Goal: Task Accomplishment & Management: Complete application form

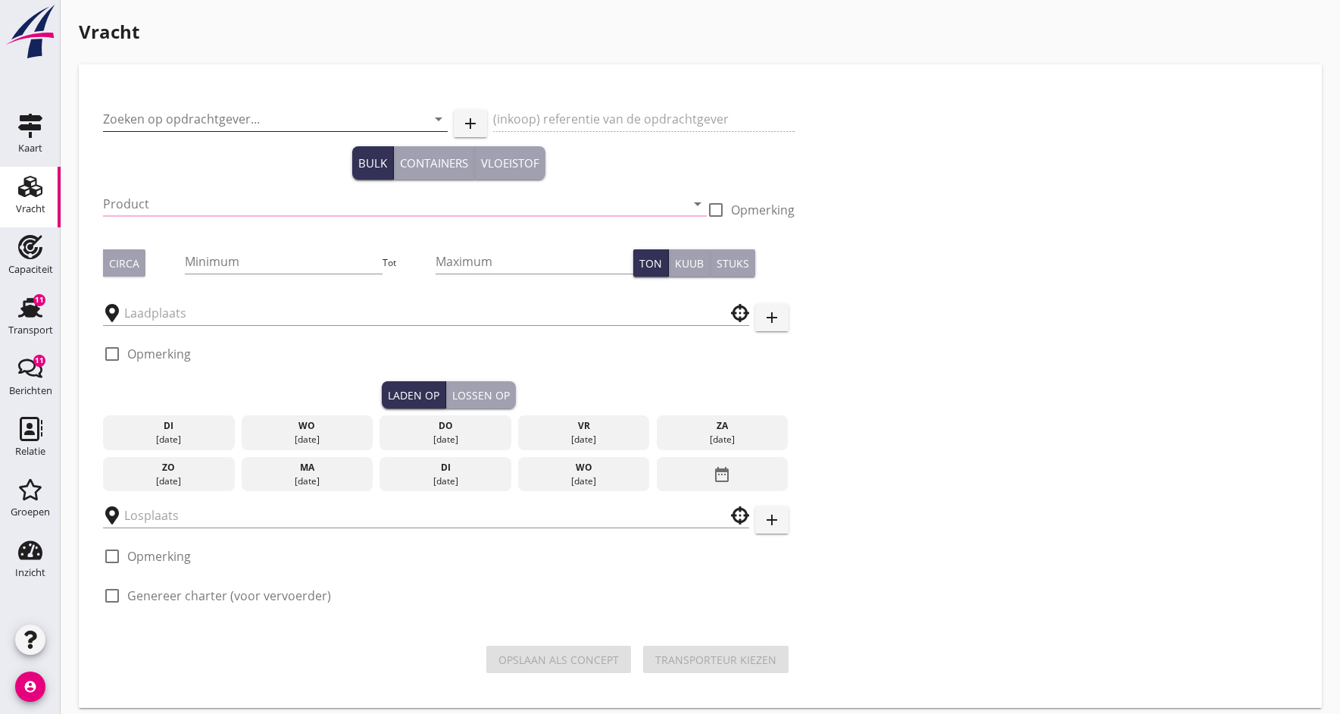
click at [165, 123] on input "Zoeken op opdrachtgever..." at bounding box center [254, 119] width 302 height 24
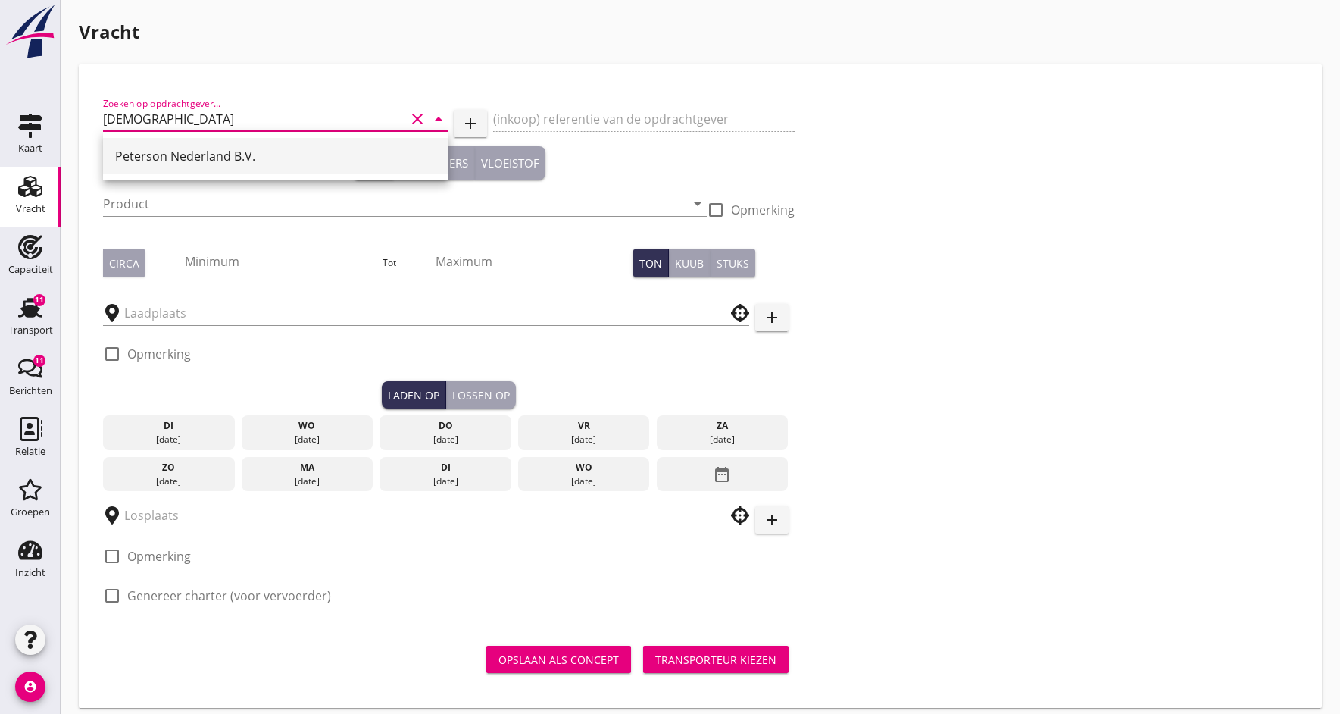
click at [217, 158] on div "Peterson Nederland B.V." at bounding box center [275, 156] width 321 height 18
type input "Peterson Nederland B.V."
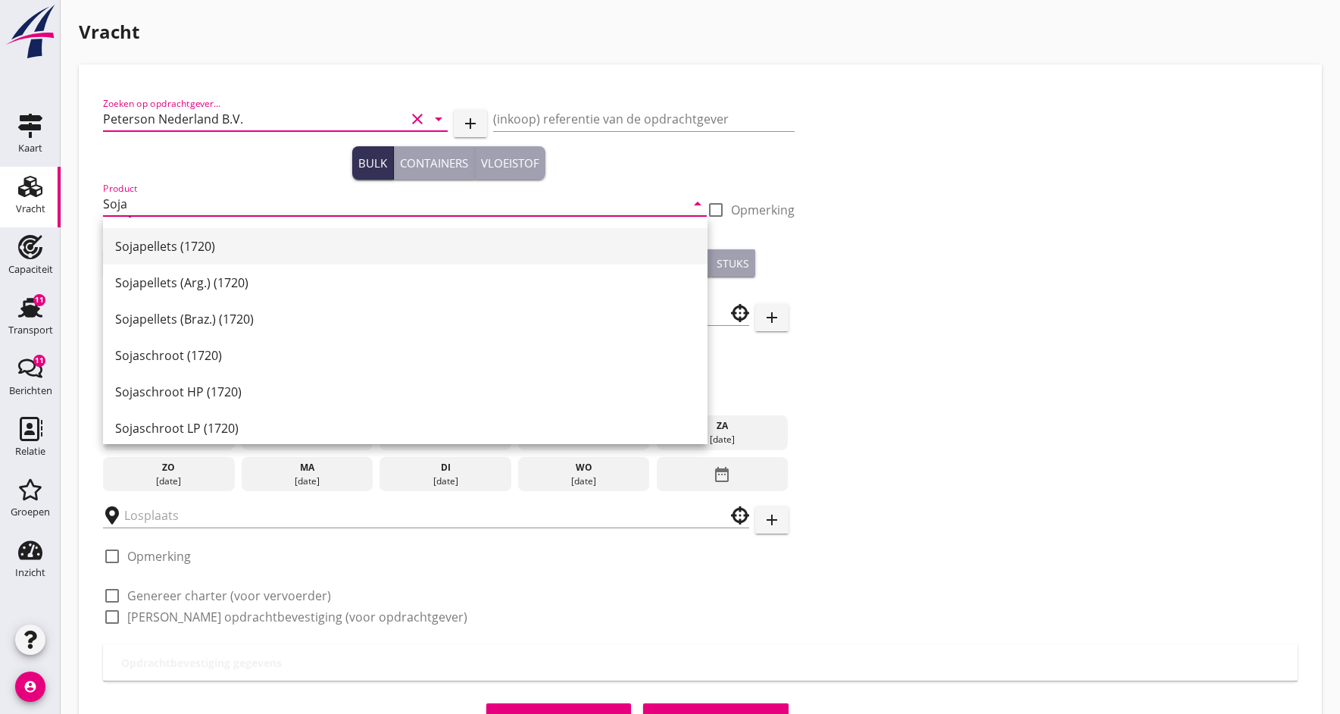
scroll to position [202, 0]
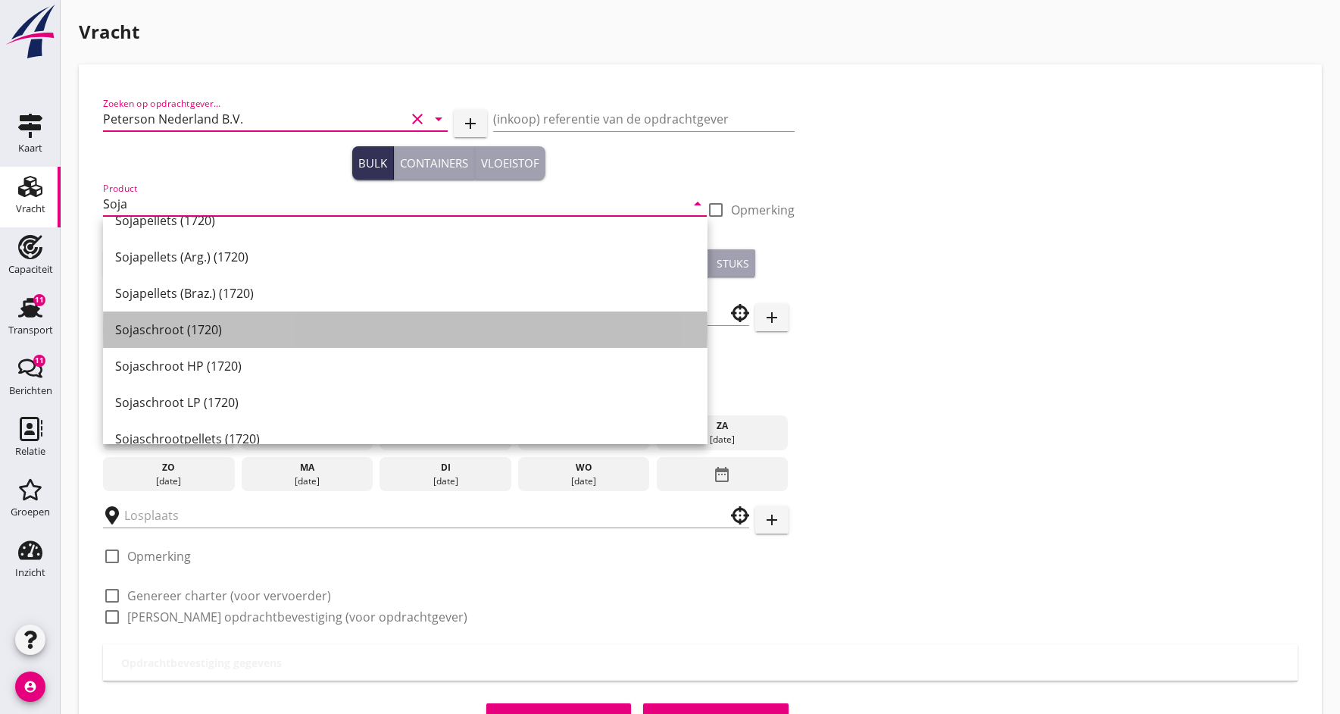
click at [186, 326] on div "Sojaschroot (1720)" at bounding box center [405, 329] width 580 height 18
type input "Sojaschroot (1720)"
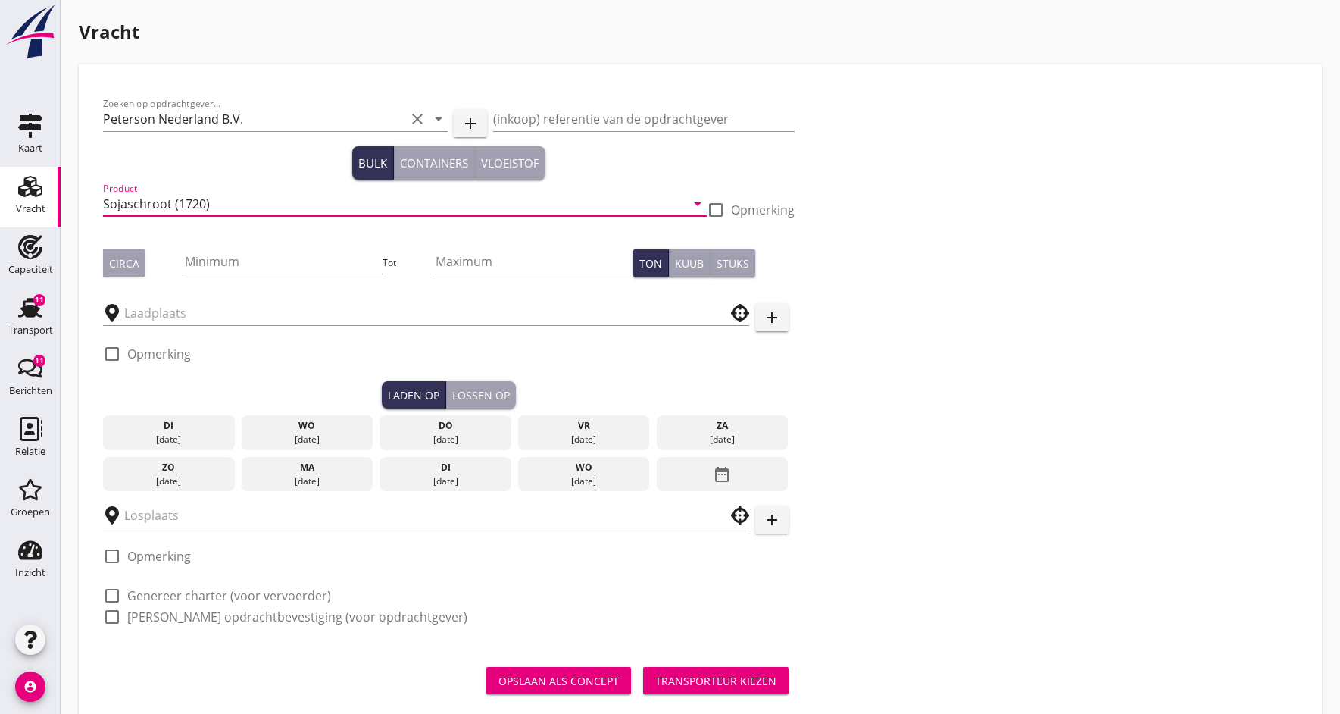
click at [128, 264] on div "Circa" at bounding box center [124, 263] width 30 height 16
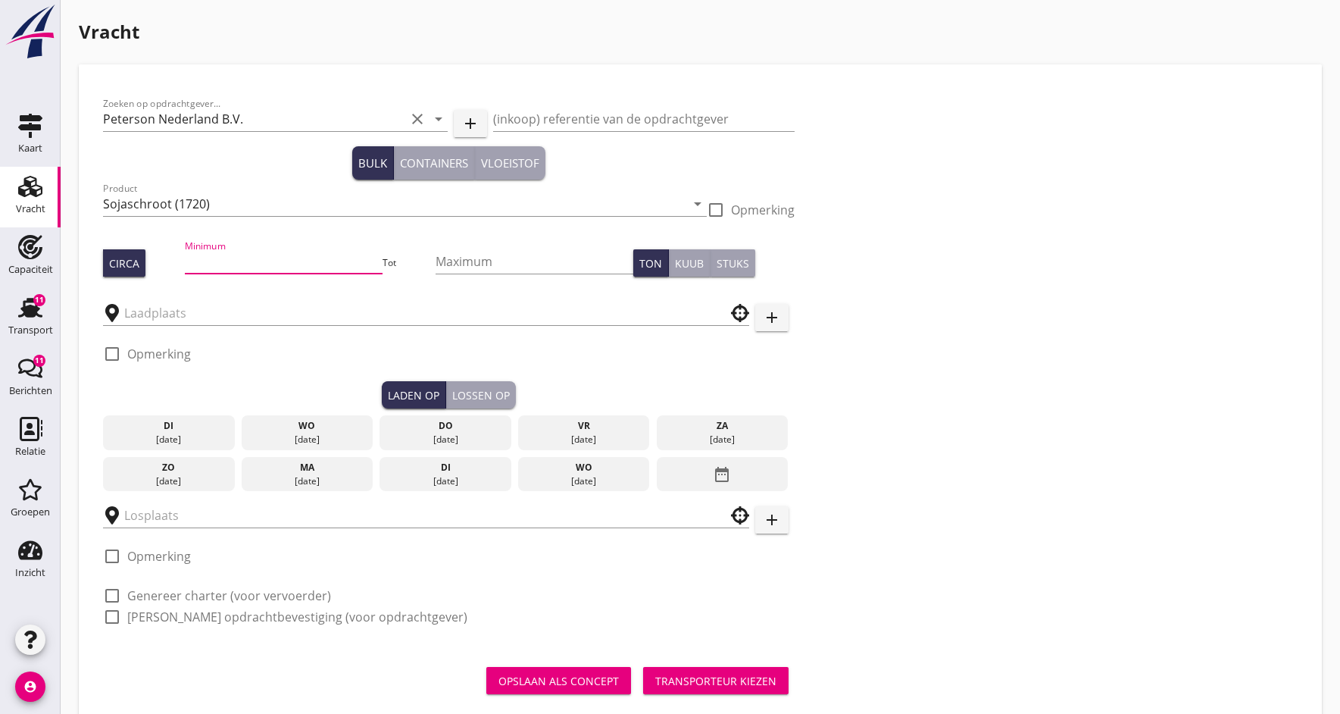
click at [198, 267] on input "Minimum" at bounding box center [283, 261] width 197 height 24
type input "525"
click at [713, 212] on div at bounding box center [716, 210] width 26 height 26
checkbox input "true"
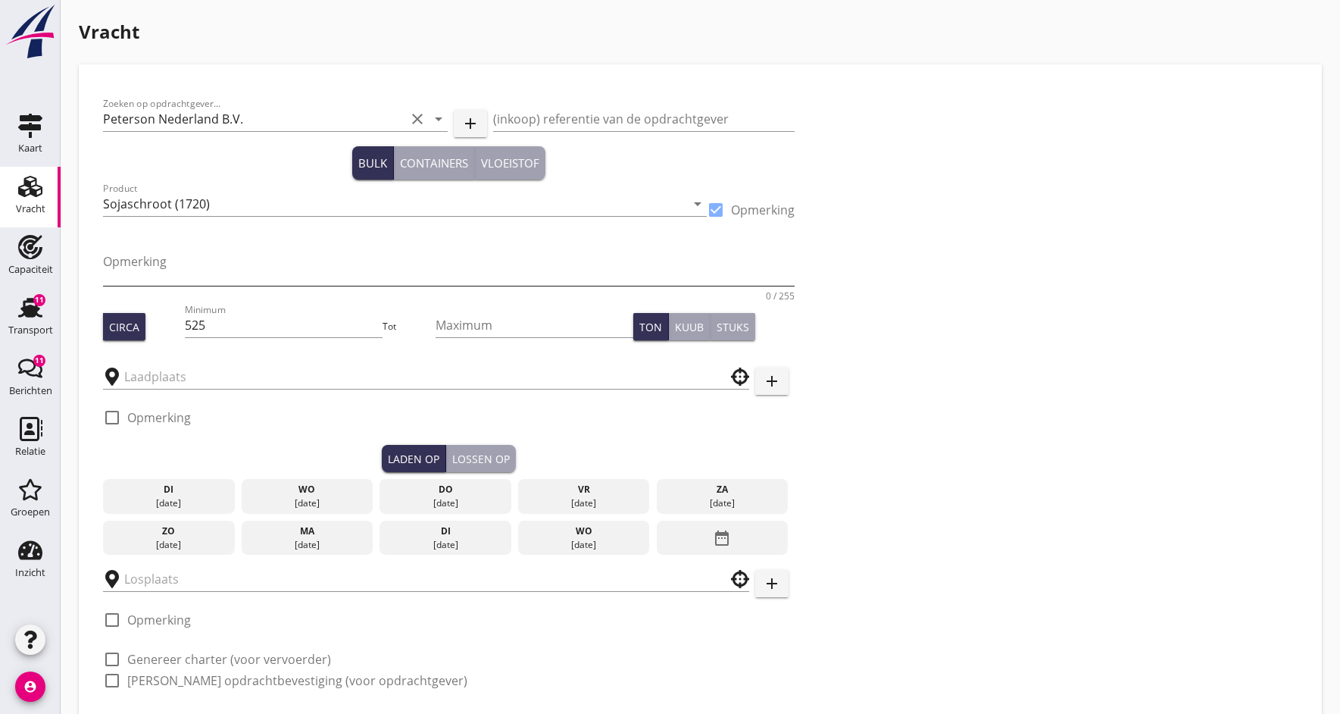
click at [139, 260] on textarea "Opmerking" at bounding box center [449, 267] width 692 height 36
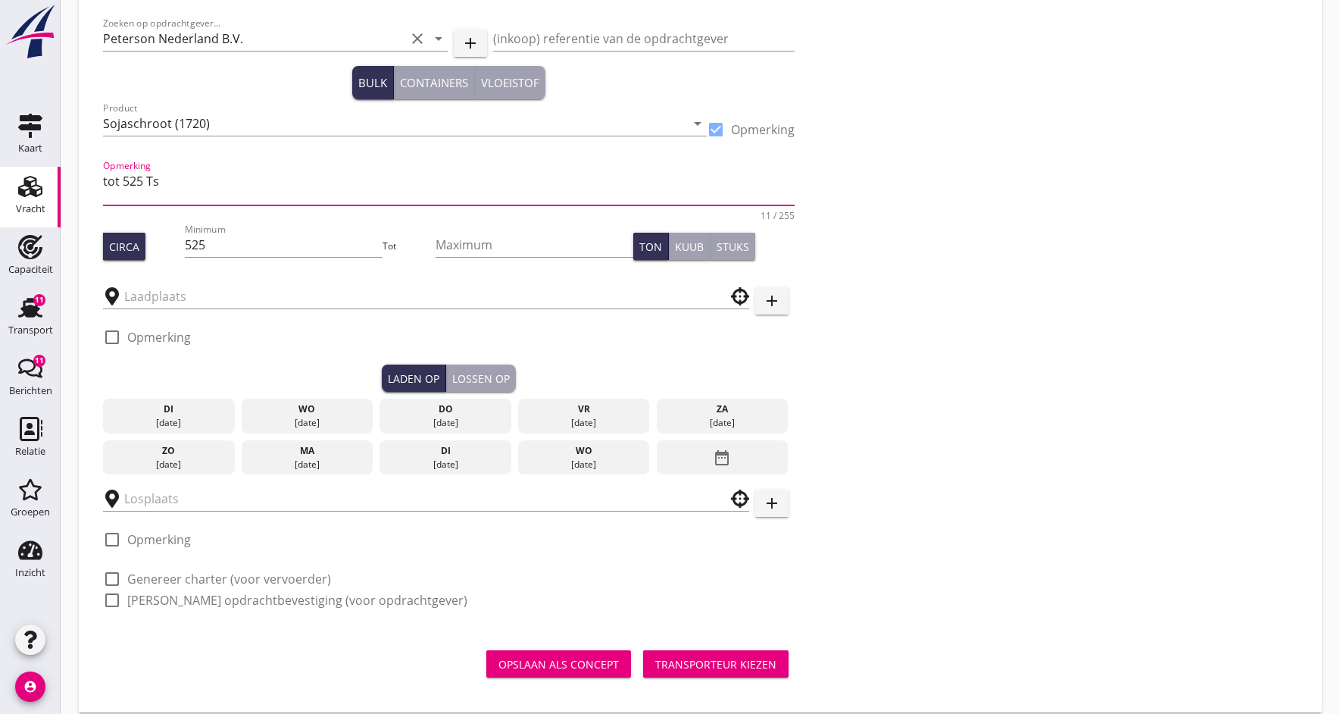
scroll to position [80, 0]
type textarea "tot 525 Ts"
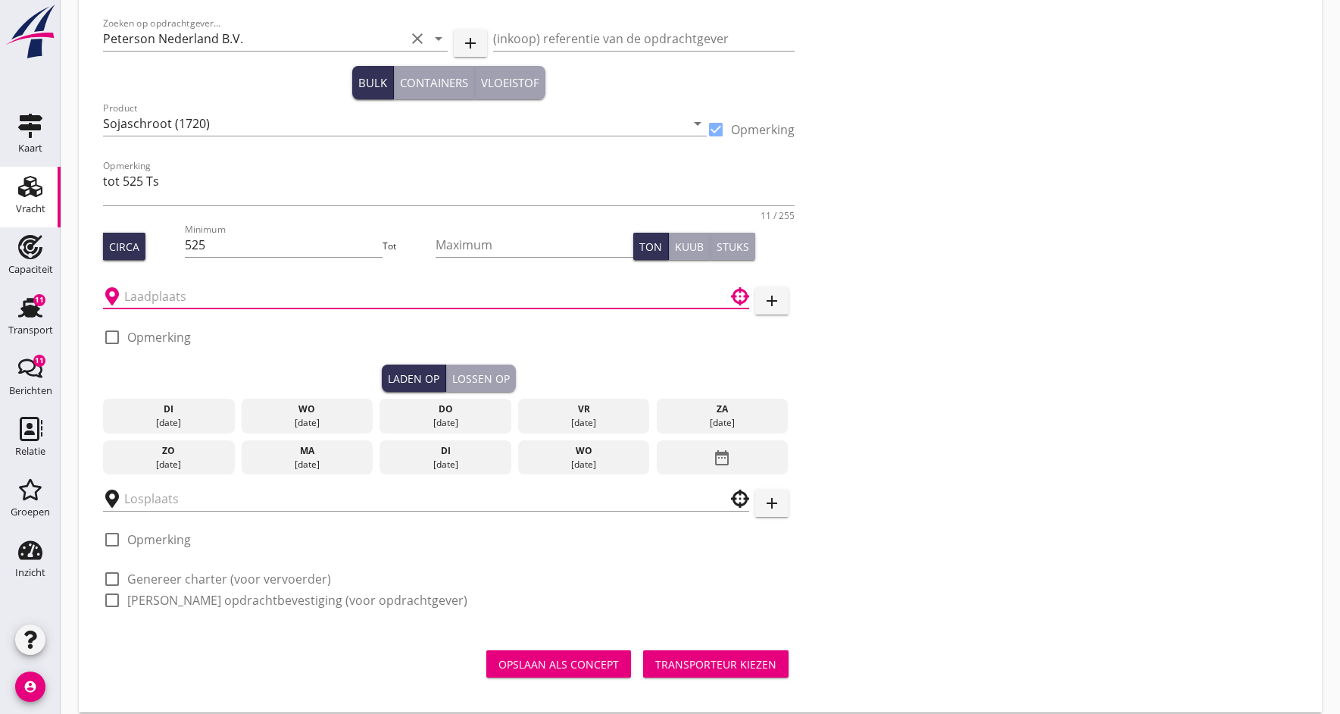
click at [148, 295] on input "text" at bounding box center [415, 296] width 583 height 24
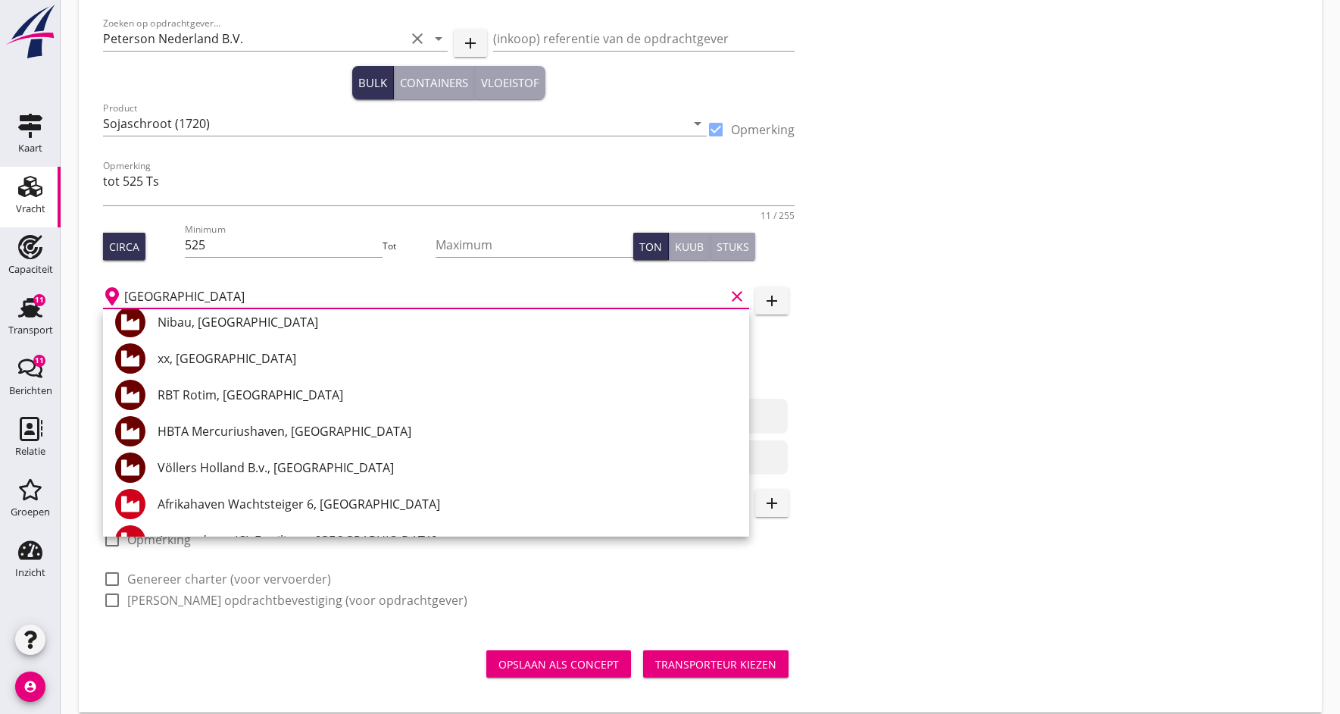
scroll to position [242, 0]
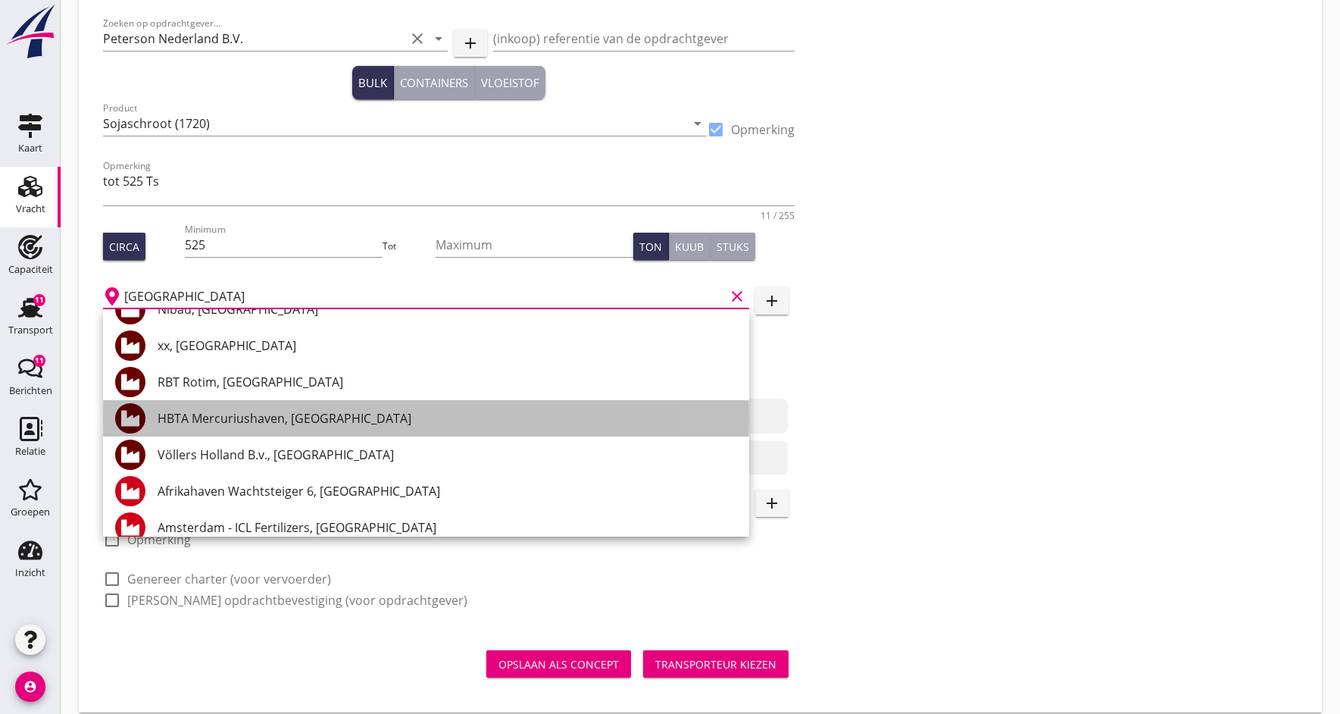
click at [258, 419] on div "HBTA Mercuriushaven, [GEOGRAPHIC_DATA]" at bounding box center [448, 418] width 580 height 18
type input "HBTA Mercuriushaven, [GEOGRAPHIC_DATA]"
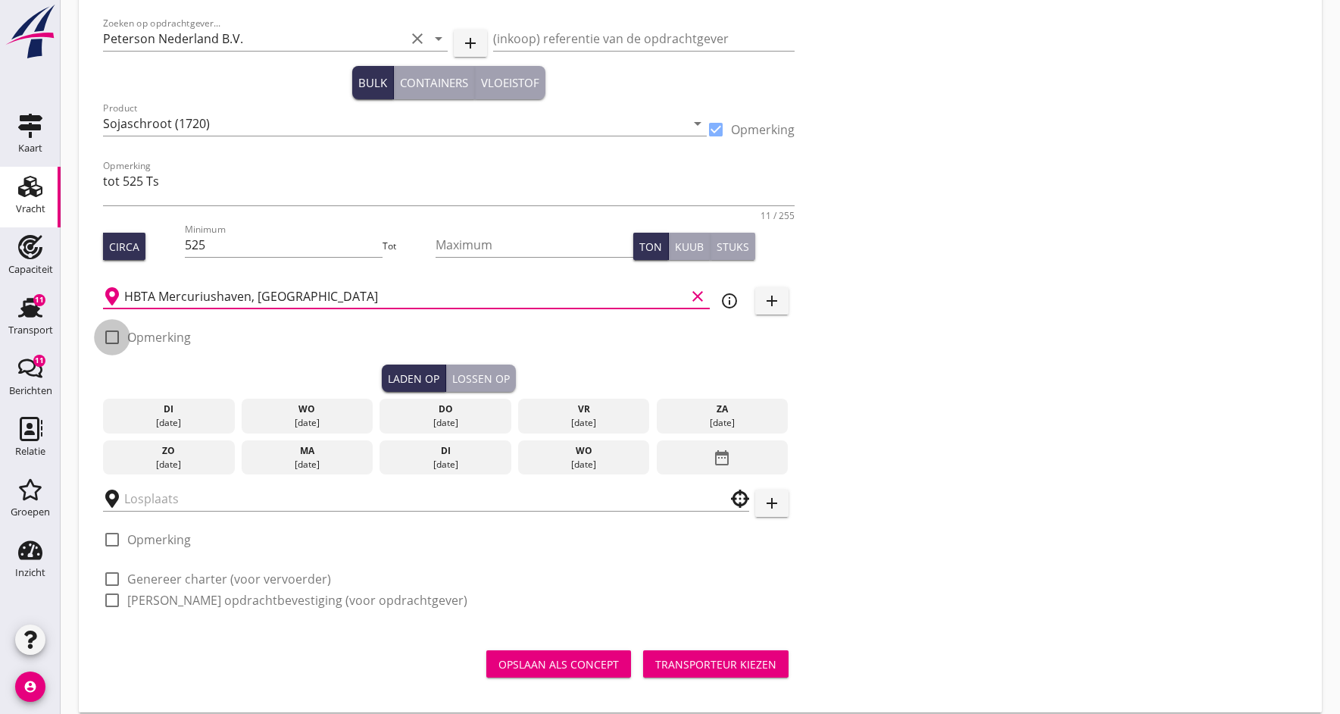
click at [116, 336] on div at bounding box center [112, 337] width 26 height 26
checkbox input "true"
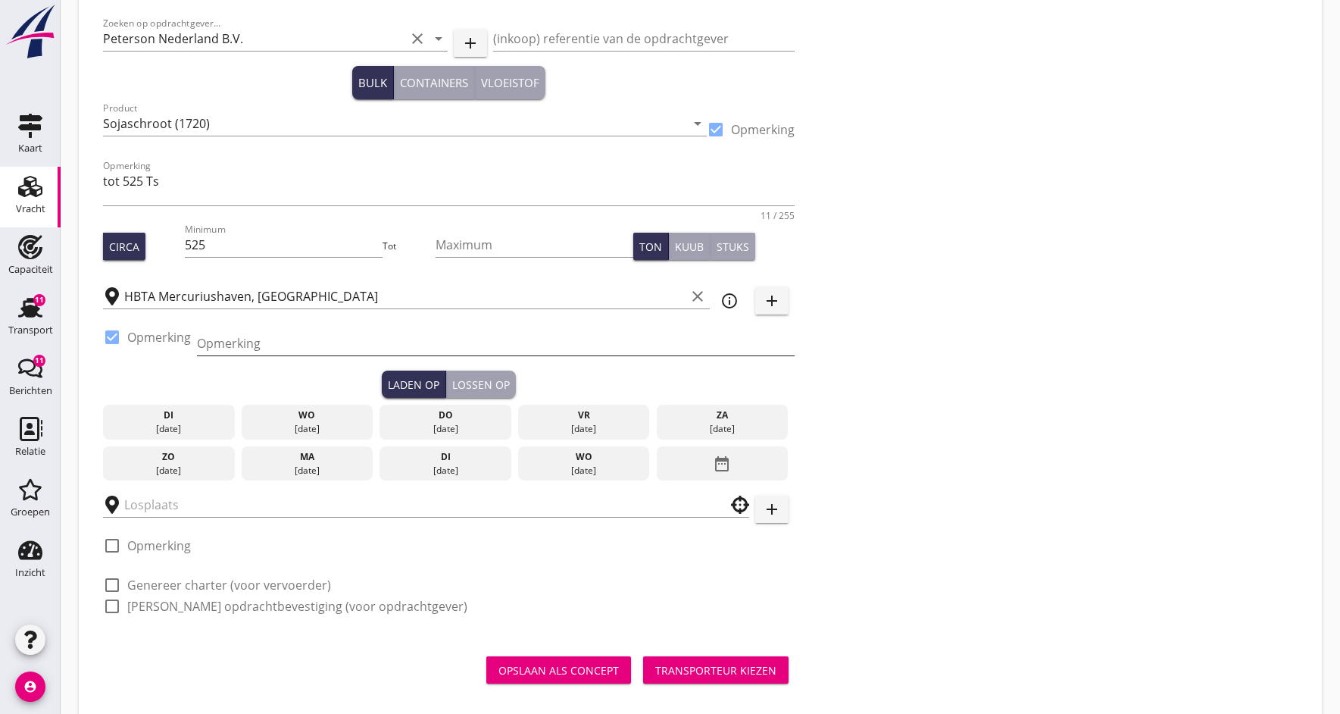
click at [211, 341] on input "Opmerking" at bounding box center [496, 343] width 598 height 24
type input "[PERSON_NAME]"
click at [407, 385] on div "Laden op" at bounding box center [414, 385] width 52 height 16
click at [452, 417] on div "do" at bounding box center [445, 415] width 124 height 14
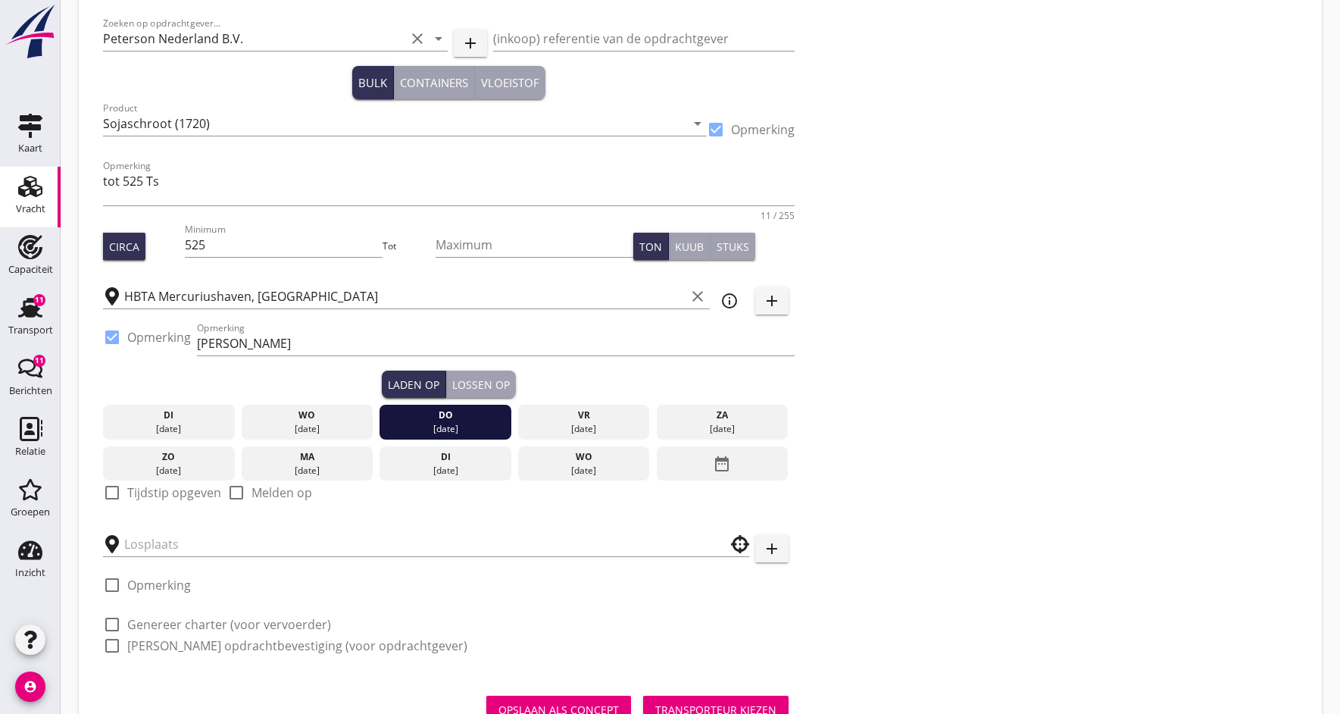
click at [113, 489] on div at bounding box center [112, 493] width 26 height 26
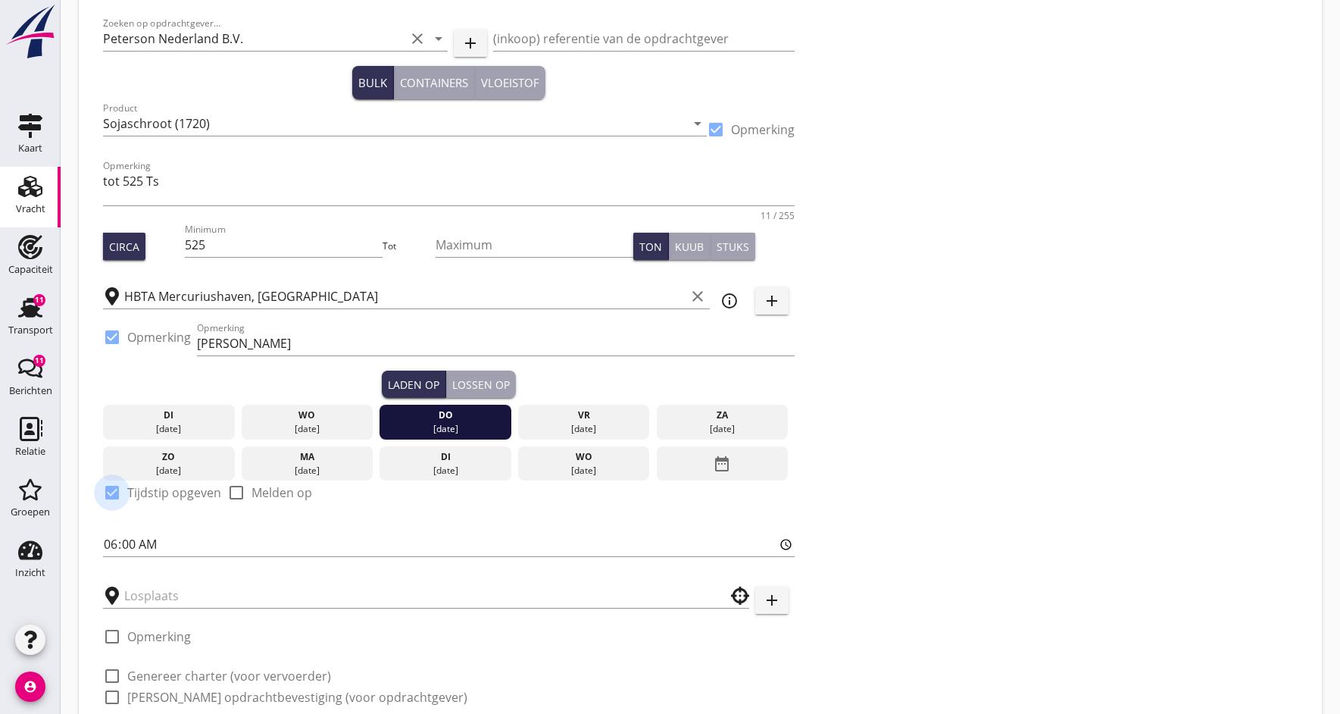
checkbox input "true"
drag, startPoint x: 127, startPoint y: 542, endPoint x: 194, endPoint y: 478, distance: 93.2
click at [127, 542] on input "06:00" at bounding box center [449, 544] width 692 height 24
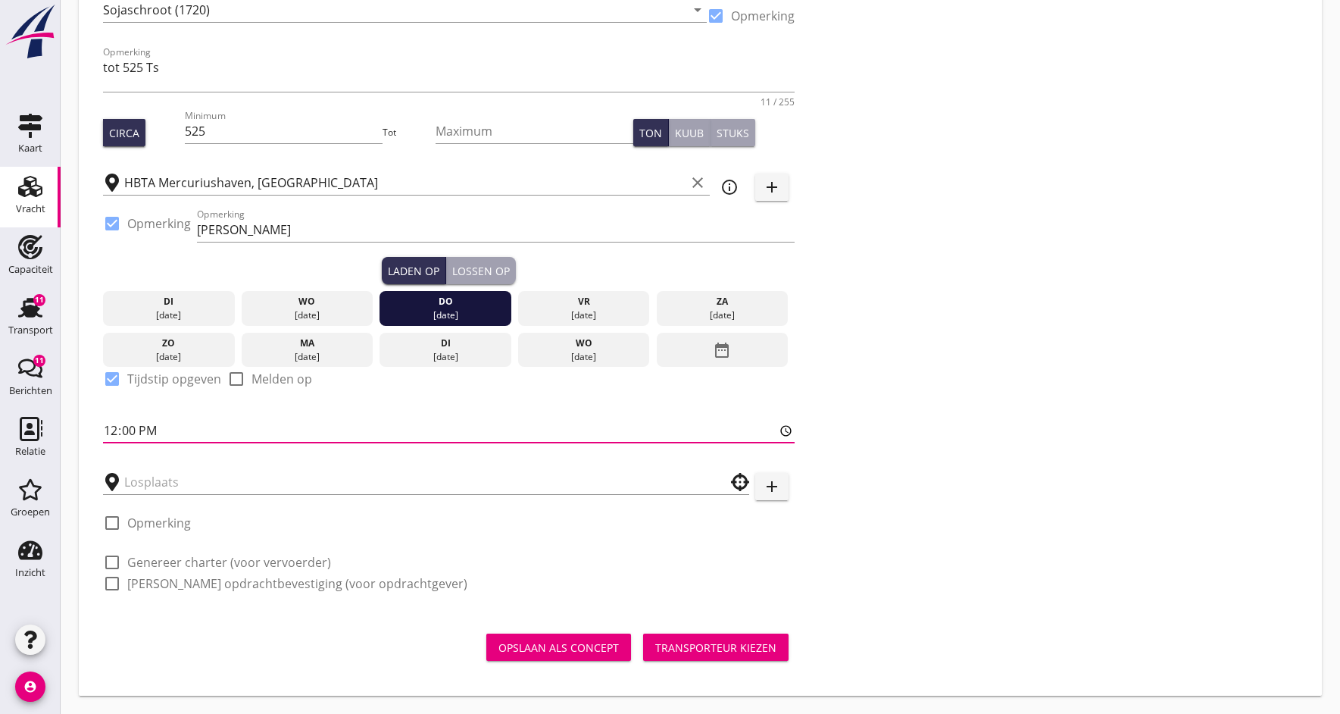
scroll to position [194, 0]
type input "12:00"
drag, startPoint x: 165, startPoint y: 483, endPoint x: 174, endPoint y: 484, distance: 9.2
click at [165, 483] on input "text" at bounding box center [415, 482] width 583 height 24
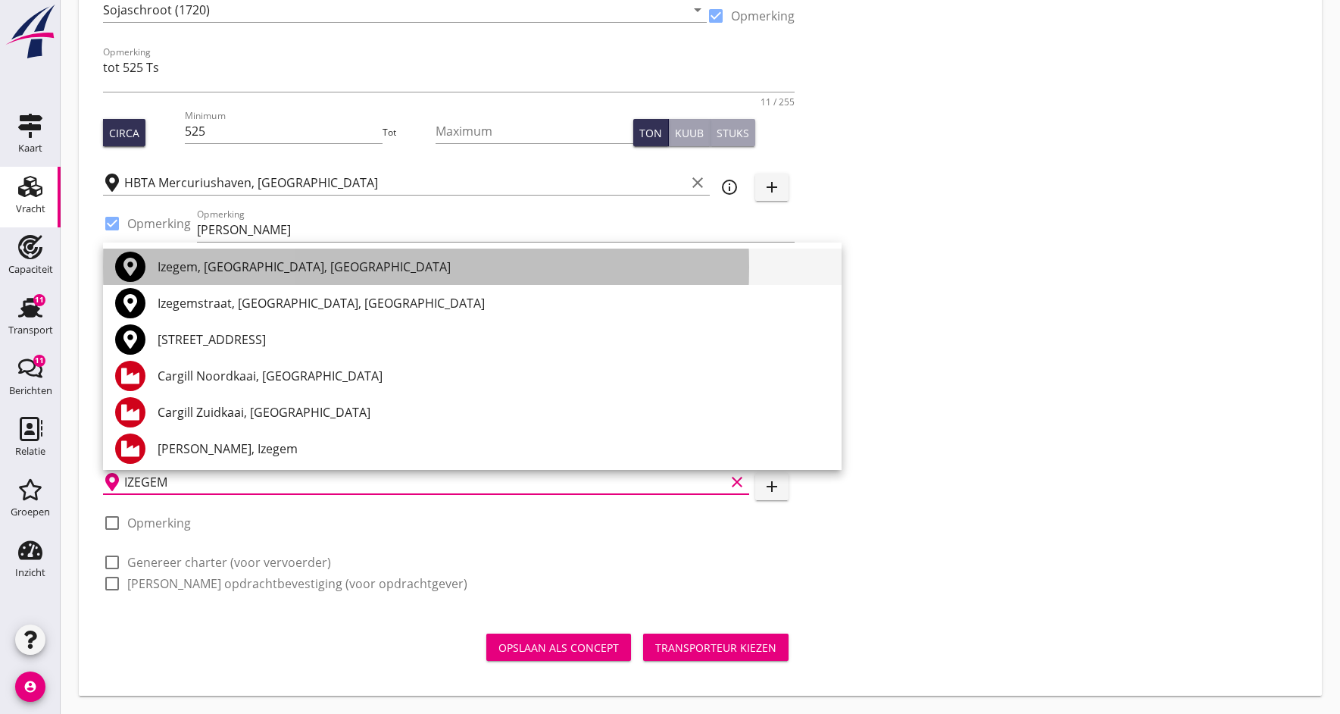
click at [167, 273] on div "Izegem, [GEOGRAPHIC_DATA], [GEOGRAPHIC_DATA]" at bounding box center [494, 267] width 672 height 18
type input "Izegem, [GEOGRAPHIC_DATA], [GEOGRAPHIC_DATA]"
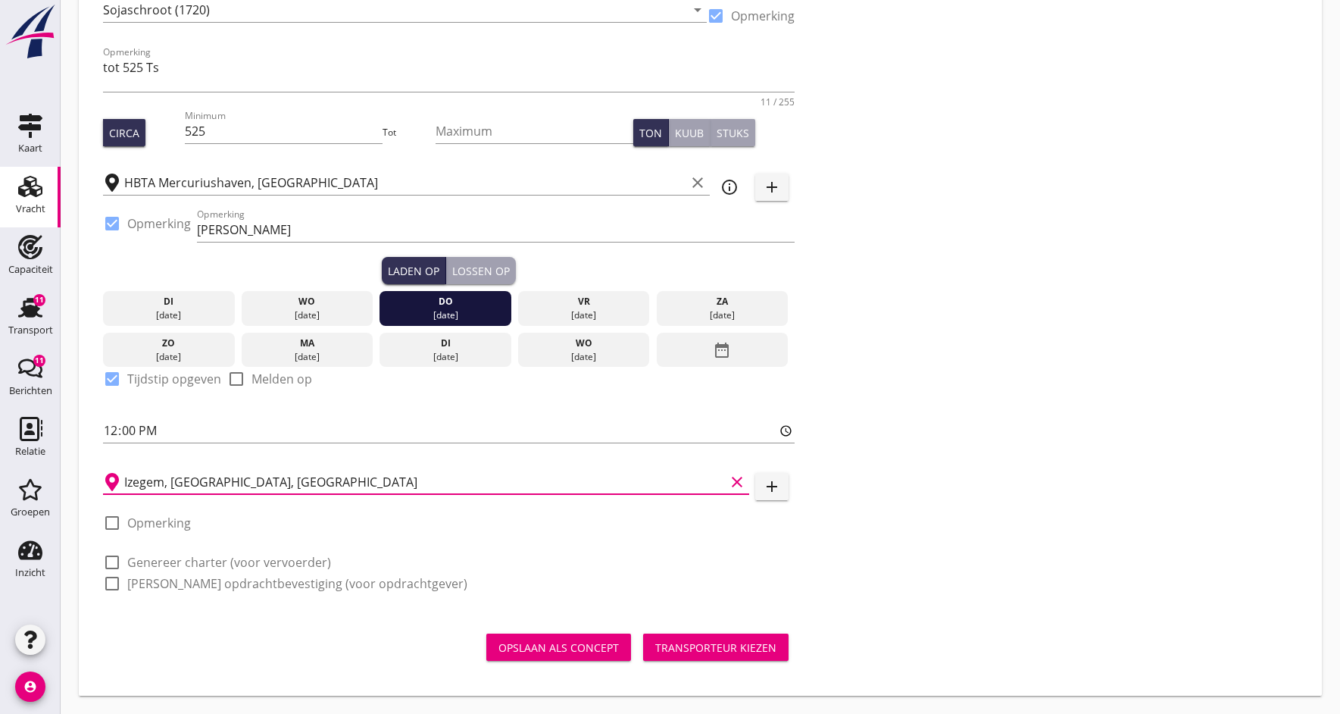
click at [111, 586] on div at bounding box center [112, 583] width 26 height 26
checkbox input "true"
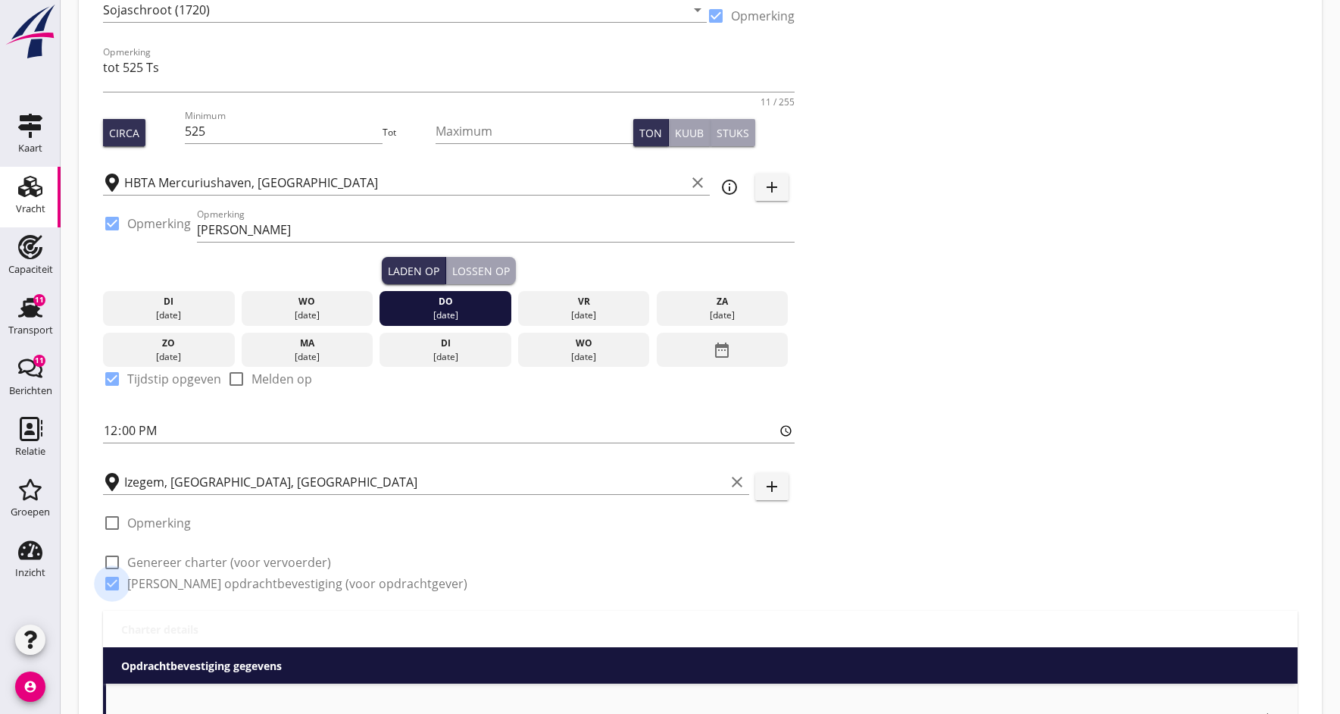
checkbox input "true"
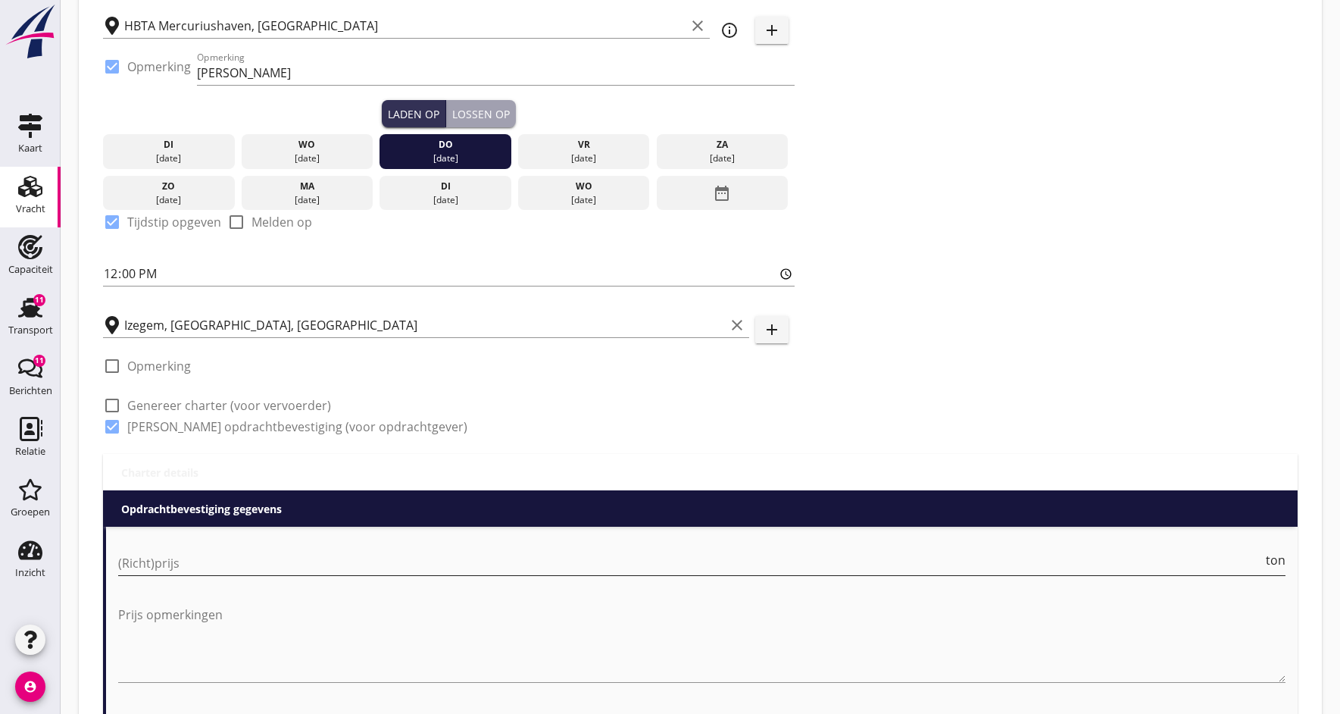
scroll to position [367, 0]
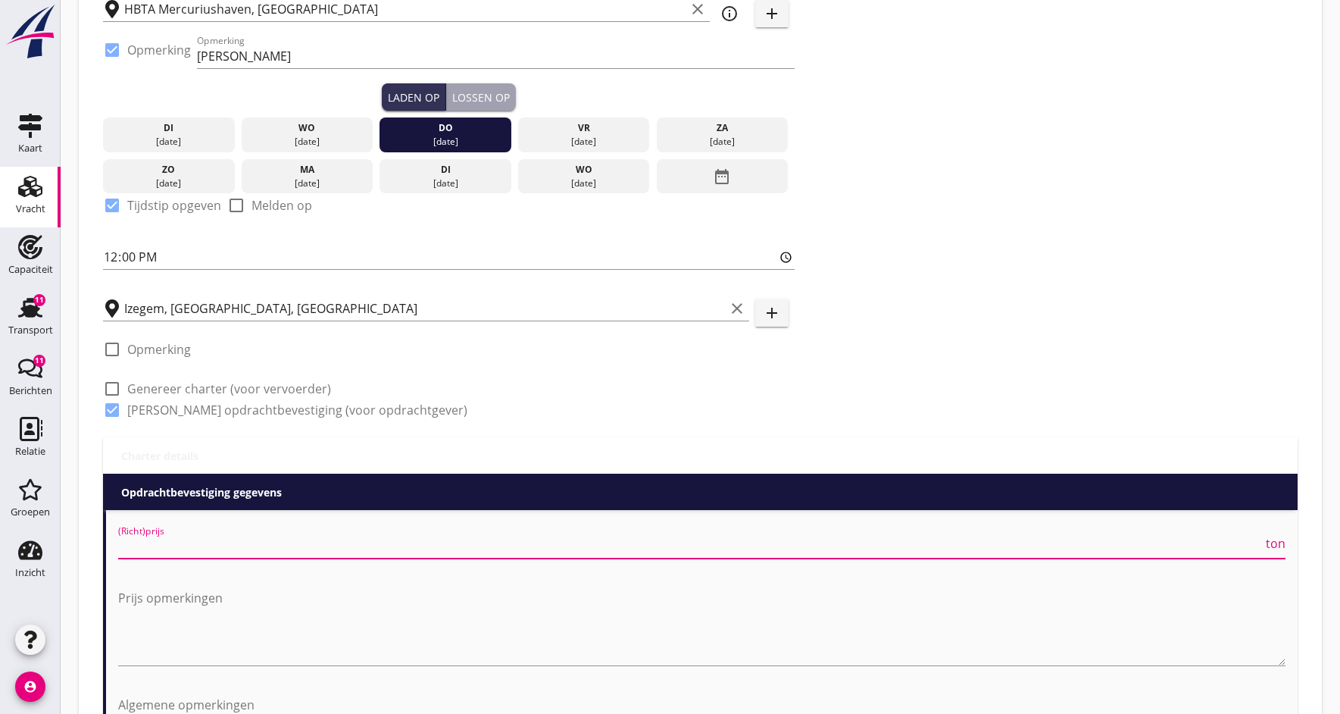
click at [156, 544] on input "(Richt)prijs" at bounding box center [690, 546] width 1145 height 24
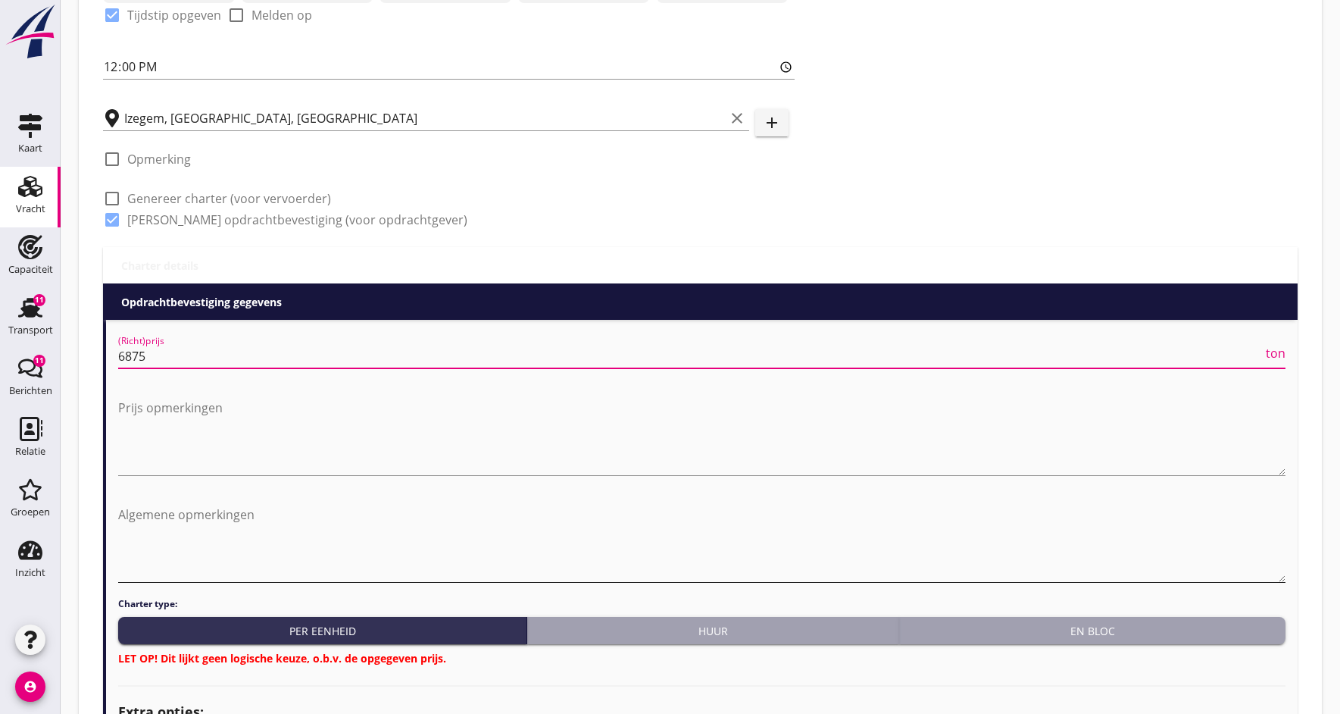
scroll to position [573, 0]
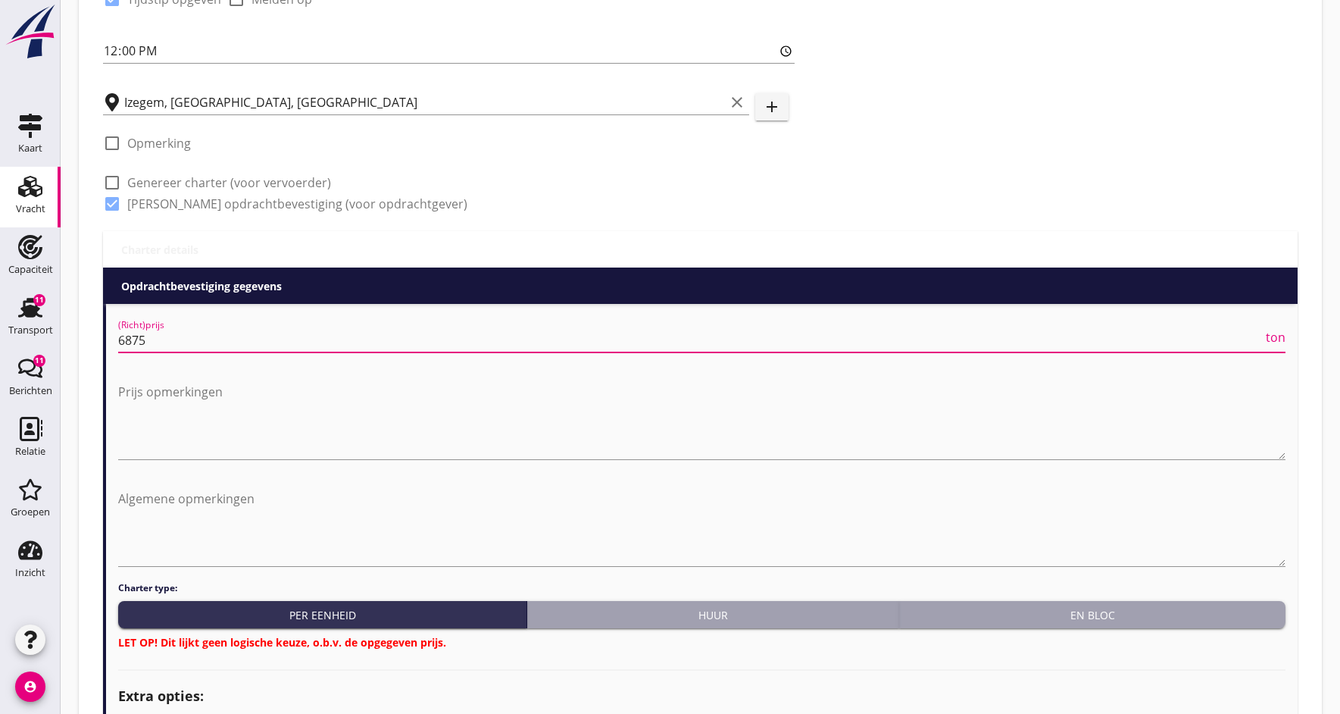
type input "6875"
click at [936, 617] on div "En bloc" at bounding box center [1092, 615] width 374 height 16
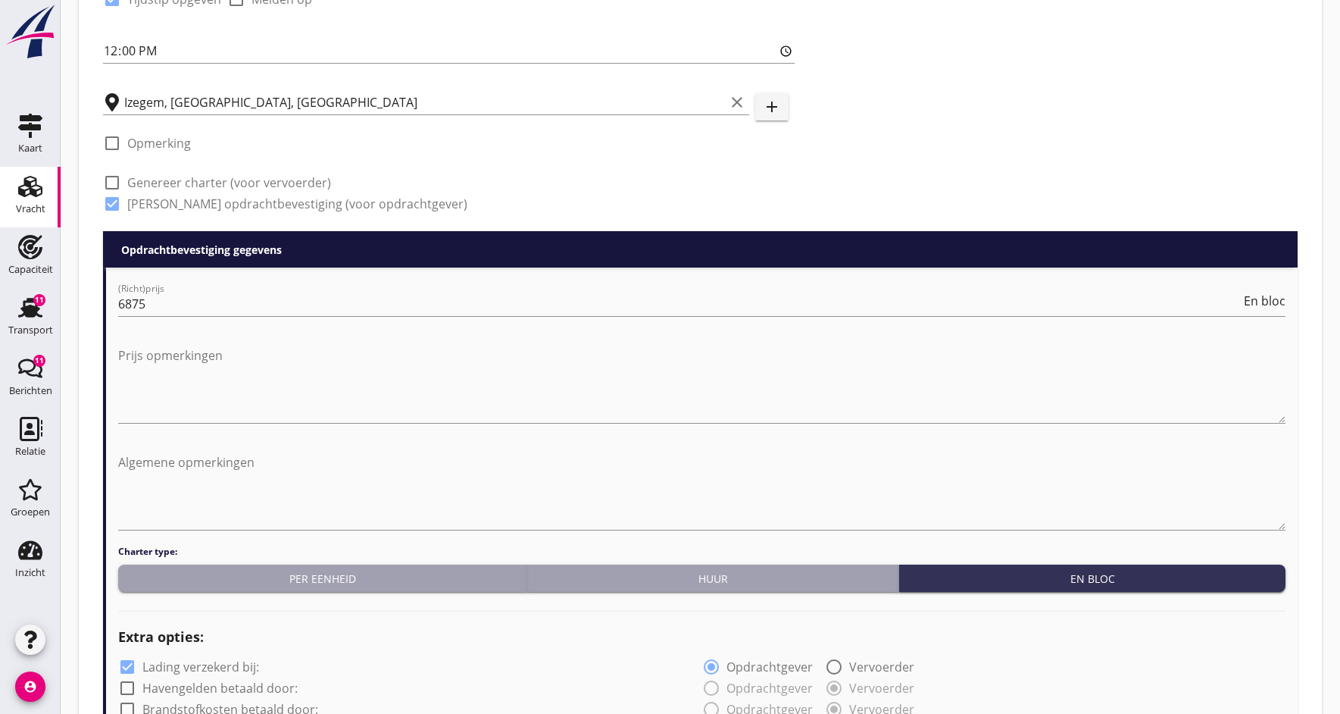
drag, startPoint x: 155, startPoint y: 394, endPoint x: 97, endPoint y: 425, distance: 66.1
click at [155, 394] on textarea "Prijs opmerkingen" at bounding box center [701, 383] width 1167 height 80
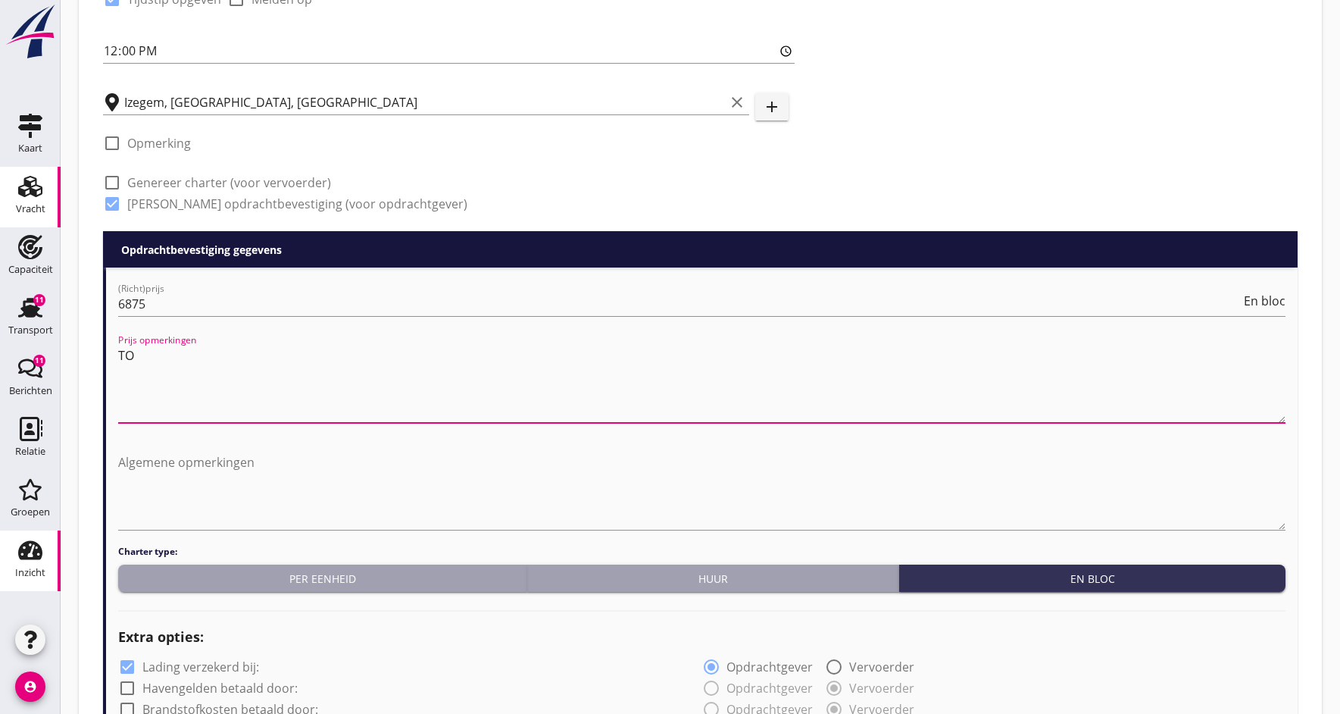
type textarea "T"
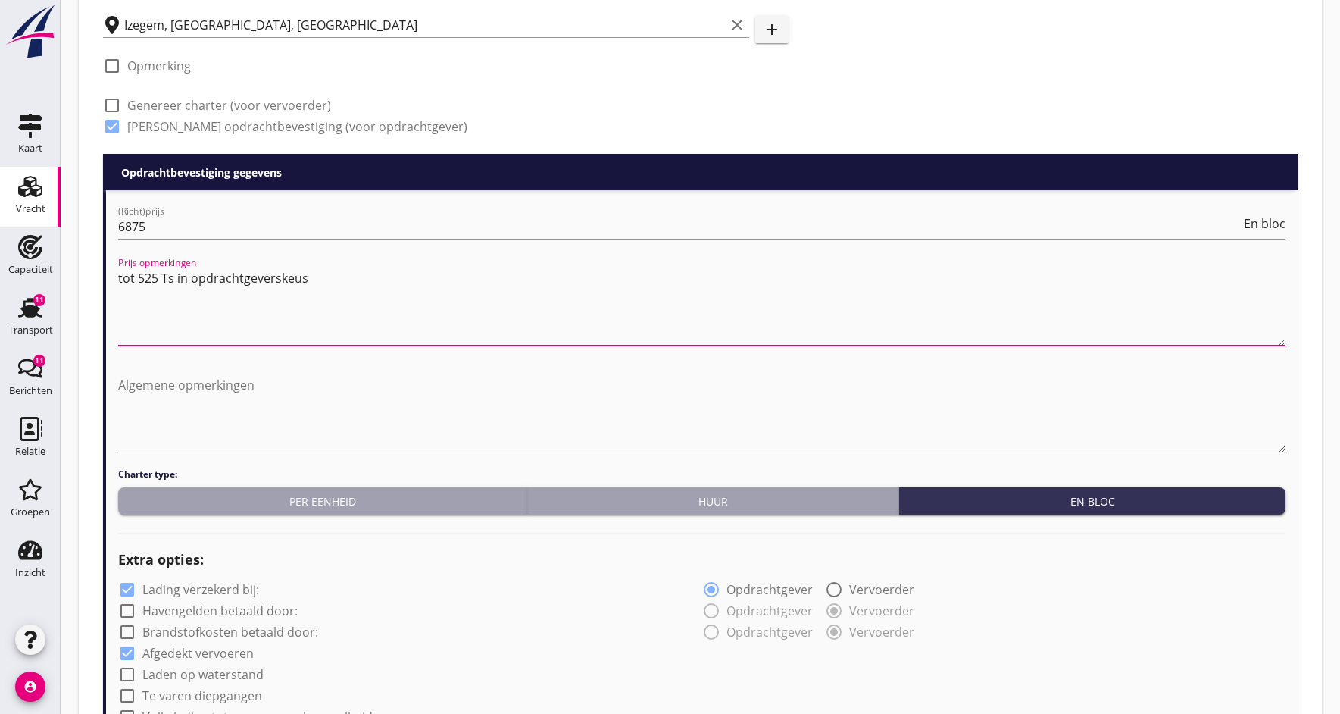
scroll to position [653, 0]
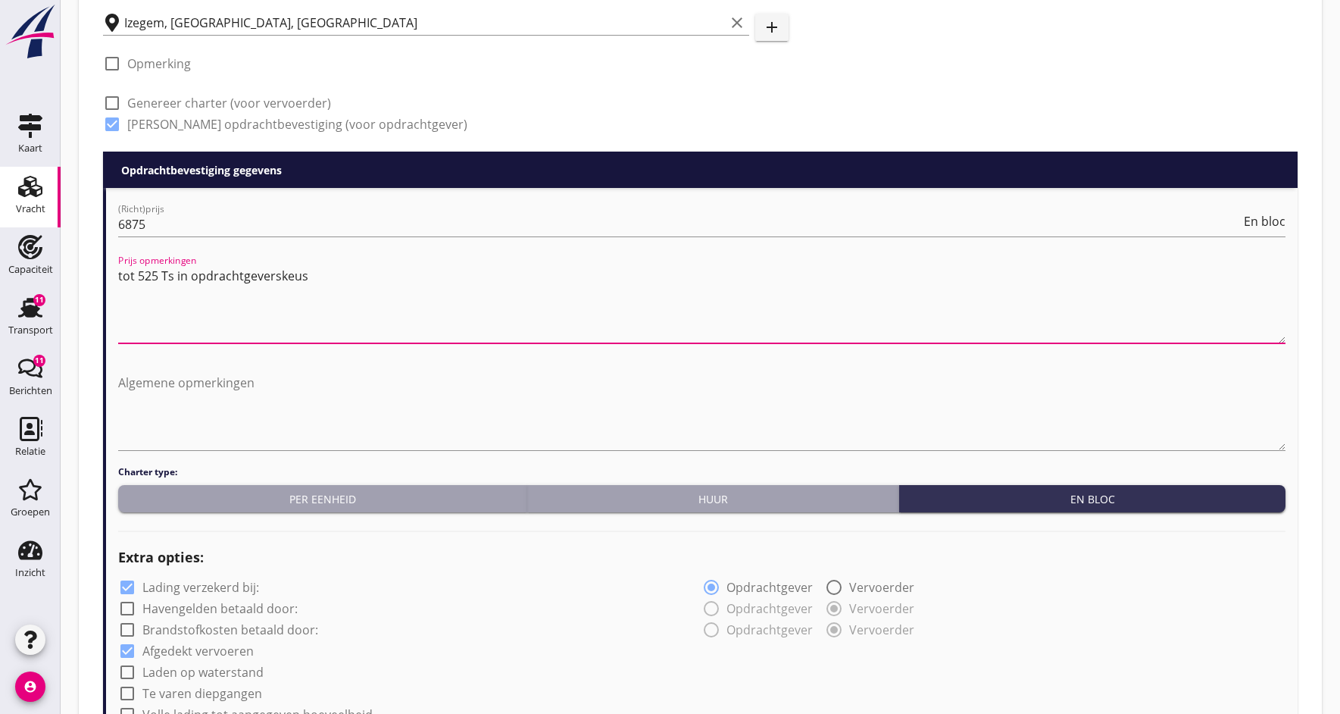
click at [175, 276] on textarea "tot 525 Ts in opdrachtgeverskeus" at bounding box center [701, 304] width 1167 height 80
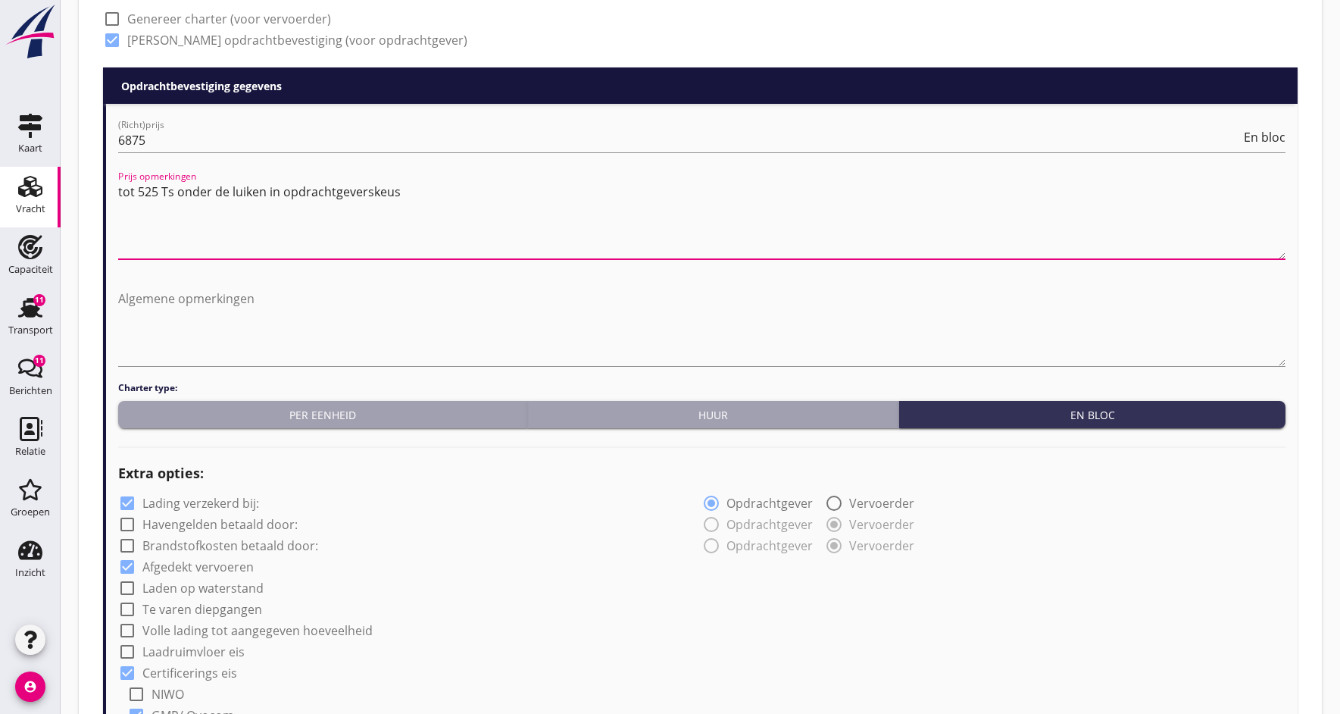
scroll to position [729, 0]
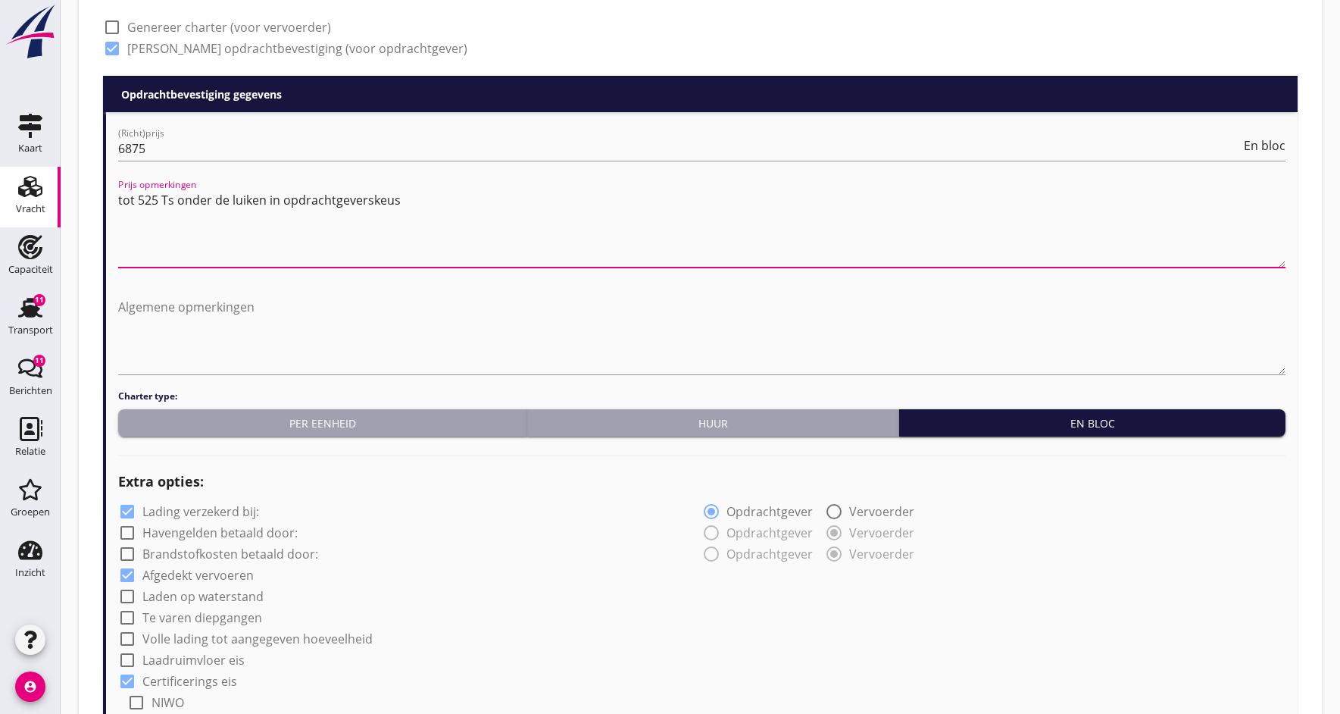
type textarea "tot 525 Ts onder de luiken in opdrachtgeverskeus"
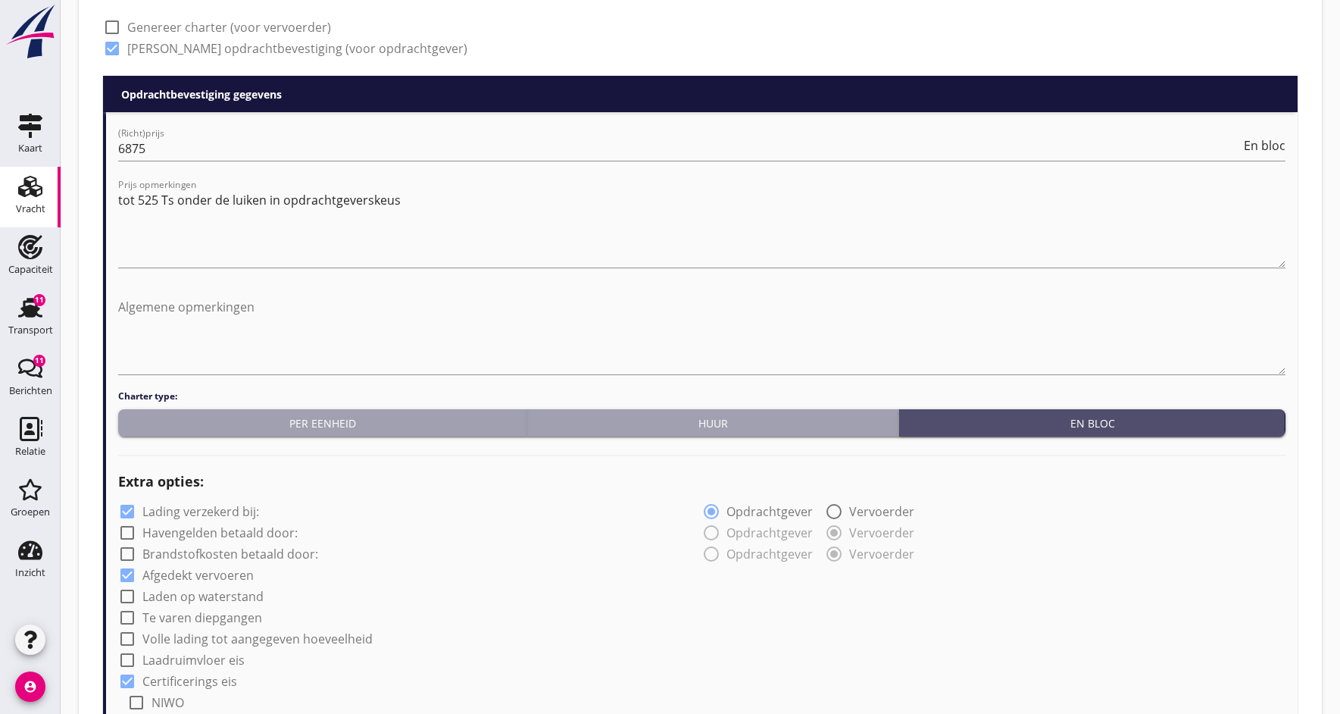
click at [933, 429] on div "En bloc" at bounding box center [1092, 423] width 374 height 16
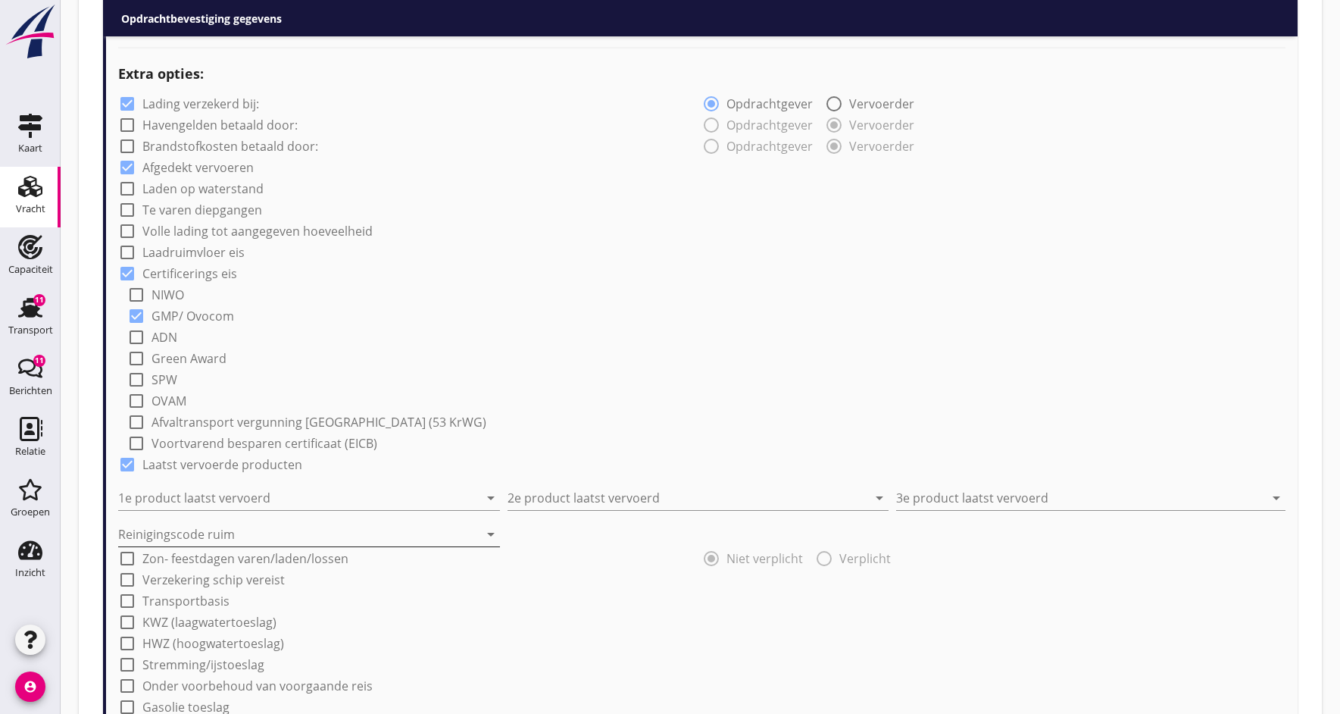
scroll to position [1138, 0]
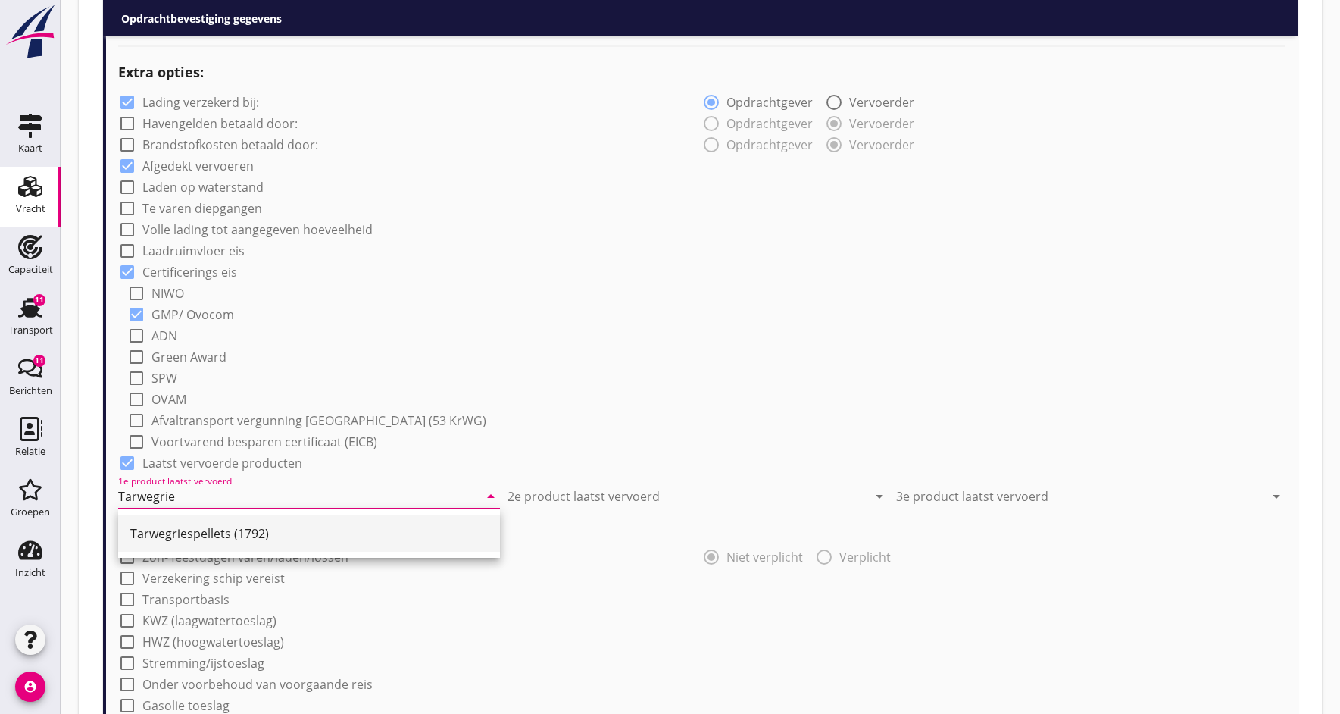
click at [203, 525] on div "Tarwegriespellets (1792)" at bounding box center [309, 533] width 358 height 18
type input "Tarwegriespellets (1792)"
drag, startPoint x: 580, startPoint y: 503, endPoint x: 570, endPoint y: 483, distance: 22.0
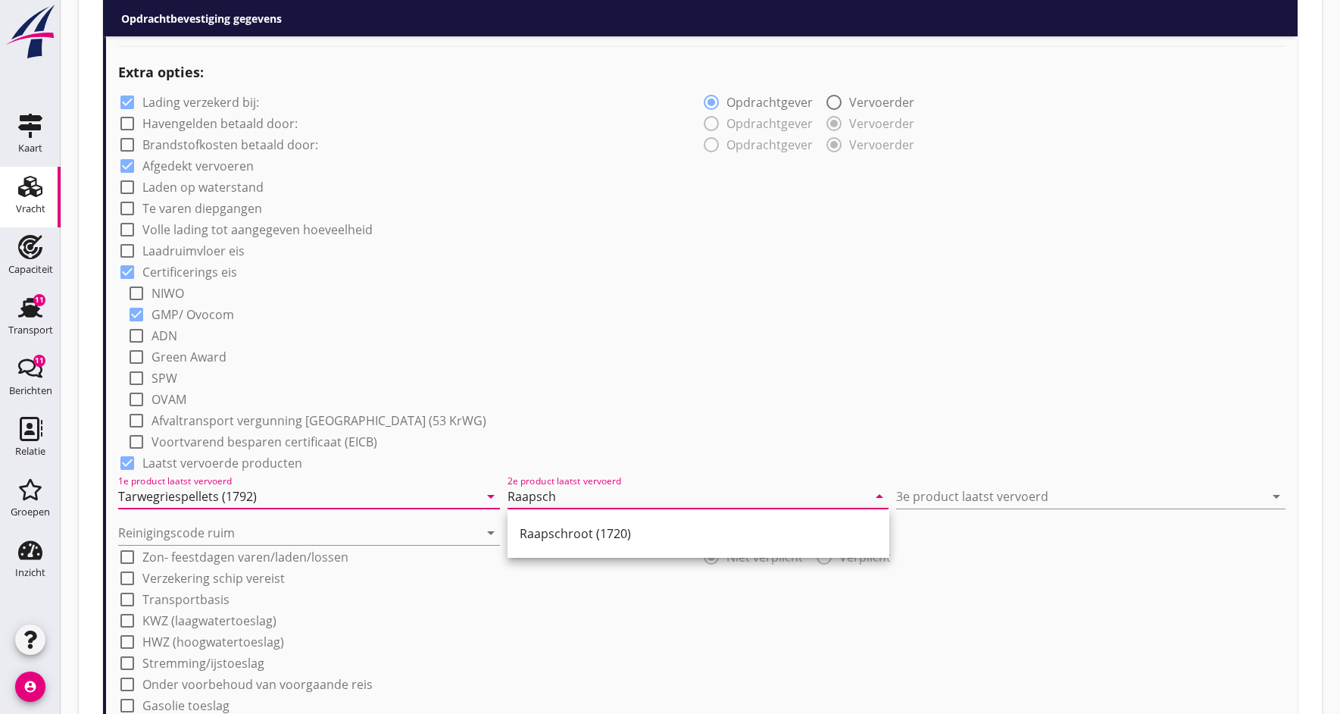
drag, startPoint x: 577, startPoint y: 536, endPoint x: 608, endPoint y: 530, distance: 32.3
click at [577, 535] on div "Raapschroot (1720)" at bounding box center [699, 533] width 358 height 18
type input "Raapschroot (1720)"
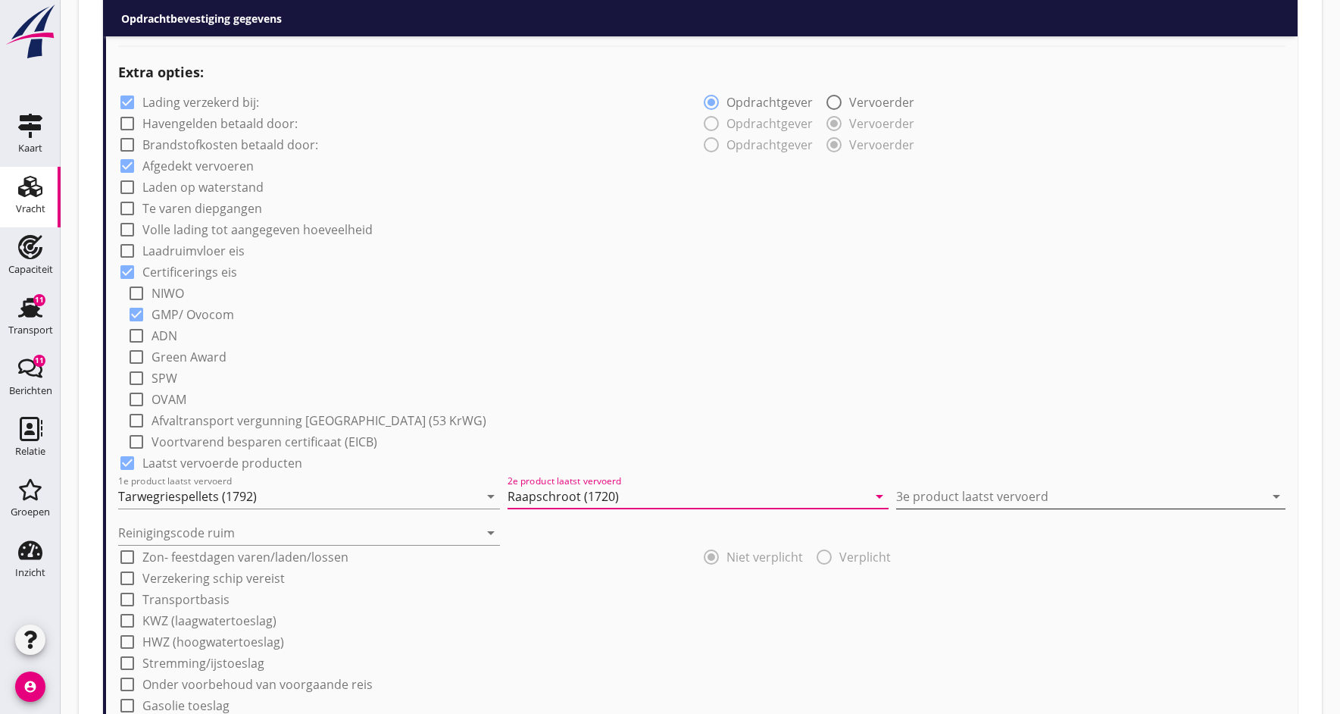
drag, startPoint x: 926, startPoint y: 495, endPoint x: 900, endPoint y: 485, distance: 27.6
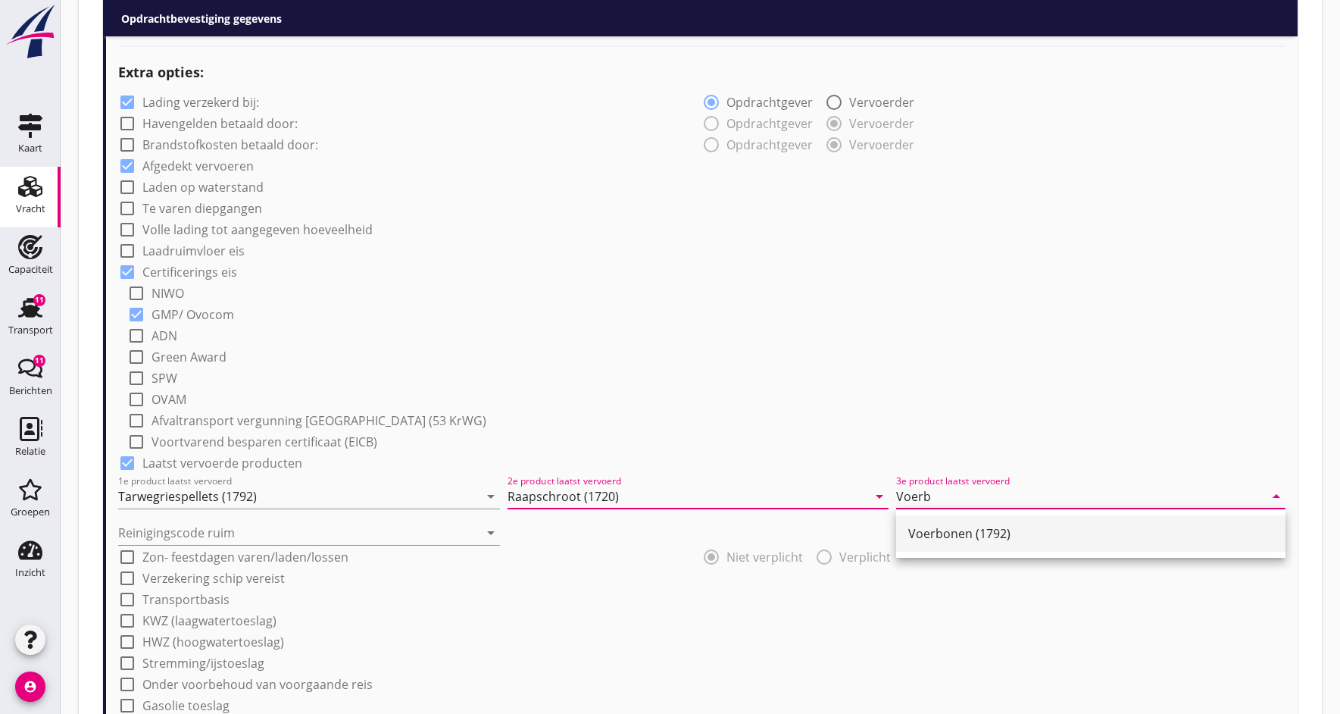
click at [927, 536] on div "Voerbonen (1792)" at bounding box center [1090, 533] width 365 height 18
type input "Voerbonen (1792)"
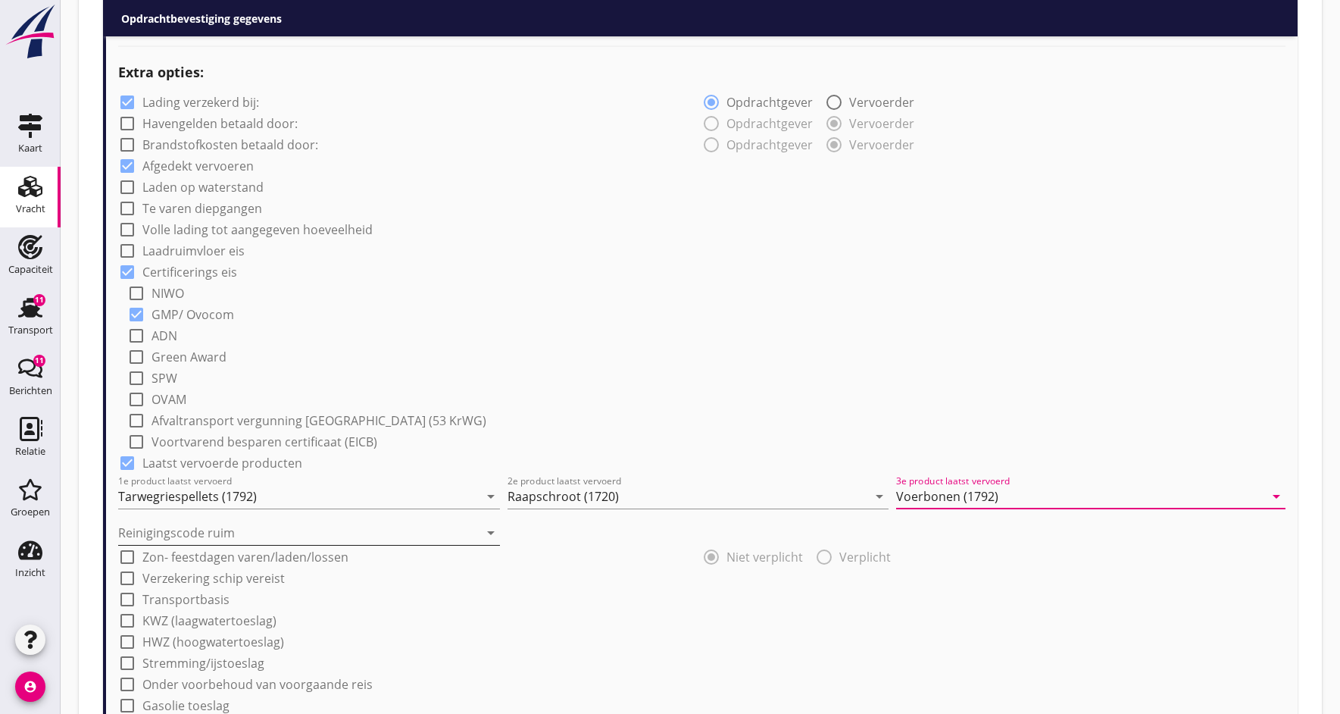
click at [482, 534] on icon "arrow_drop_down" at bounding box center [491, 532] width 18 height 18
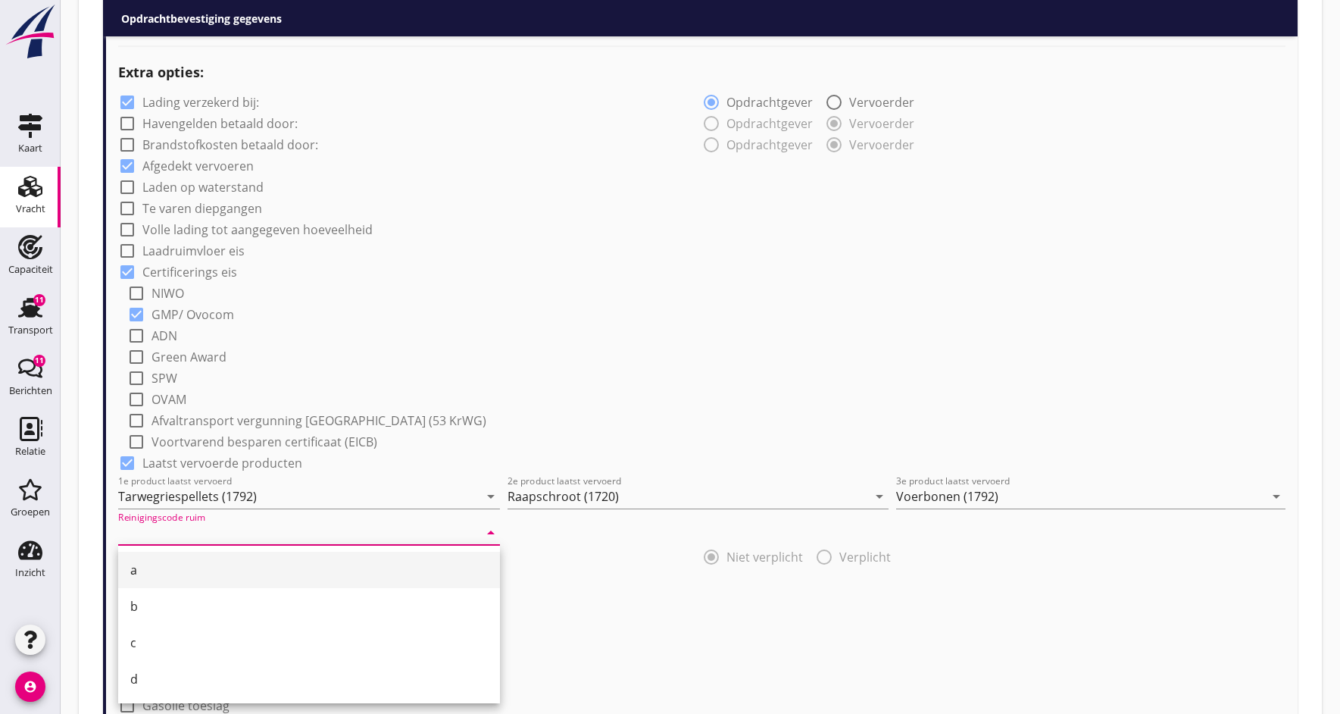
click at [185, 576] on div "a" at bounding box center [309, 570] width 358 height 18
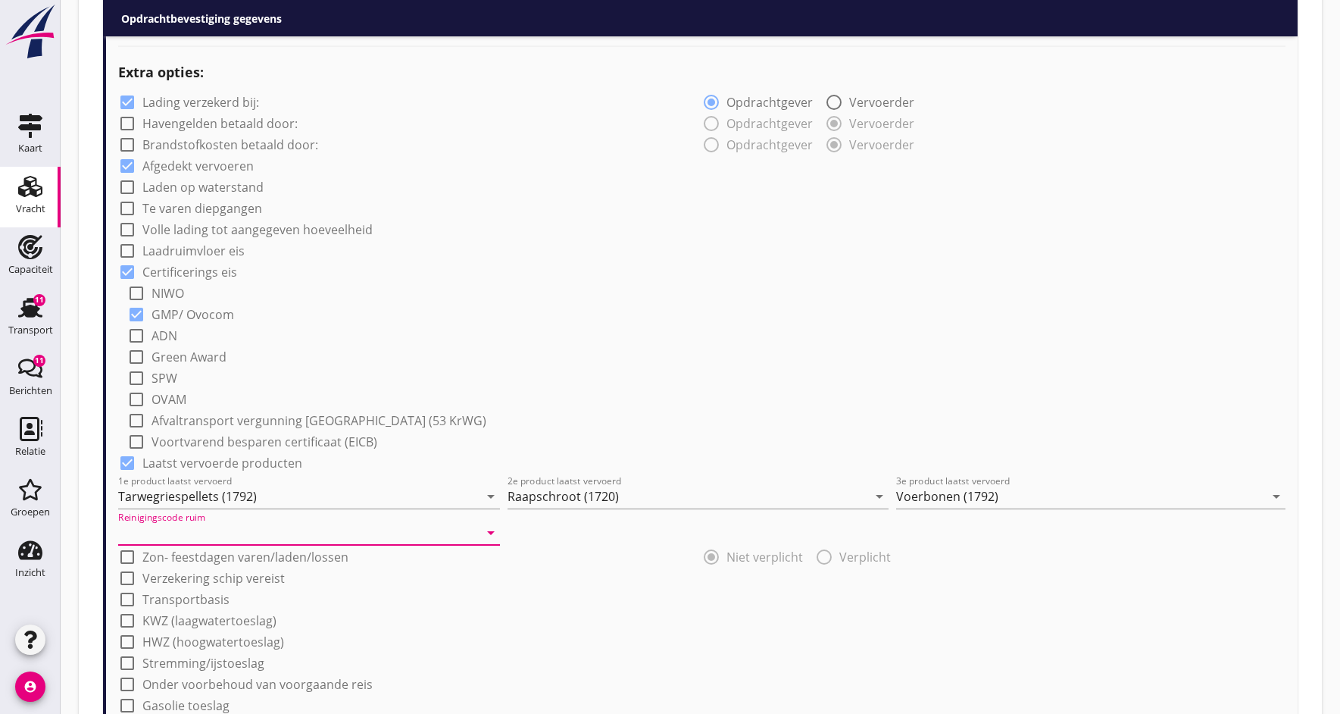
type input "a"
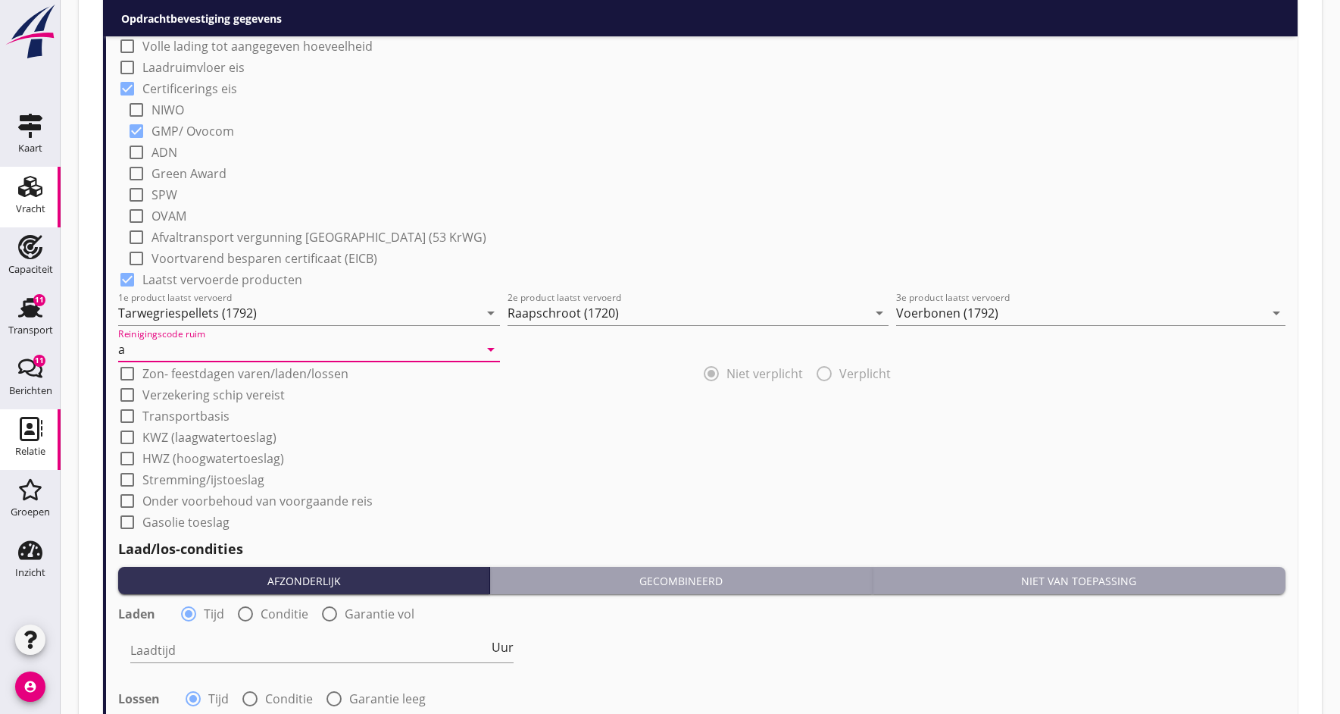
scroll to position [1321, 0]
click at [134, 398] on div at bounding box center [127, 395] width 26 height 26
checkbox input "true"
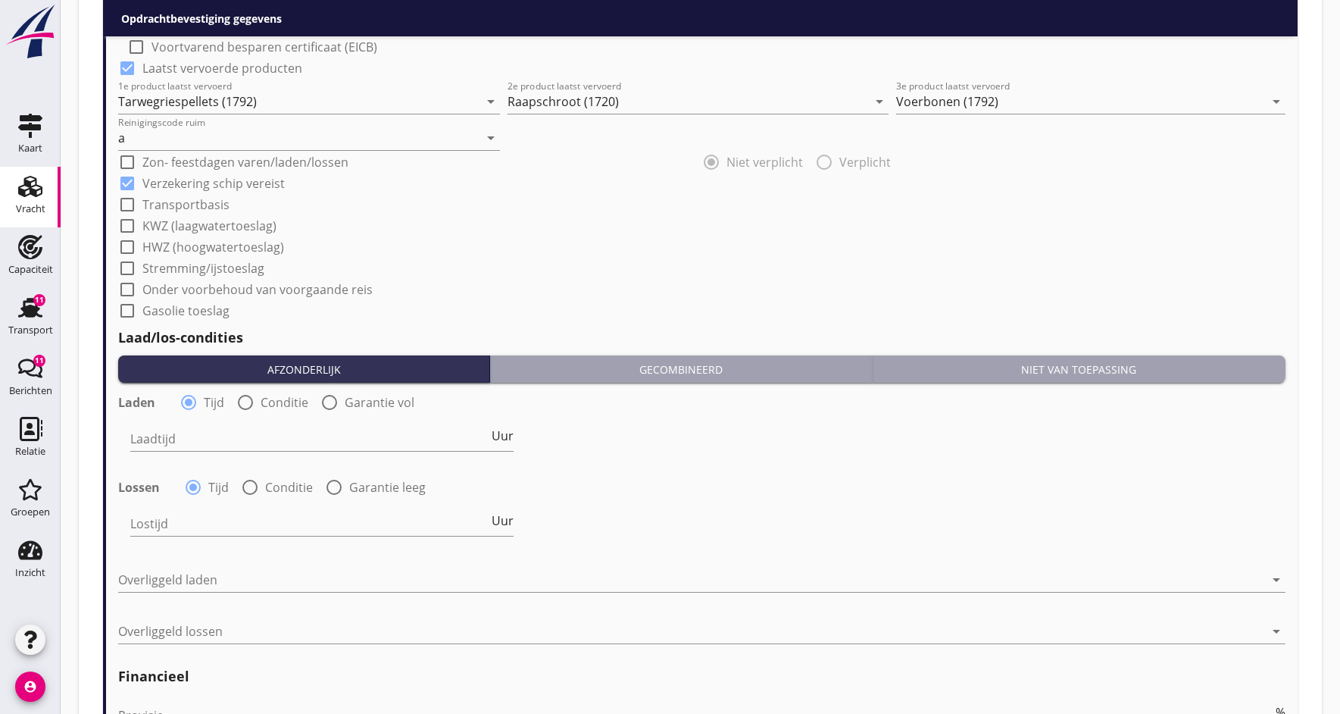
scroll to position [1534, 0]
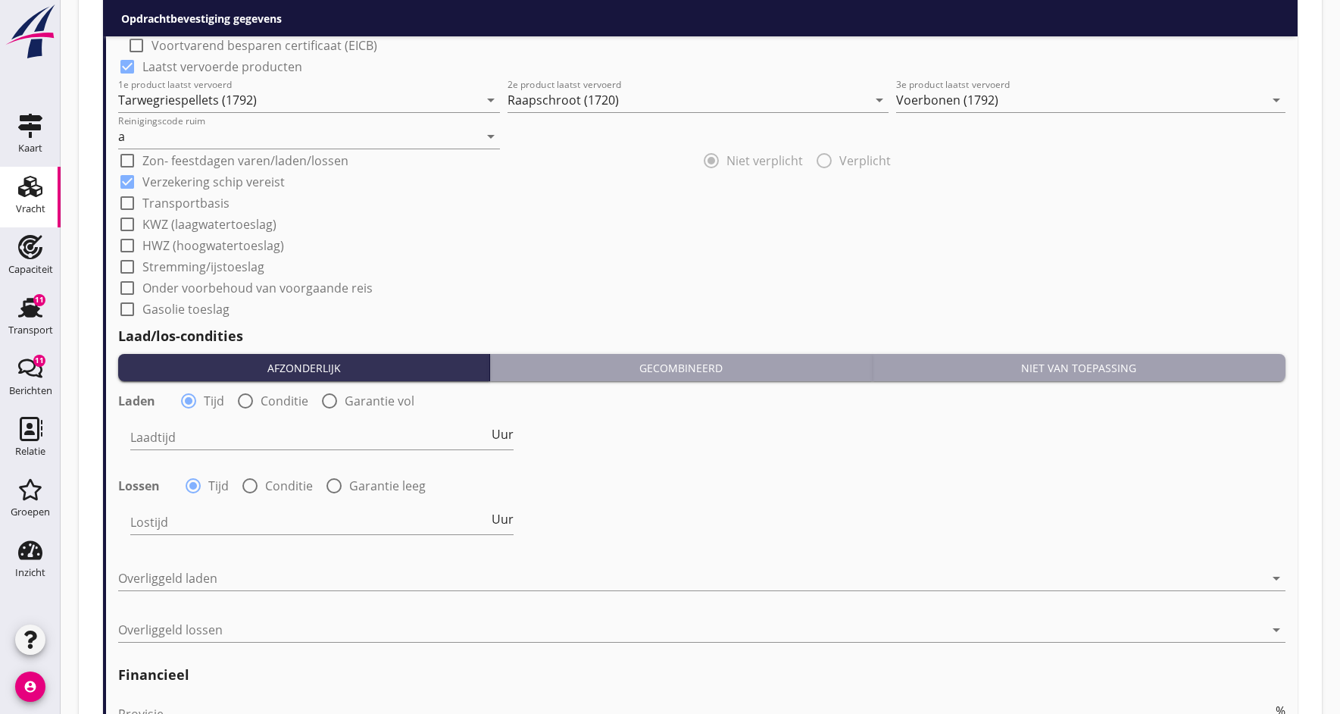
click at [327, 404] on div at bounding box center [330, 401] width 26 height 26
radio input "false"
radio input "true"
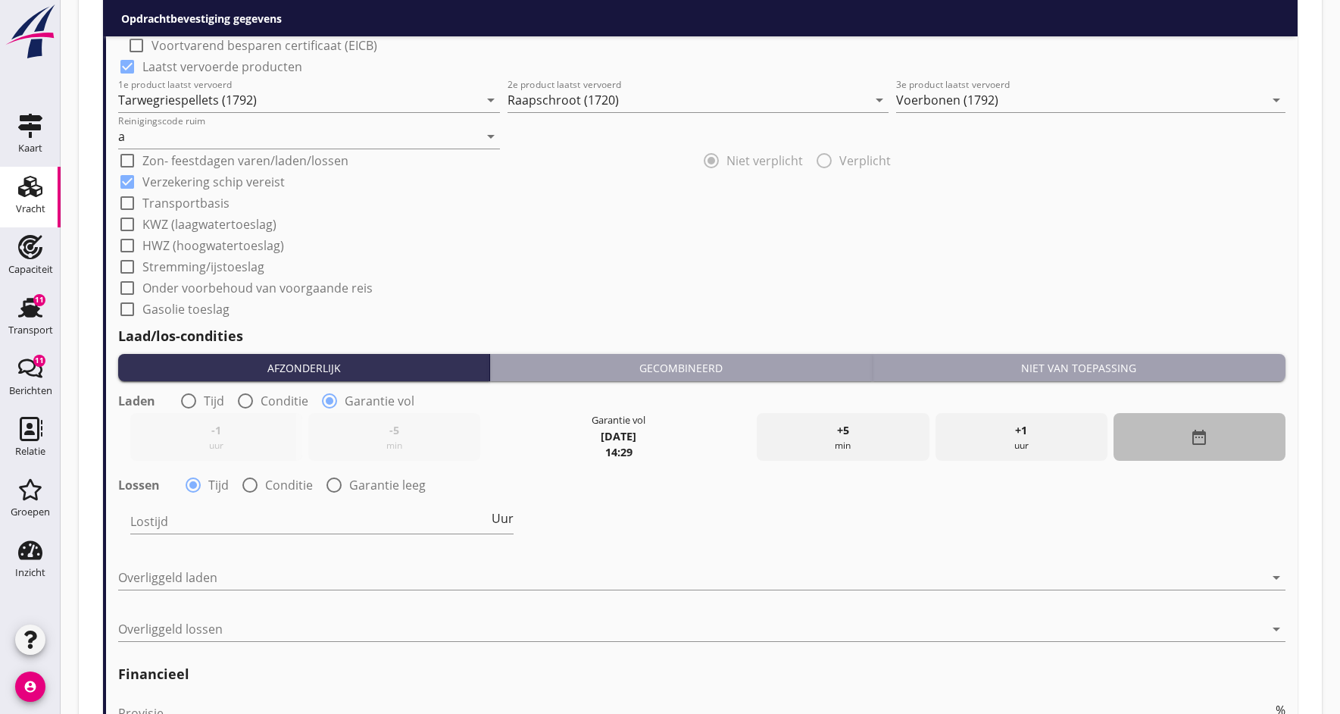
click at [1197, 436] on icon "date_range" at bounding box center [1199, 437] width 18 height 18
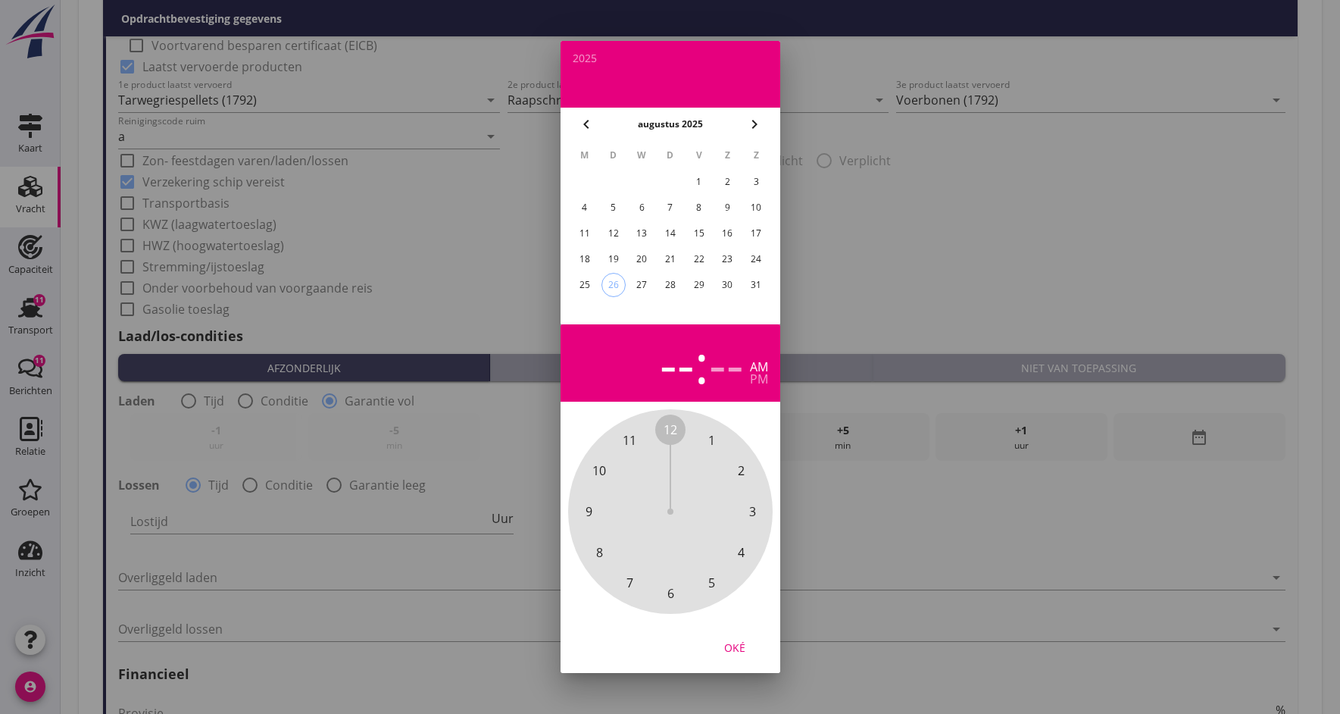
click at [703, 281] on div "29" at bounding box center [698, 285] width 24 height 24
click at [757, 381] on div "pm" at bounding box center [759, 379] width 18 height 12
drag, startPoint x: 680, startPoint y: 434, endPoint x: 683, endPoint y: 584, distance: 150.0
click at [683, 584] on div "12 1 2 3 4 5 6 7 8 9 10 11" at bounding box center [671, 512] width 164 height 164
click at [739, 650] on div "Oké" at bounding box center [735, 647] width 42 height 16
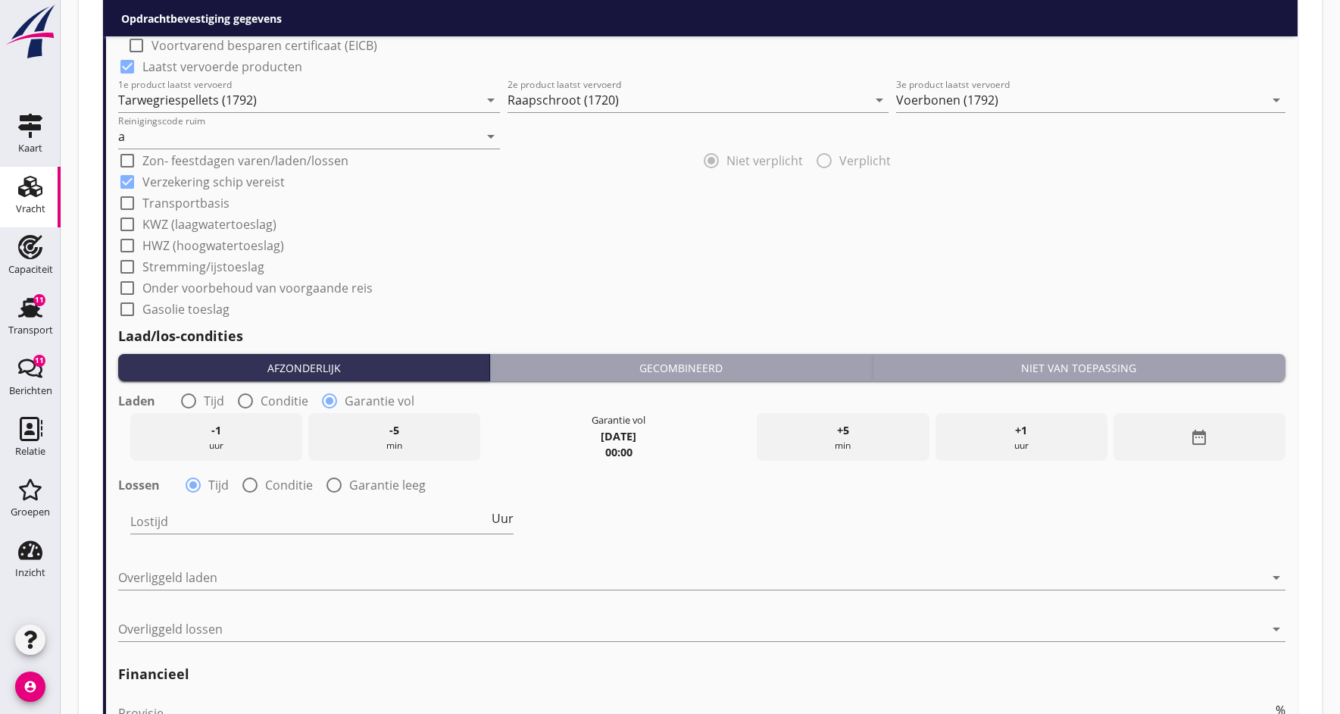
click at [619, 447] on strong "00:00" at bounding box center [618, 452] width 27 height 14
click at [1188, 441] on div "date_range" at bounding box center [1200, 437] width 172 height 48
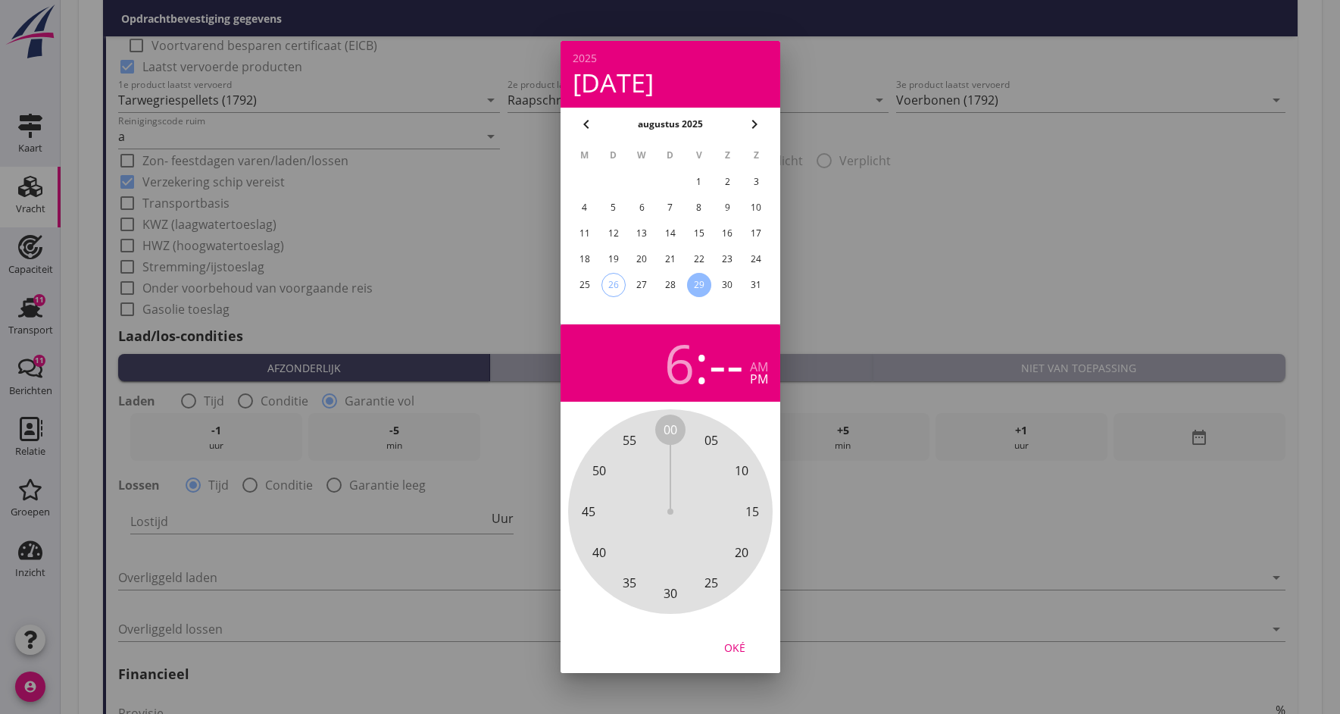
click at [672, 431] on span "00" at bounding box center [671, 429] width 14 height 18
click at [732, 647] on div "Oké" at bounding box center [735, 647] width 42 height 16
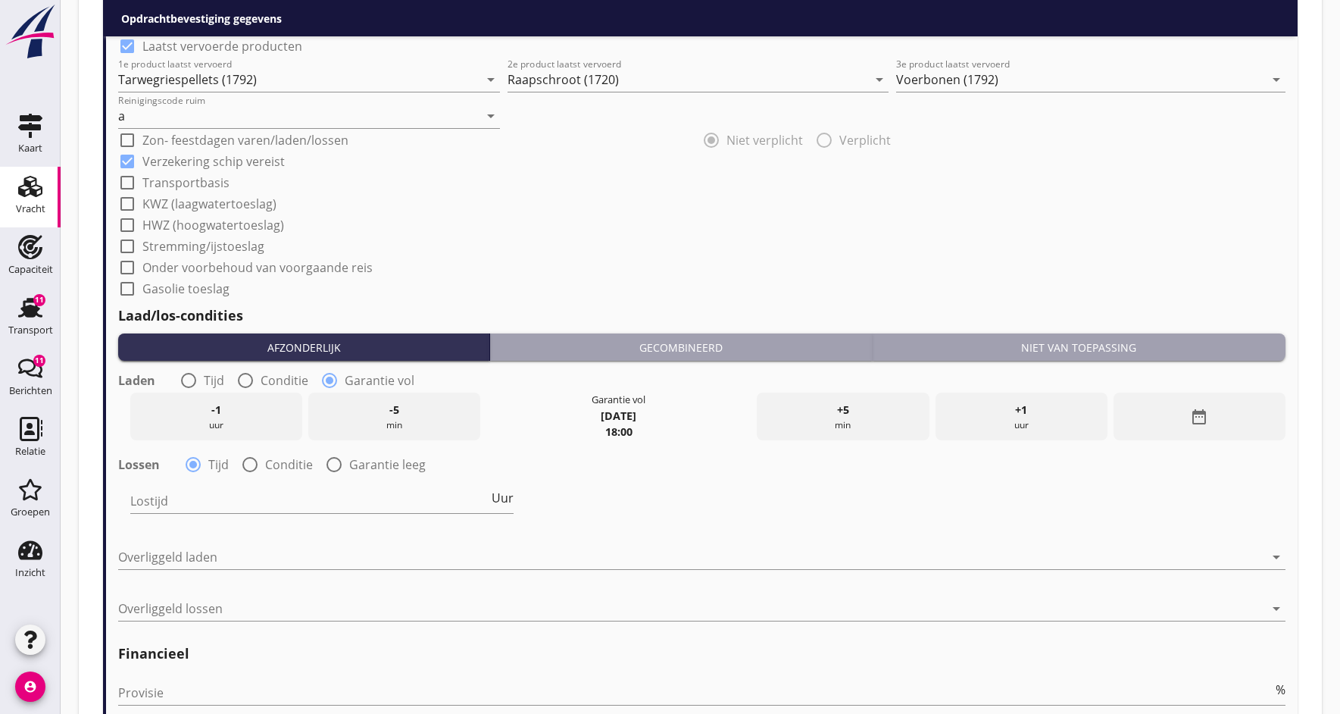
scroll to position [1555, 0]
click at [305, 500] on input "Lostijd" at bounding box center [309, 500] width 358 height 24
click at [249, 465] on div at bounding box center [250, 464] width 26 height 26
radio input "false"
radio input "true"
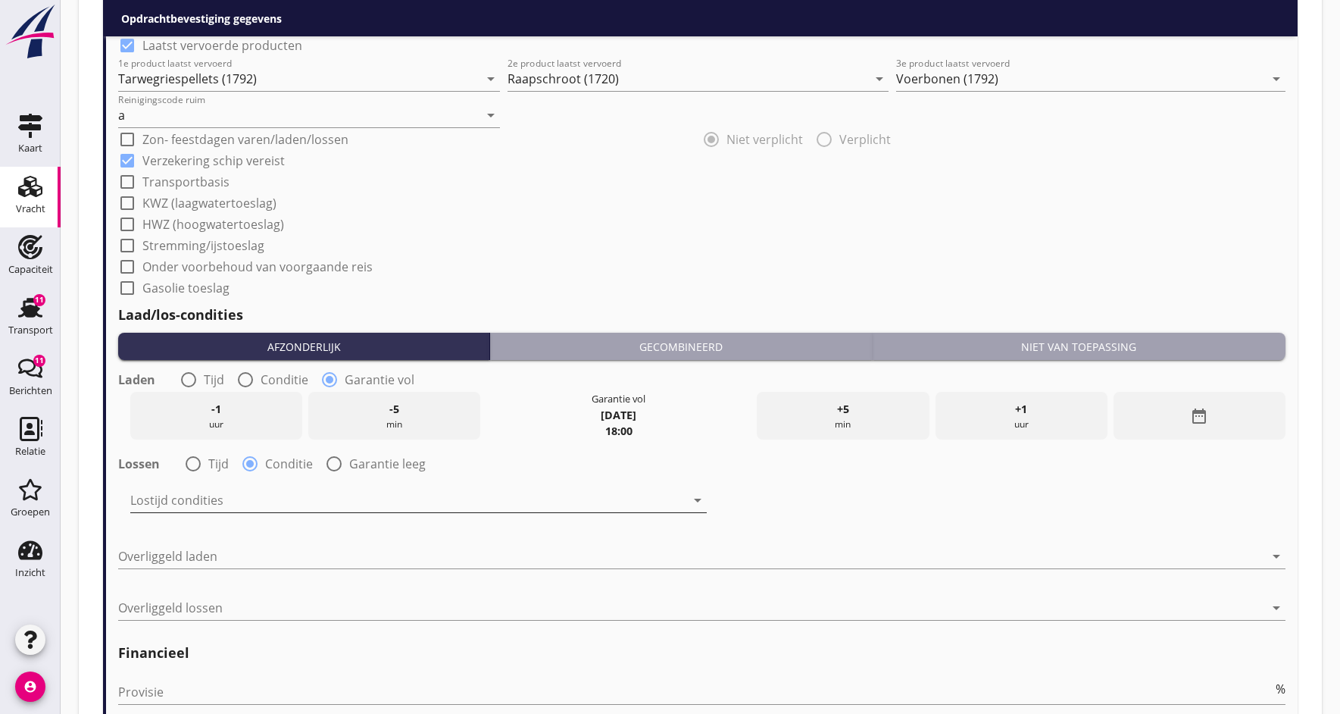
click at [270, 495] on div at bounding box center [407, 500] width 555 height 24
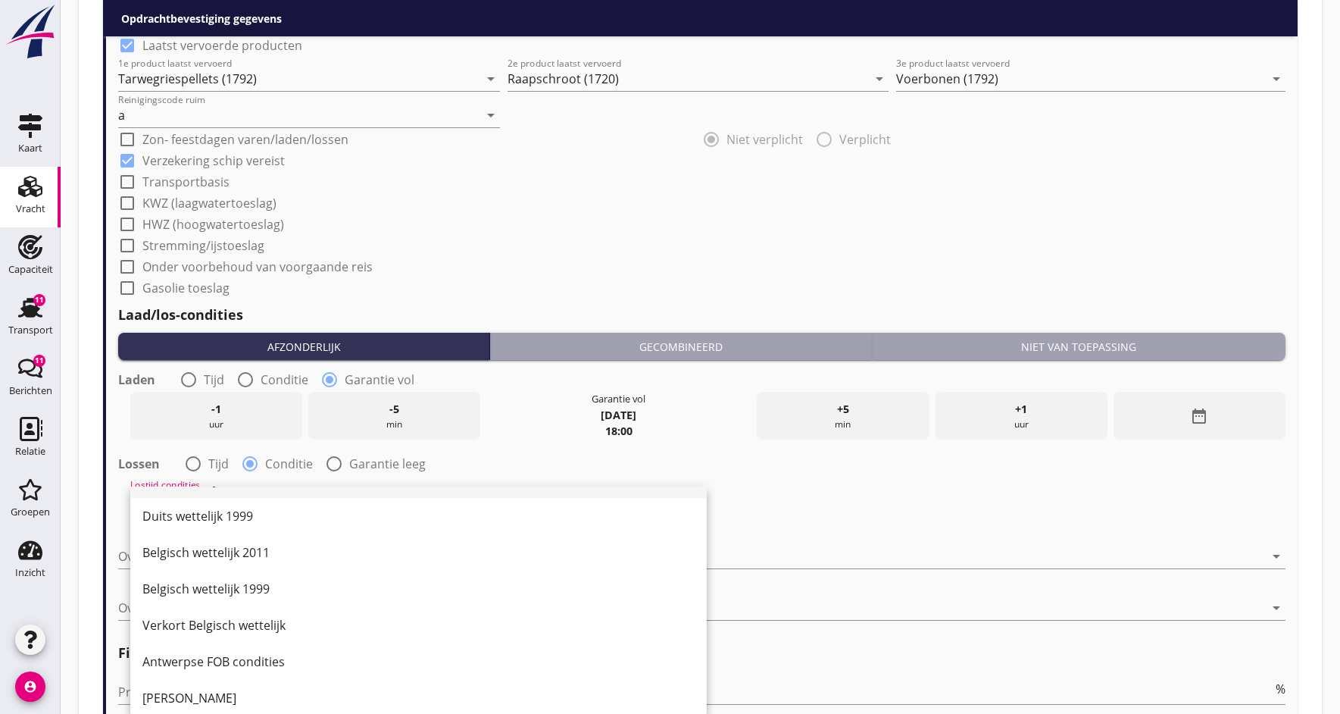
scroll to position [104, 0]
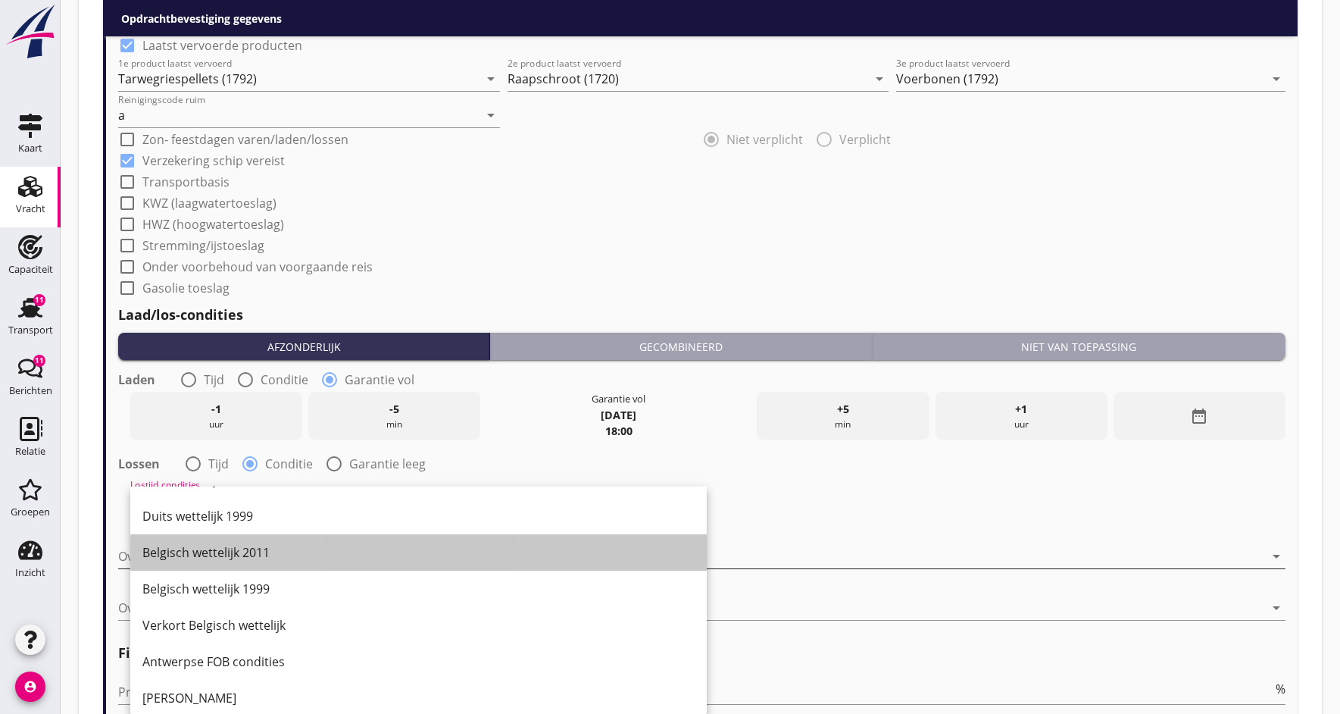
click at [195, 555] on div "Belgisch wettelijk 2011" at bounding box center [418, 552] width 552 height 18
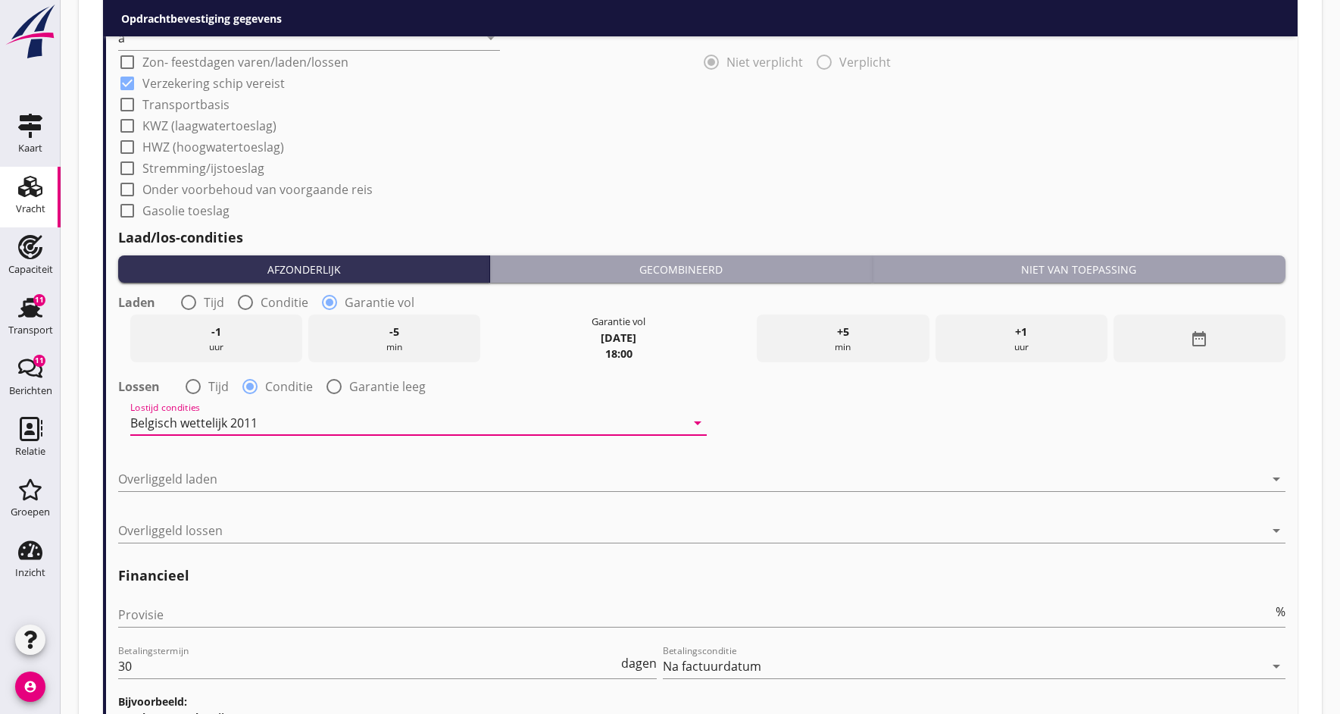
scroll to position [1636, 0]
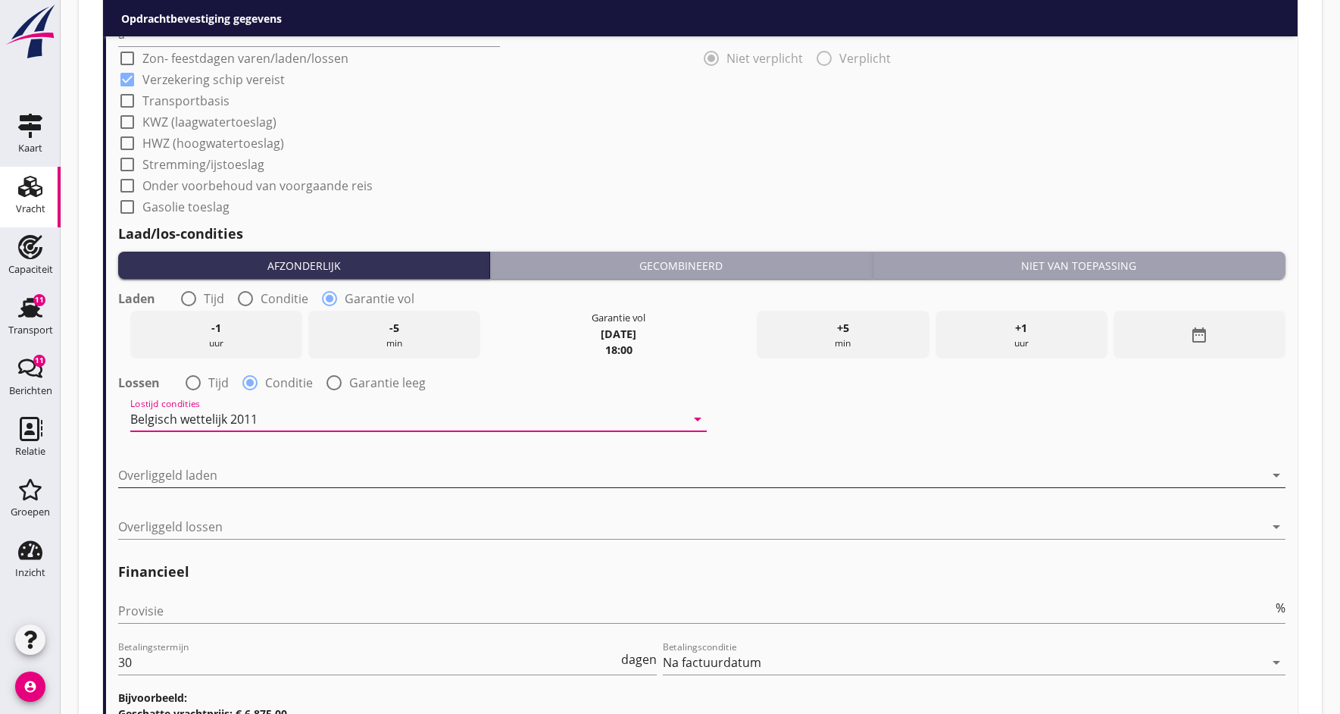
click at [242, 471] on div at bounding box center [691, 475] width 1146 height 24
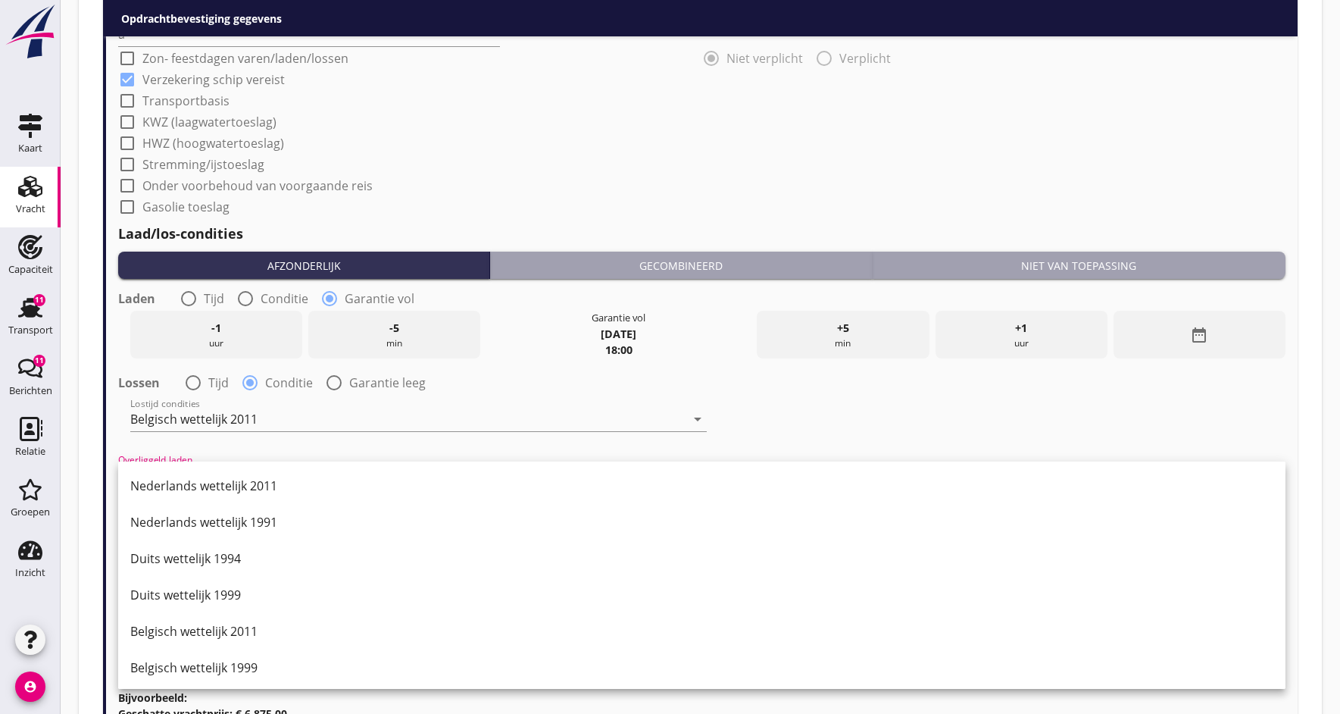
click at [247, 486] on div "Nederlands wettelijk 2011" at bounding box center [701, 486] width 1143 height 18
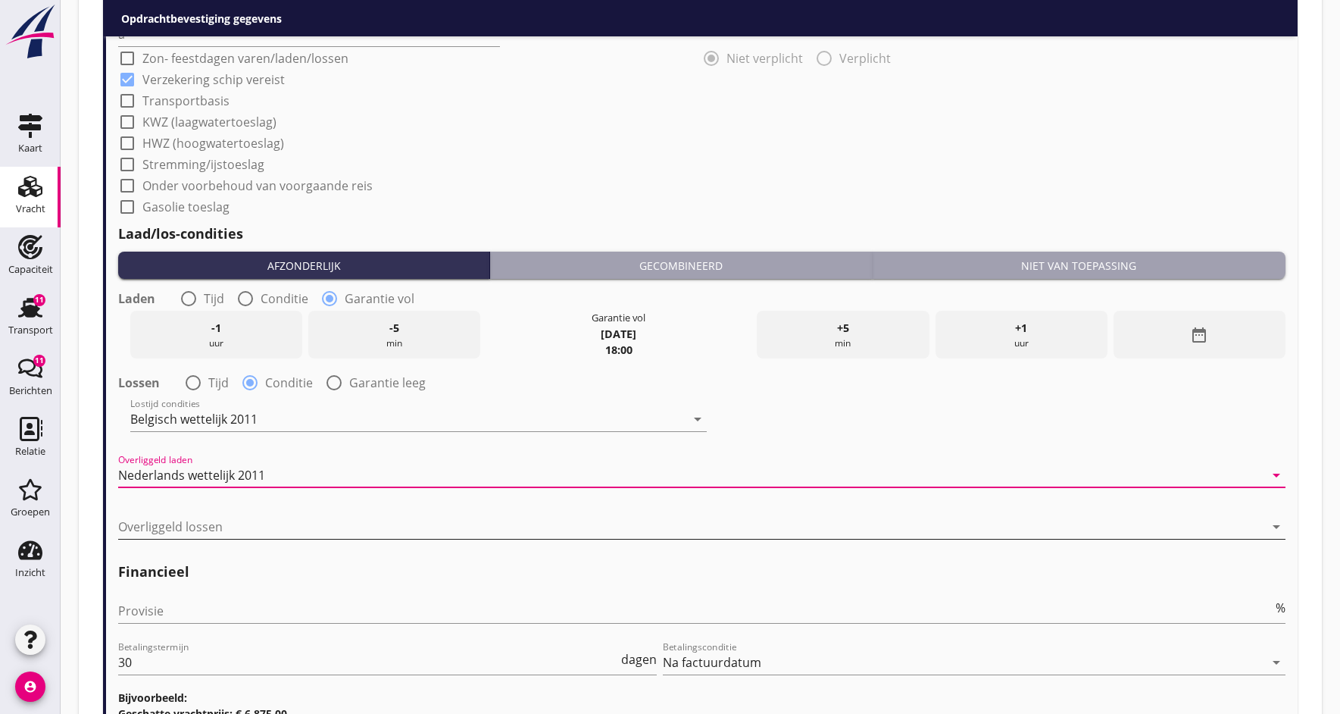
click at [163, 530] on div at bounding box center [691, 526] width 1146 height 24
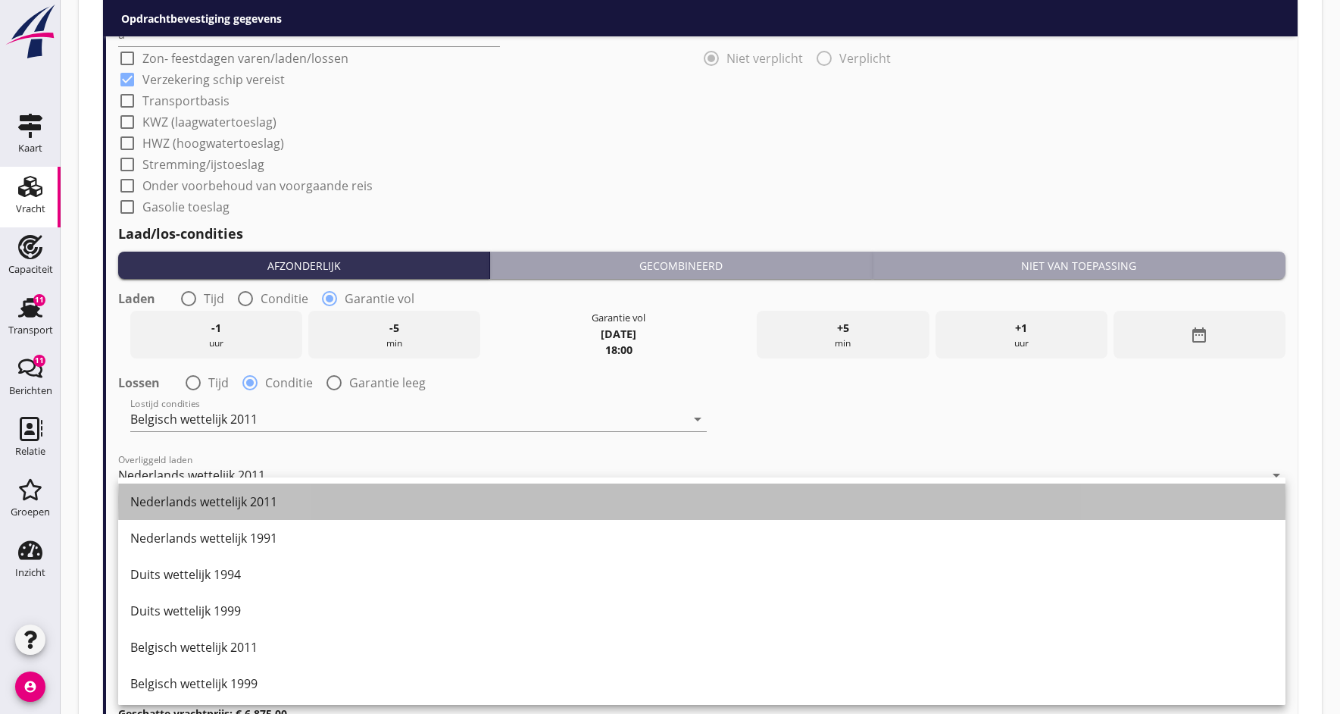
click at [177, 502] on div "Nederlands wettelijk 2011" at bounding box center [701, 501] width 1143 height 18
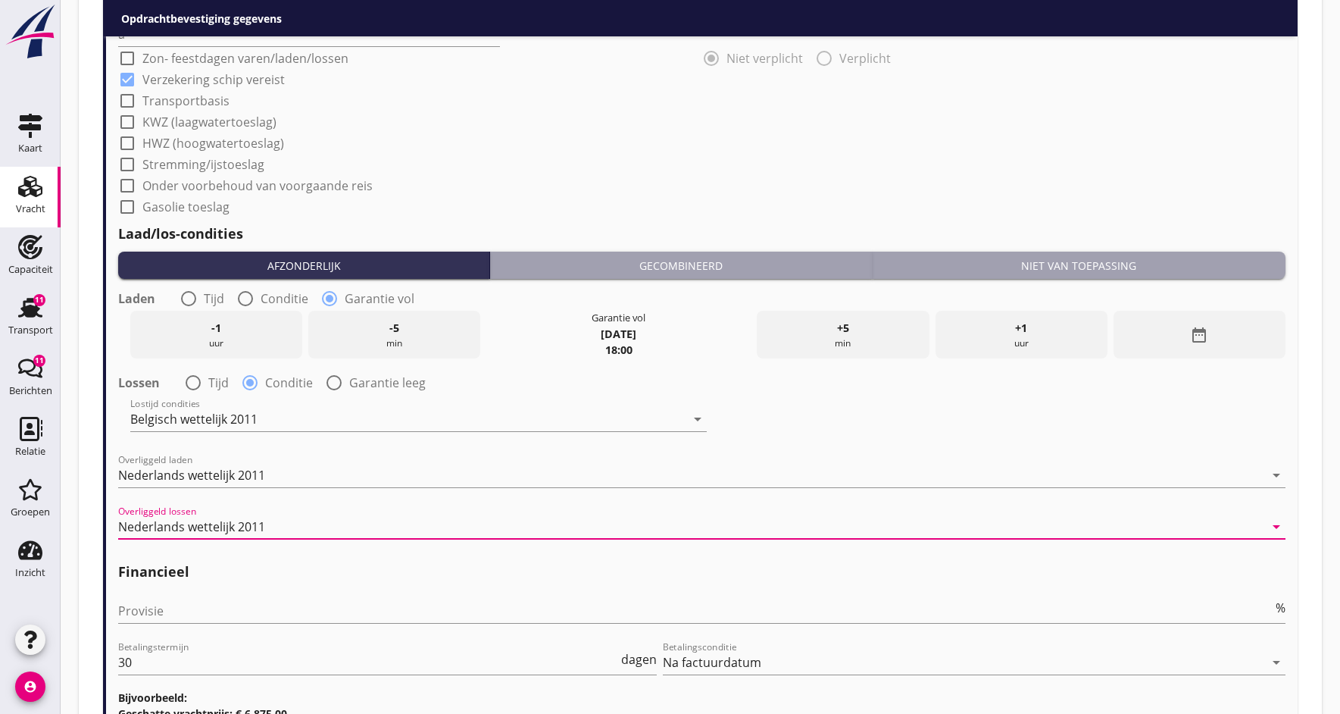
click at [182, 528] on div "Nederlands wettelijk 2011" at bounding box center [191, 527] width 147 height 14
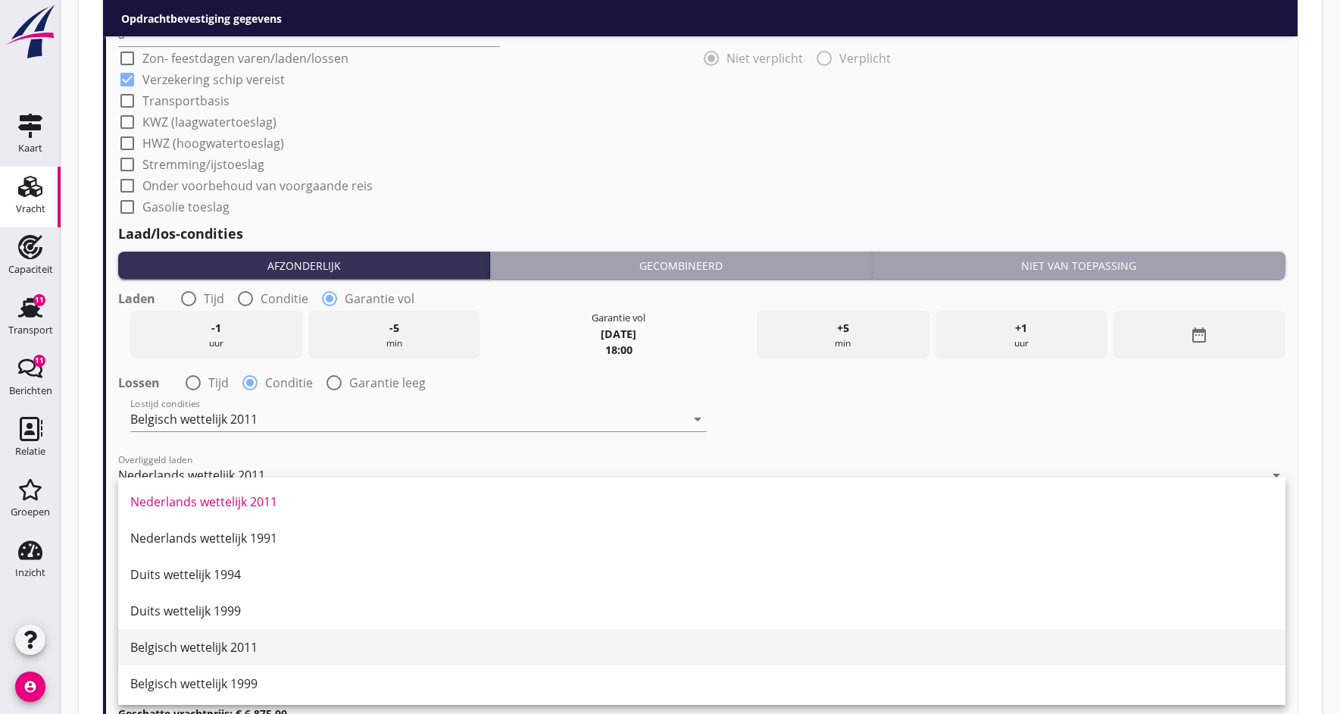
click at [186, 650] on div "Belgisch wettelijk 2011" at bounding box center [701, 647] width 1143 height 18
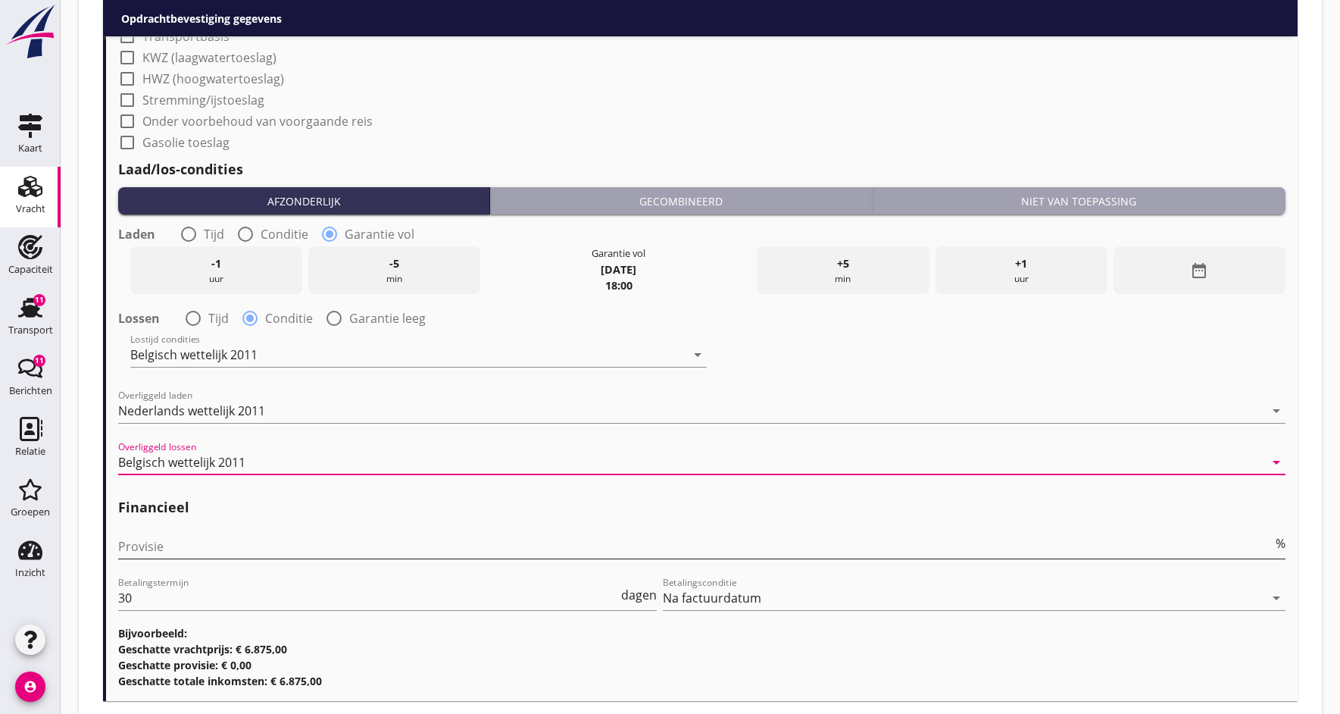
scroll to position [1718, 0]
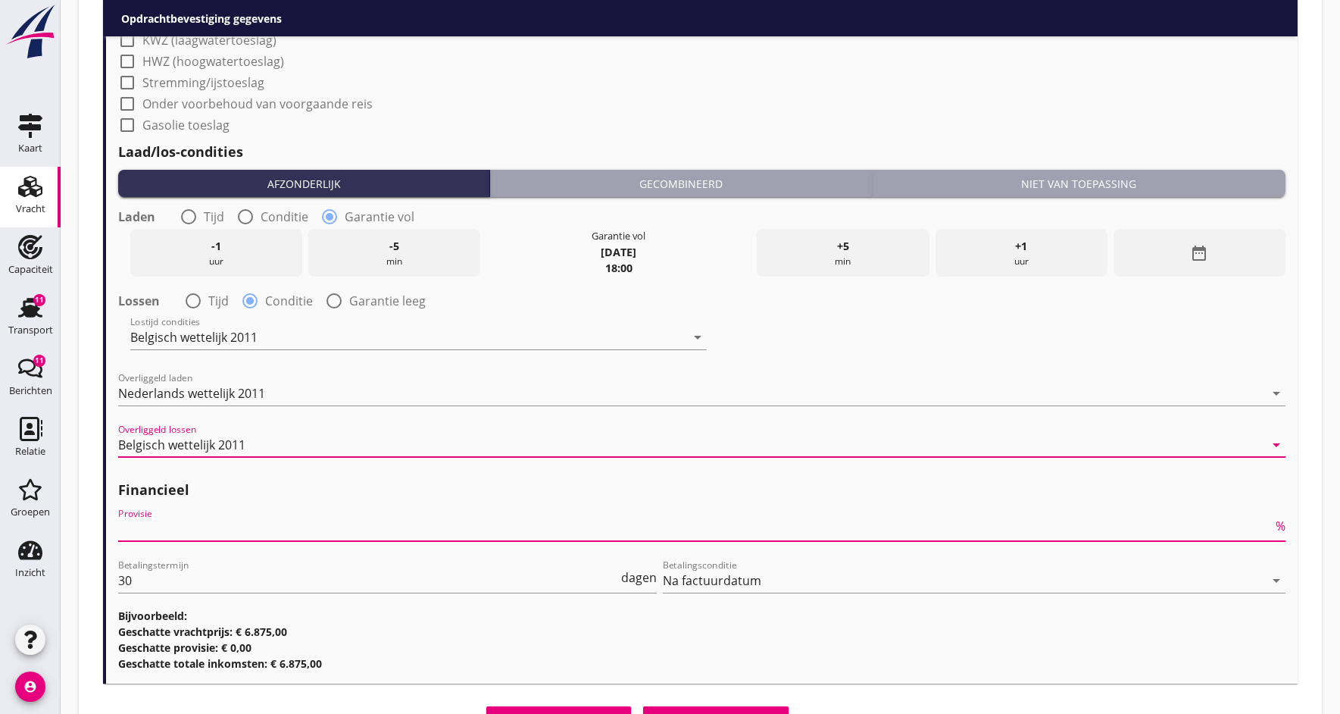
click at [245, 523] on input "Provisie" at bounding box center [695, 529] width 1155 height 24
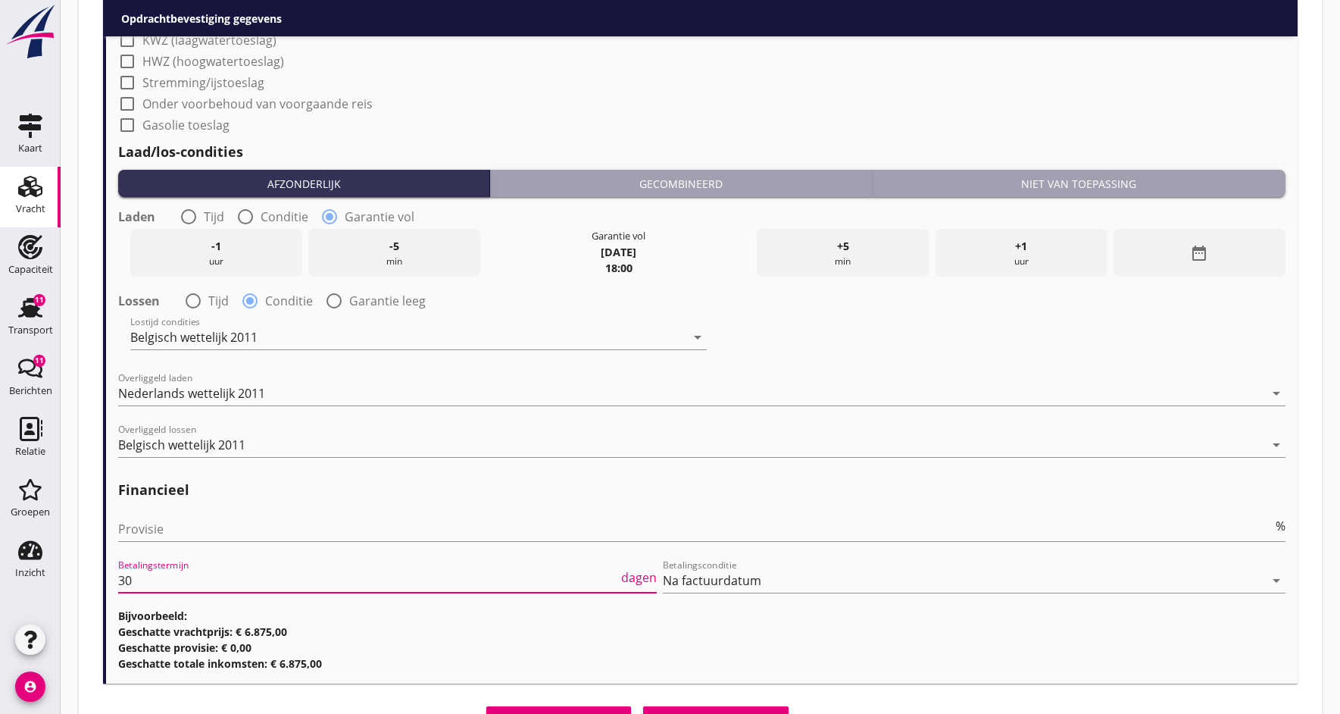
click at [154, 577] on input "30" at bounding box center [368, 580] width 500 height 24
type input "3"
type input "0"
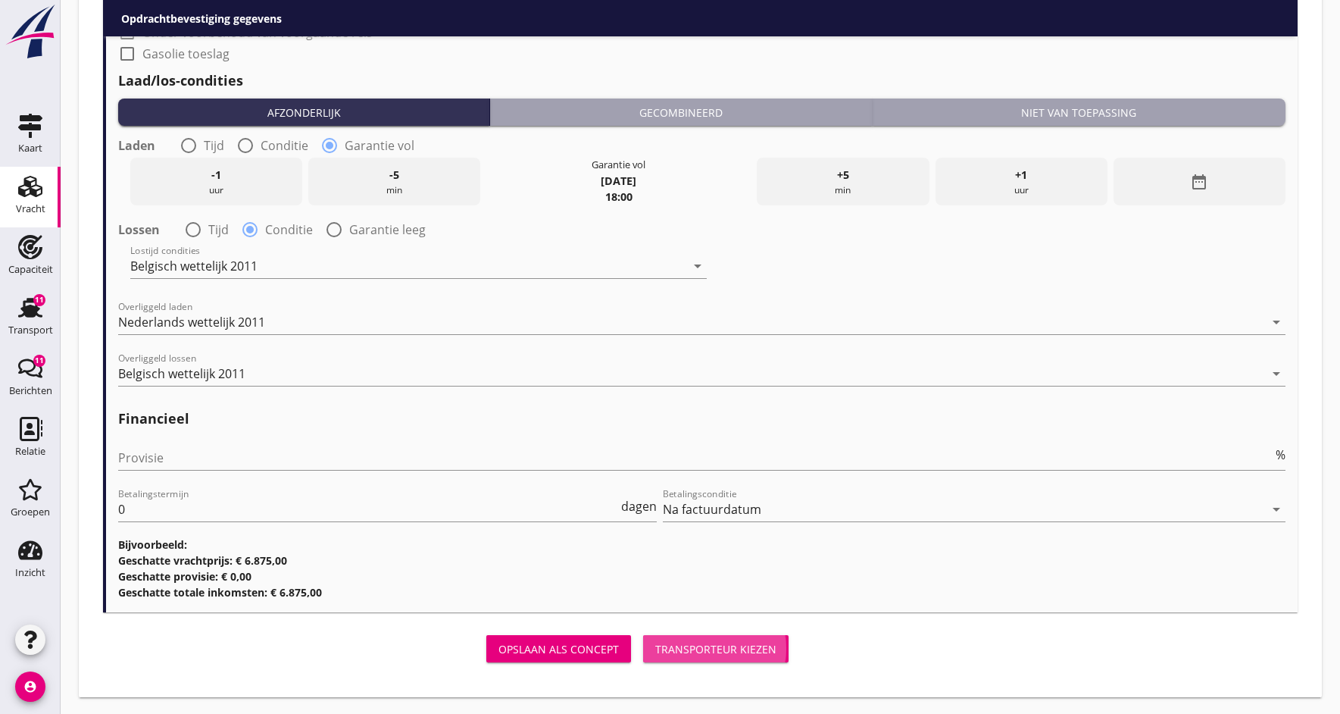
click at [677, 650] on div "Transporteur kiezen" at bounding box center [715, 649] width 121 height 16
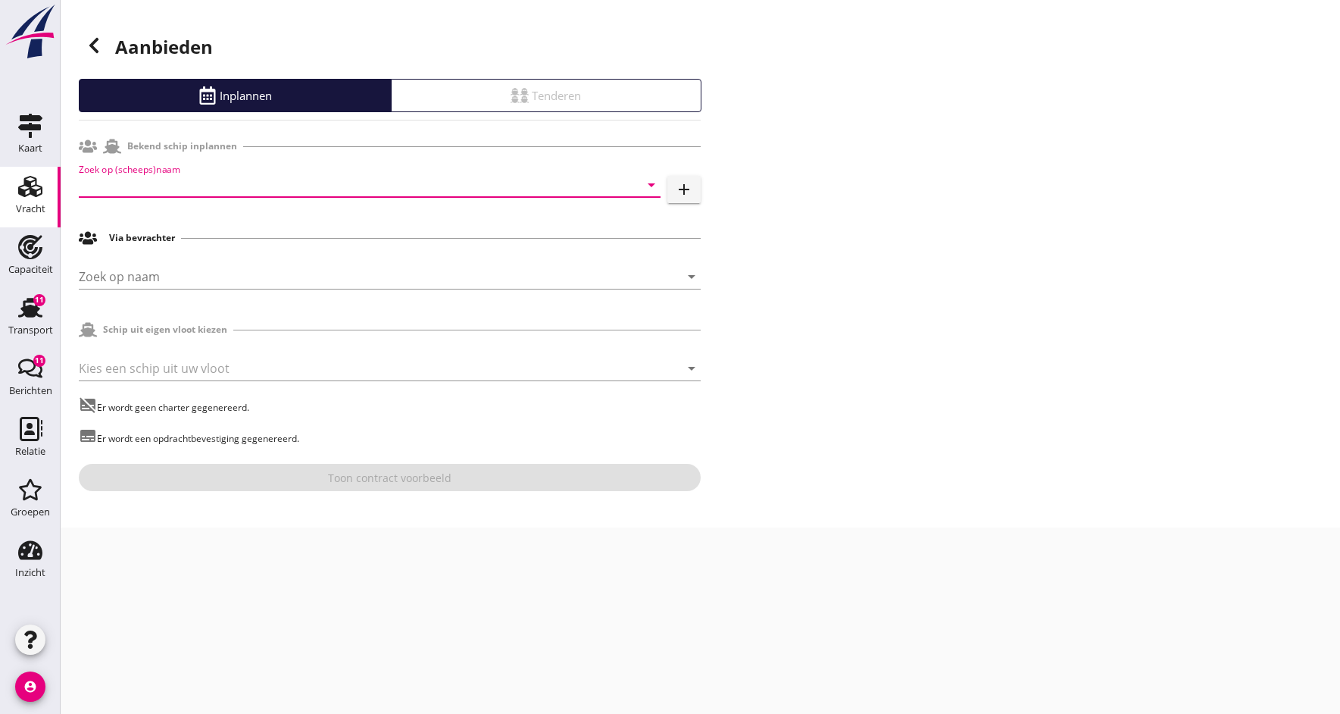
click at [166, 183] on input "Zoek op (scheeps)naam" at bounding box center [348, 185] width 539 height 24
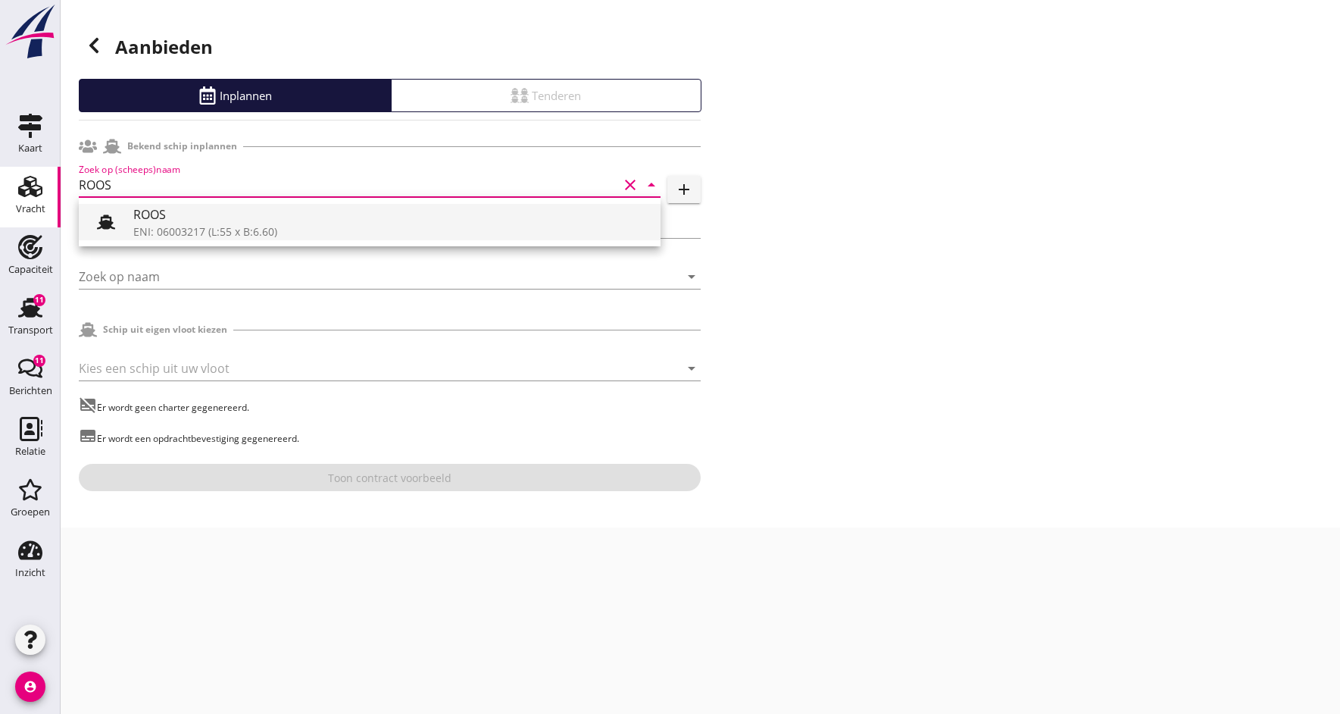
click at [148, 224] on div "ENI: 06003217 (L:55 x B:6.60)" at bounding box center [390, 231] width 515 height 16
type input "ROOS"
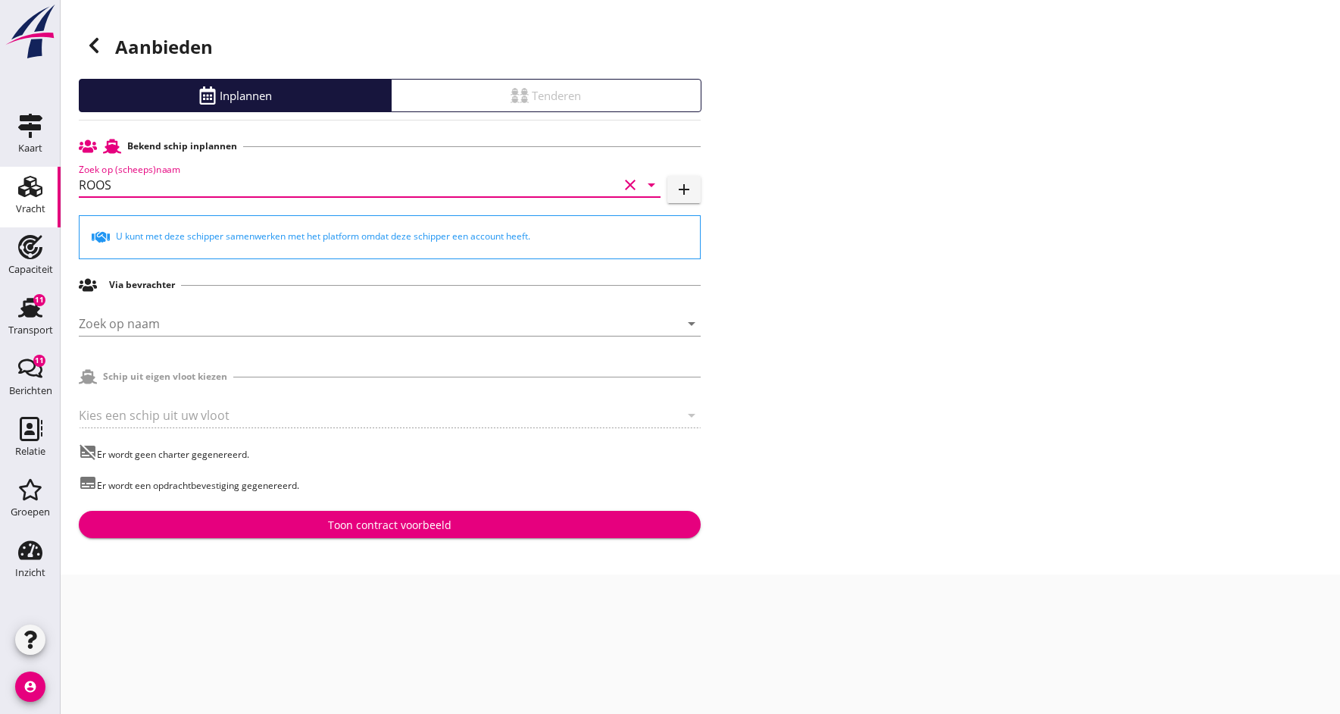
click at [361, 523] on div "Toon contract voorbeeld" at bounding box center [389, 525] width 123 height 16
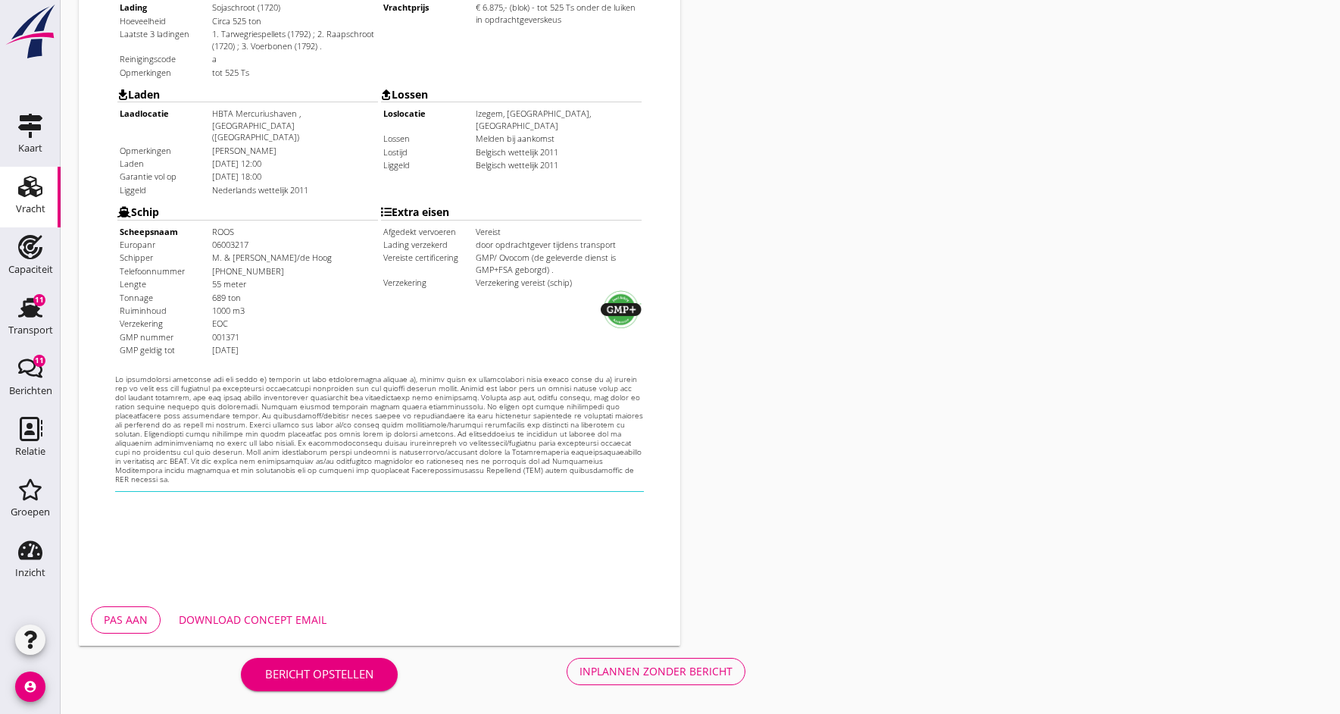
scroll to position [408, 0]
click at [112, 625] on div "Pas aan" at bounding box center [126, 619] width 44 height 16
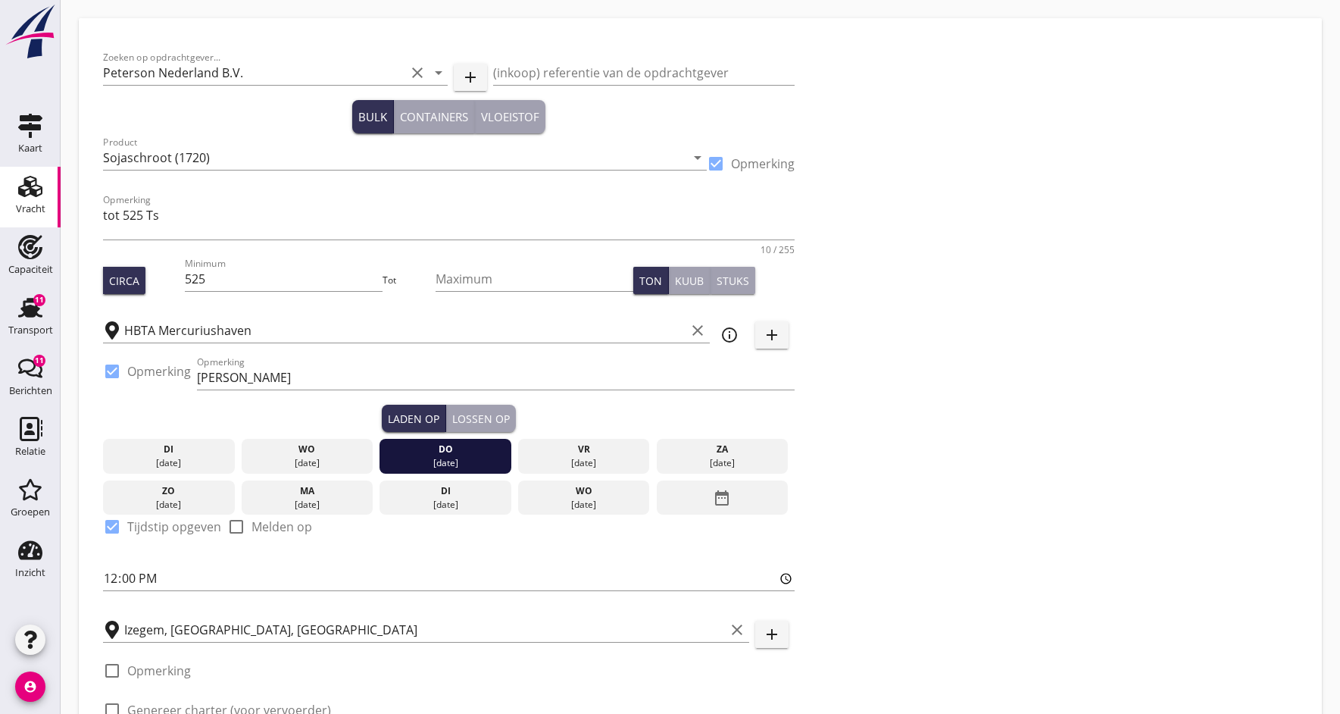
drag, startPoint x: 198, startPoint y: 373, endPoint x: 136, endPoint y: 417, distance: 77.1
click at [198, 373] on input "[PERSON_NAME]" at bounding box center [496, 377] width 598 height 24
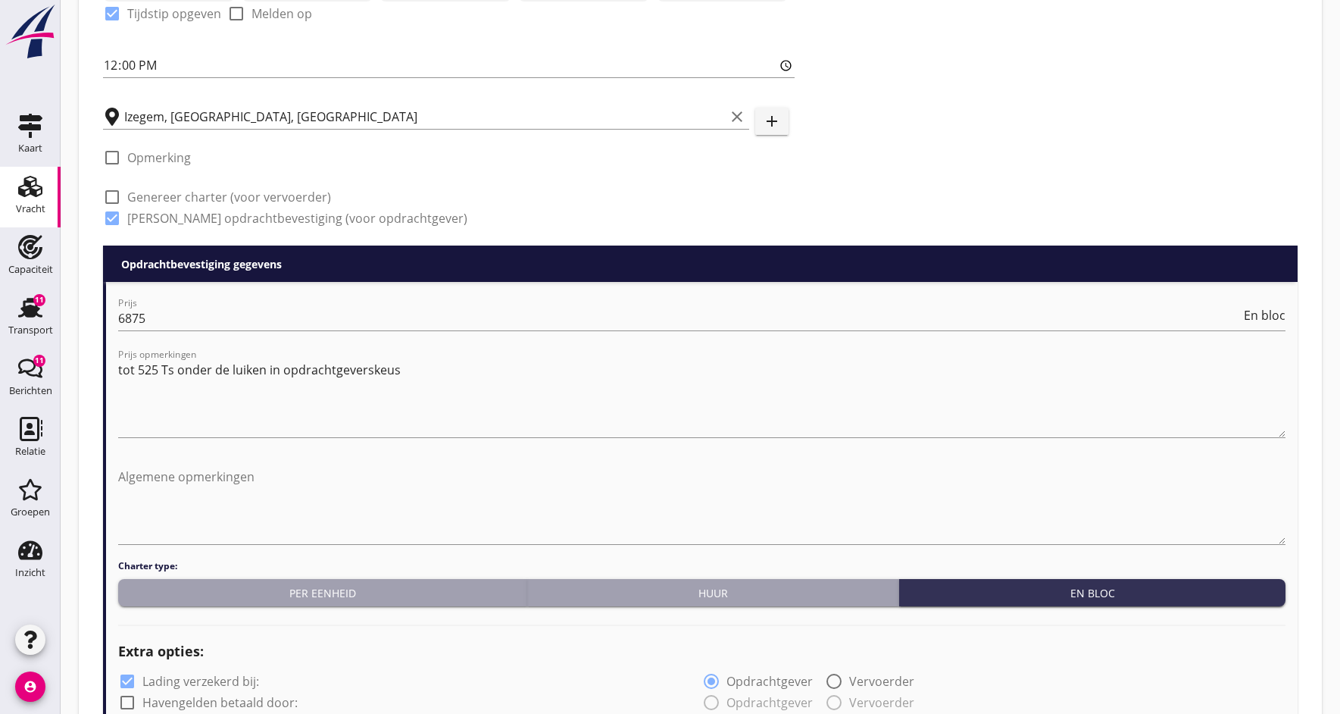
scroll to position [517, 0]
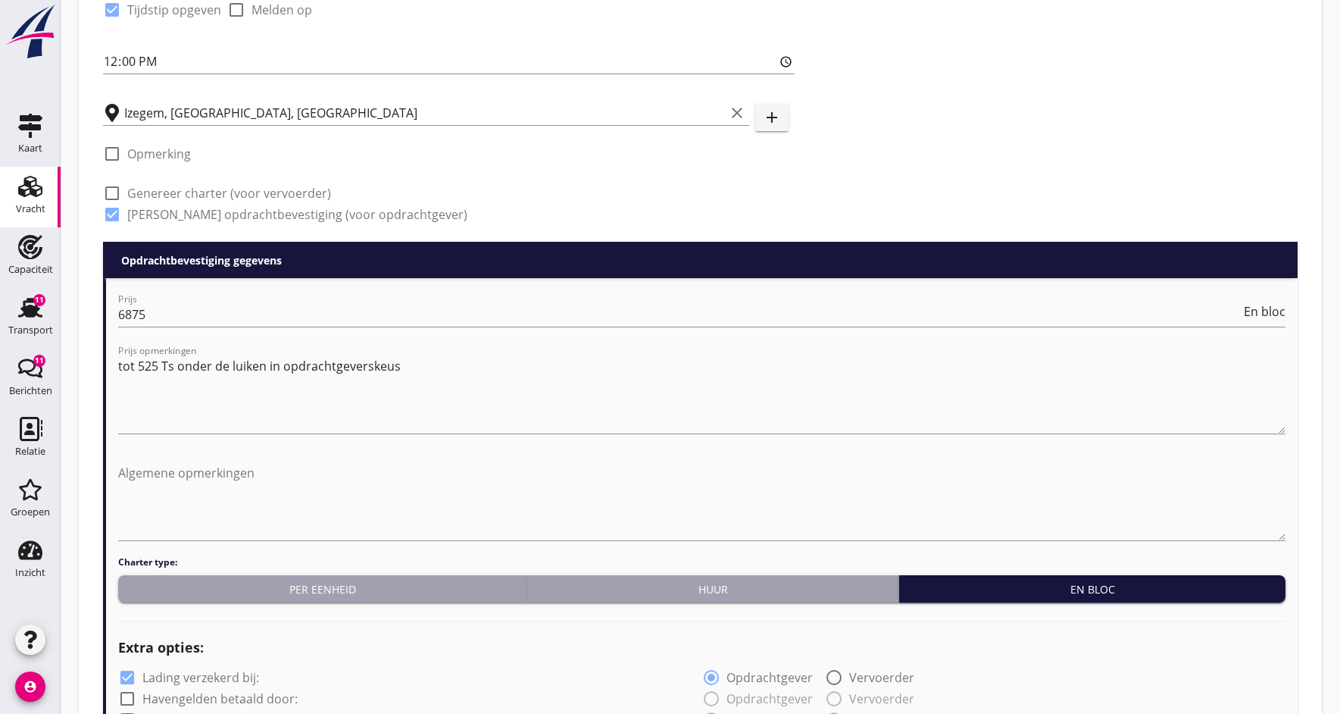
type input "ex mv "[PERSON_NAME] " [PERSON_NAME]"
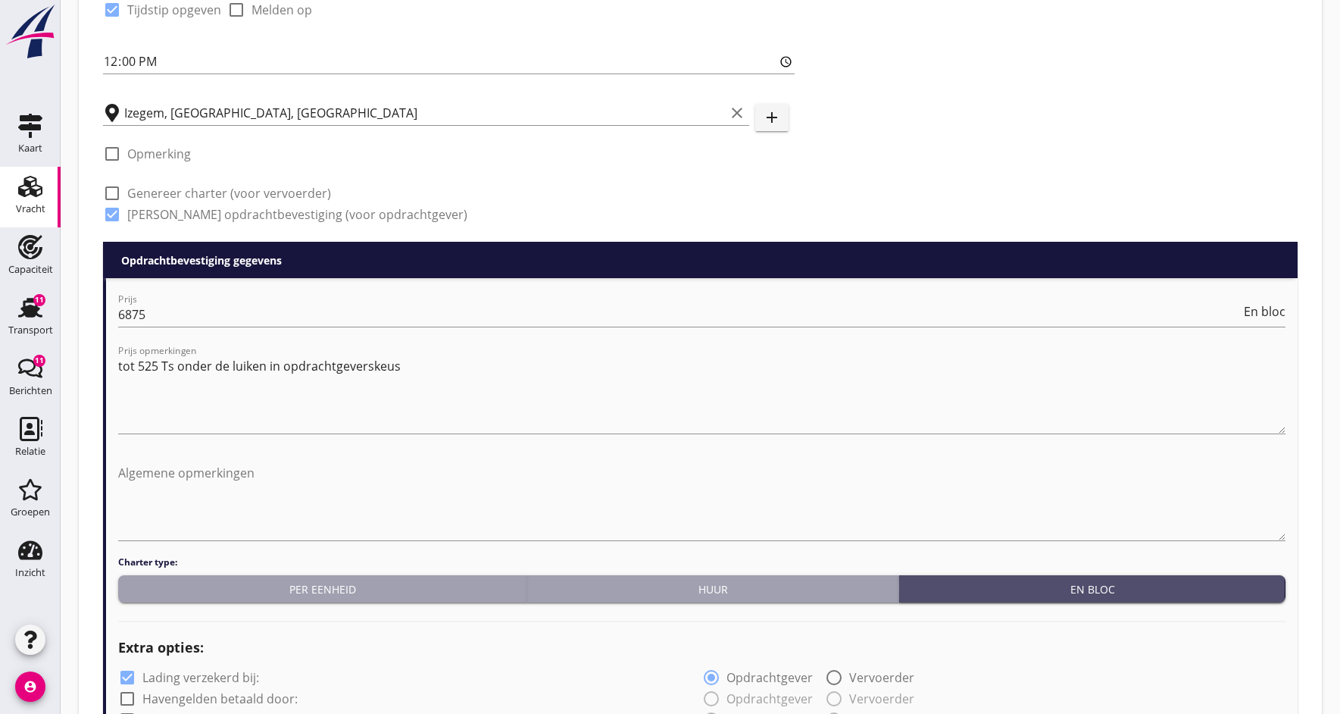
click at [933, 595] on div "En bloc" at bounding box center [1092, 589] width 374 height 16
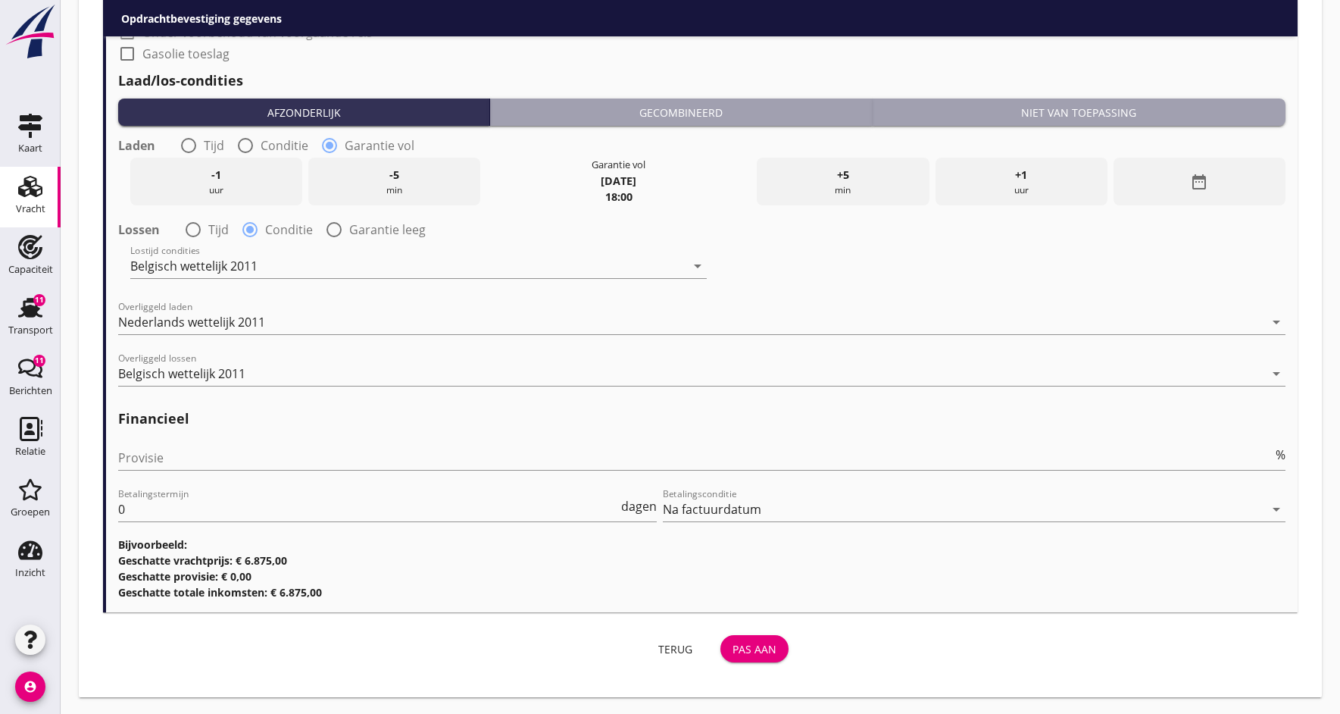
click at [738, 647] on div "Pas aan" at bounding box center [755, 649] width 44 height 16
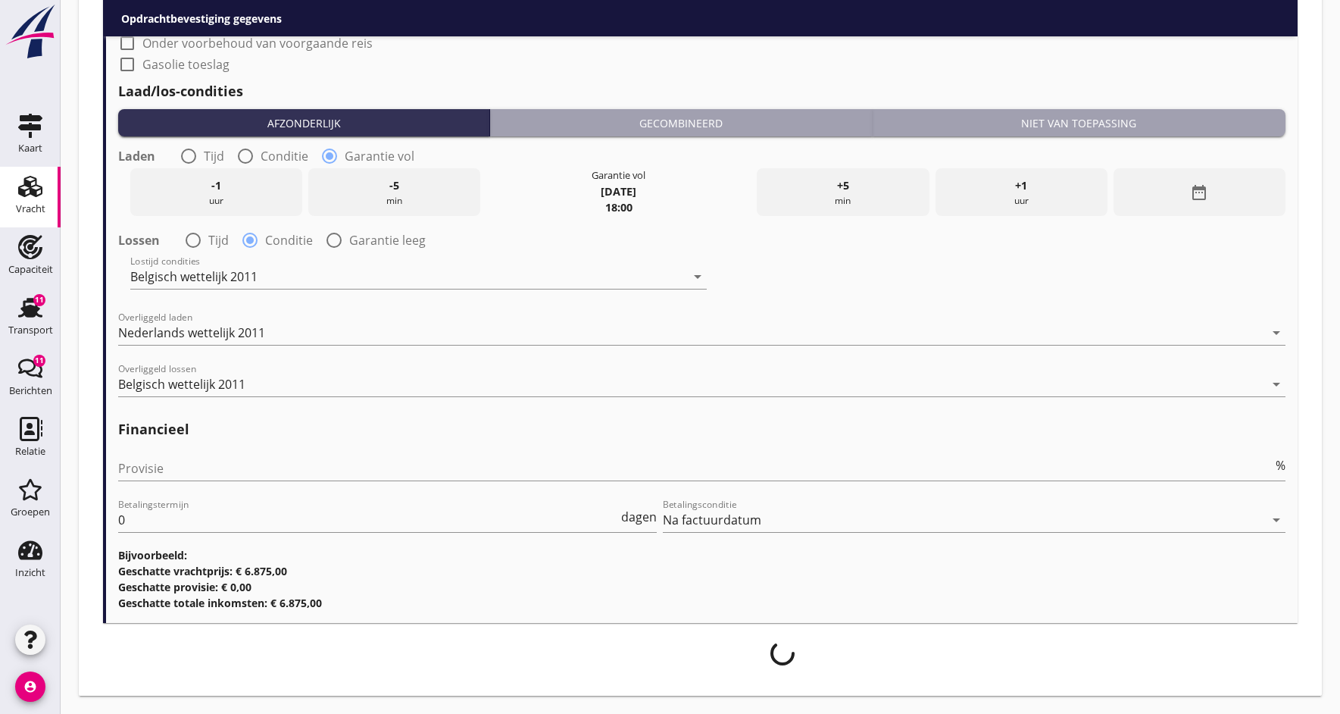
scroll to position [1731, 0]
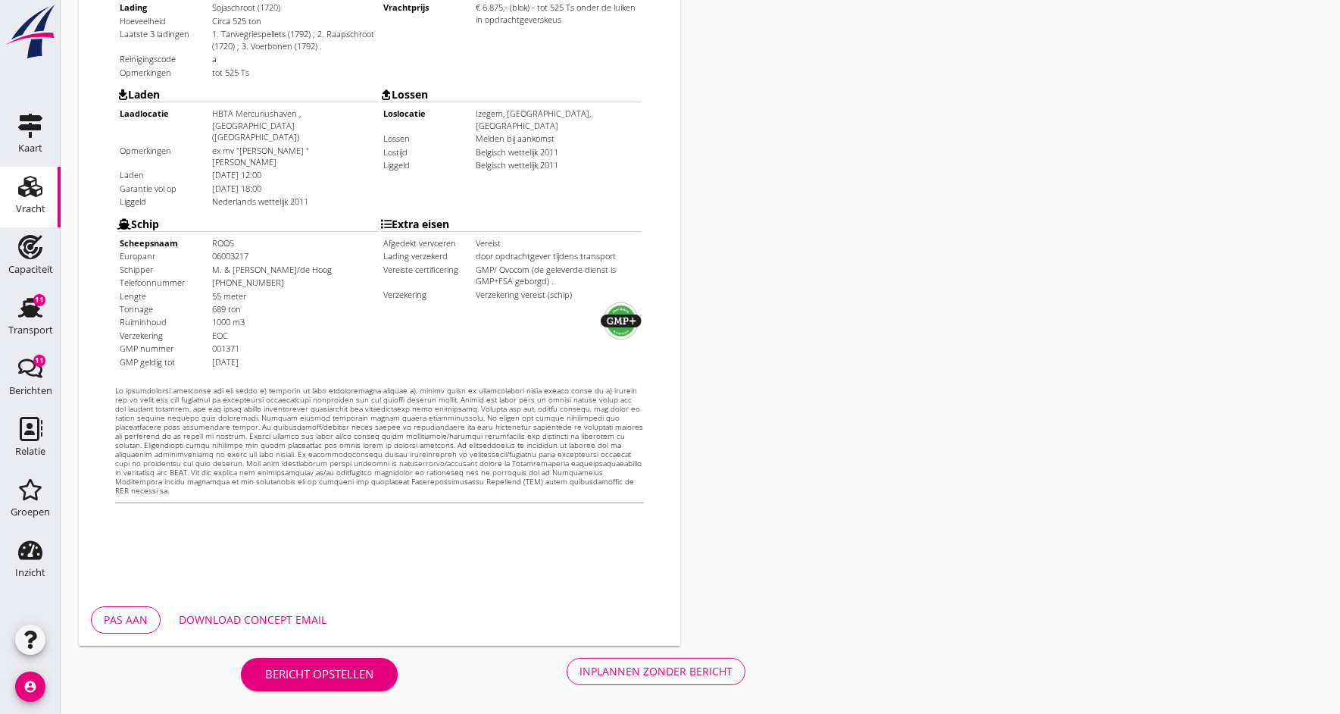
scroll to position [408, 0]
click at [253, 620] on div "Download concept email" at bounding box center [253, 619] width 148 height 16
click at [646, 670] on div "Inplannen zonder bericht" at bounding box center [656, 671] width 153 height 16
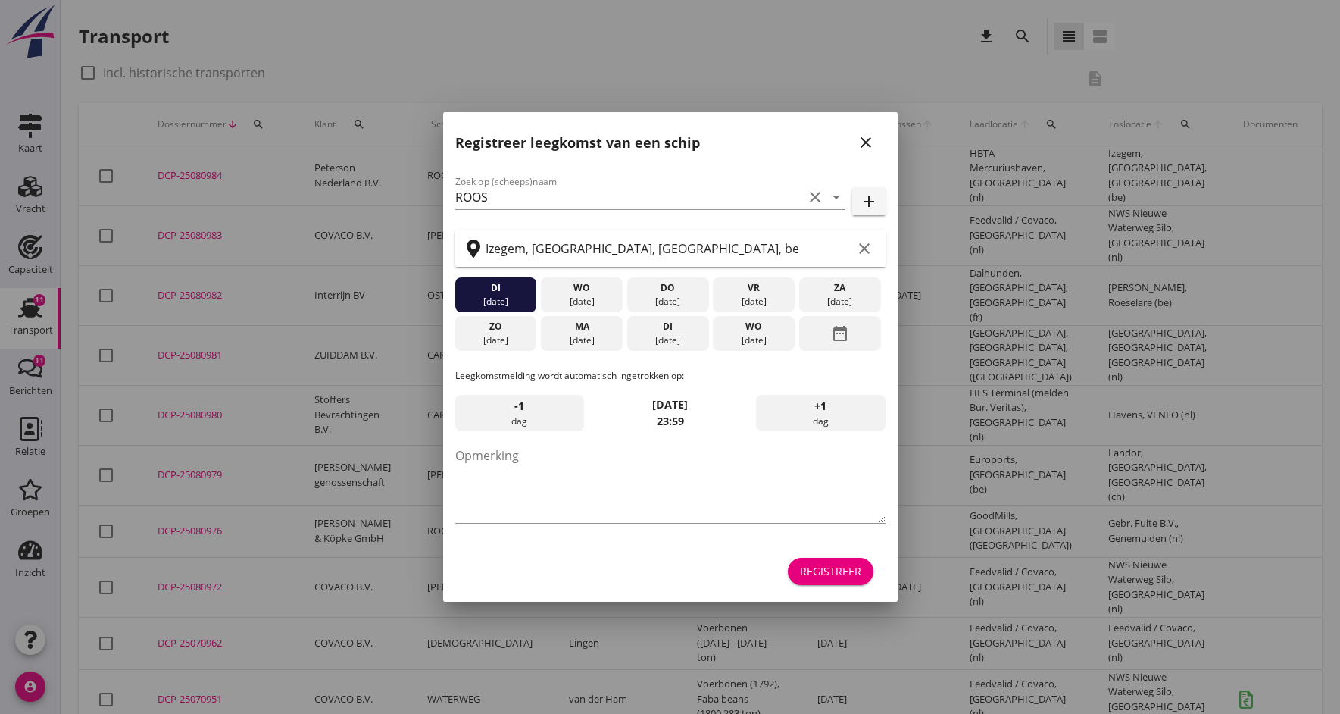
click at [871, 129] on div "Registreer leegkomst van een schip close" at bounding box center [670, 136] width 455 height 48
click at [863, 134] on icon "close" at bounding box center [866, 142] width 18 height 18
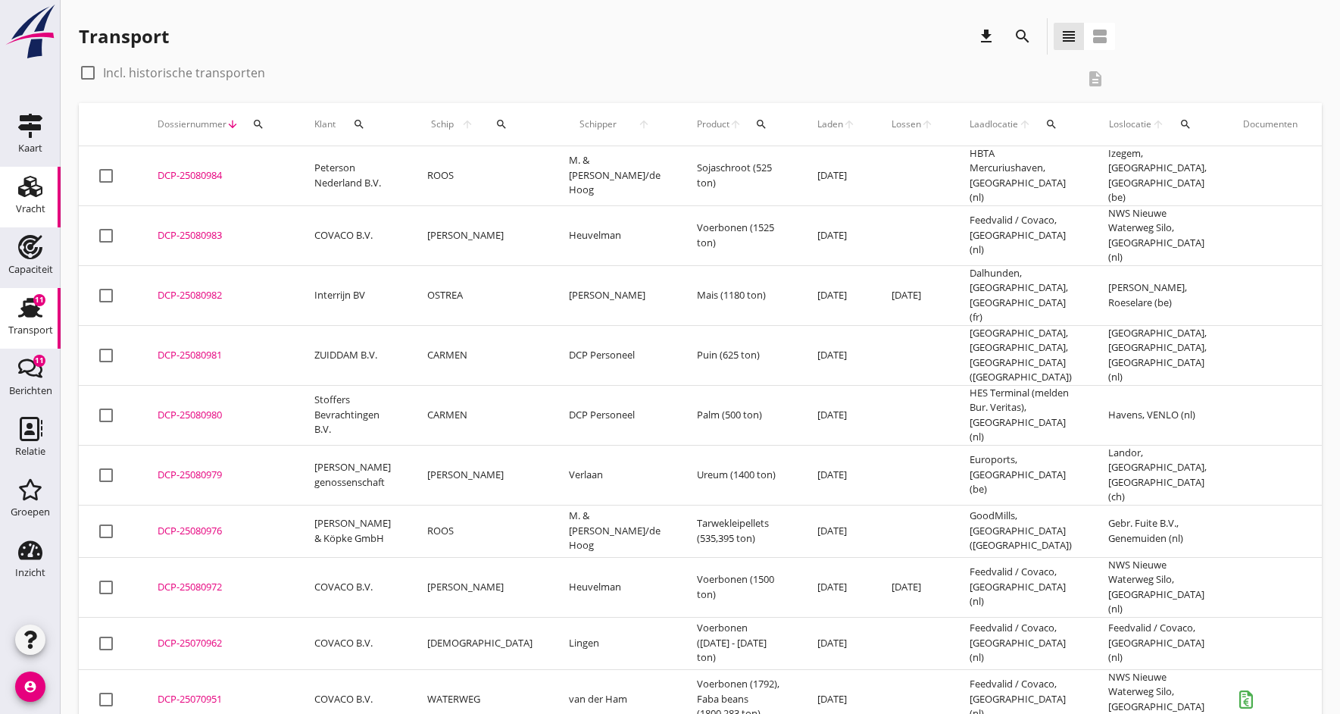
click at [29, 202] on div "Vracht" at bounding box center [31, 208] width 30 height 21
click at [198, 170] on div "DCP-25080984" at bounding box center [218, 175] width 120 height 15
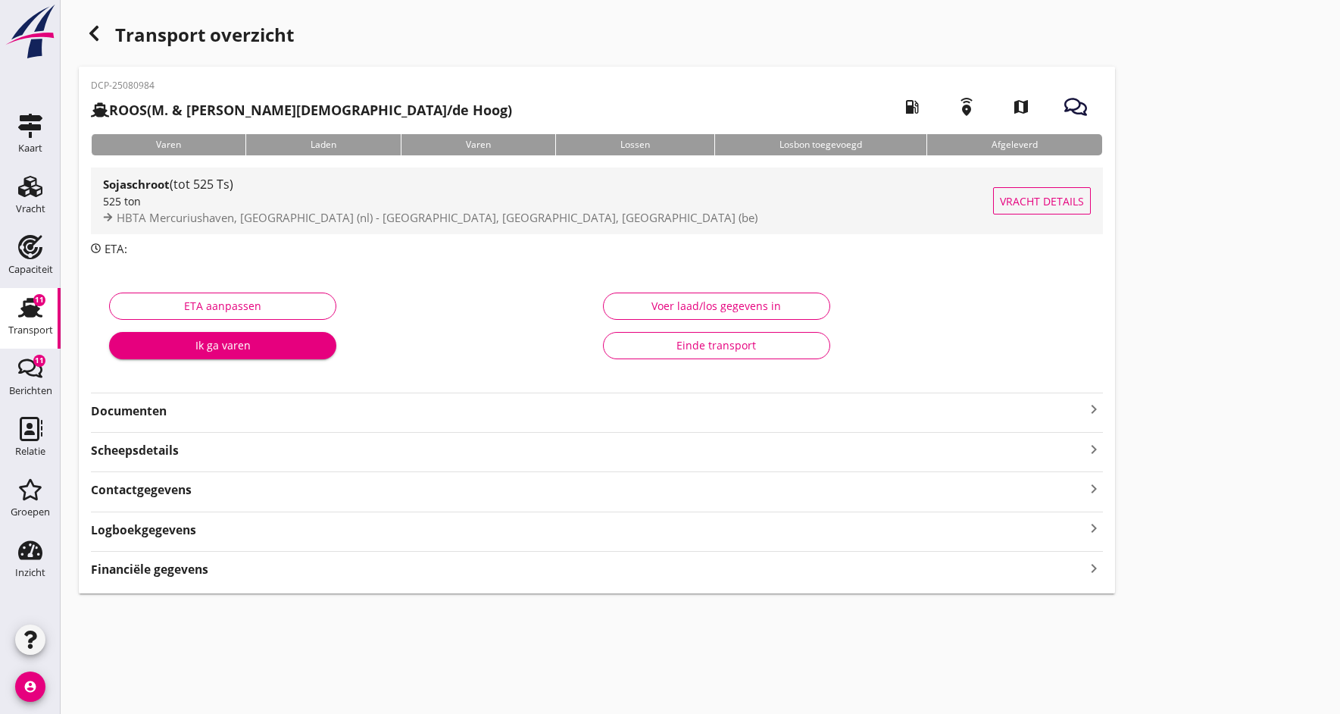
click at [149, 191] on strong "Sojaschroot" at bounding box center [136, 184] width 67 height 15
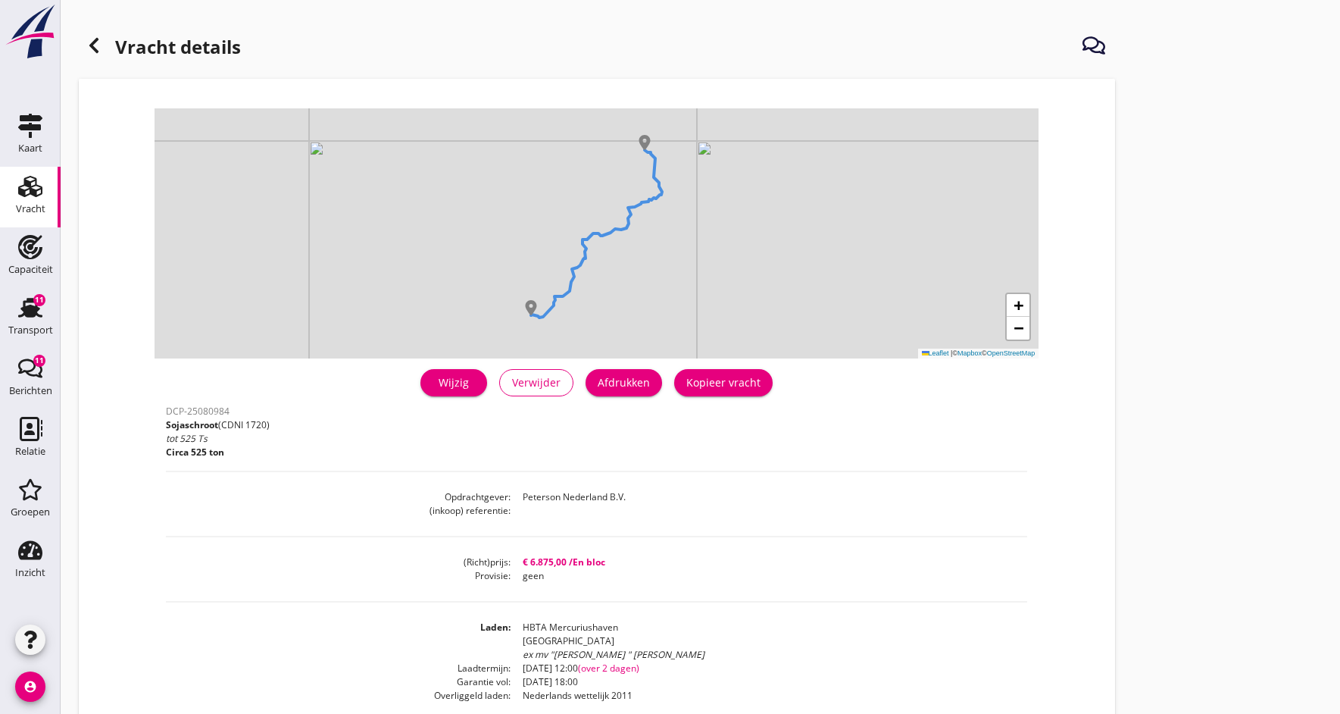
click at [455, 380] on div "Wijzig" at bounding box center [454, 382] width 42 height 16
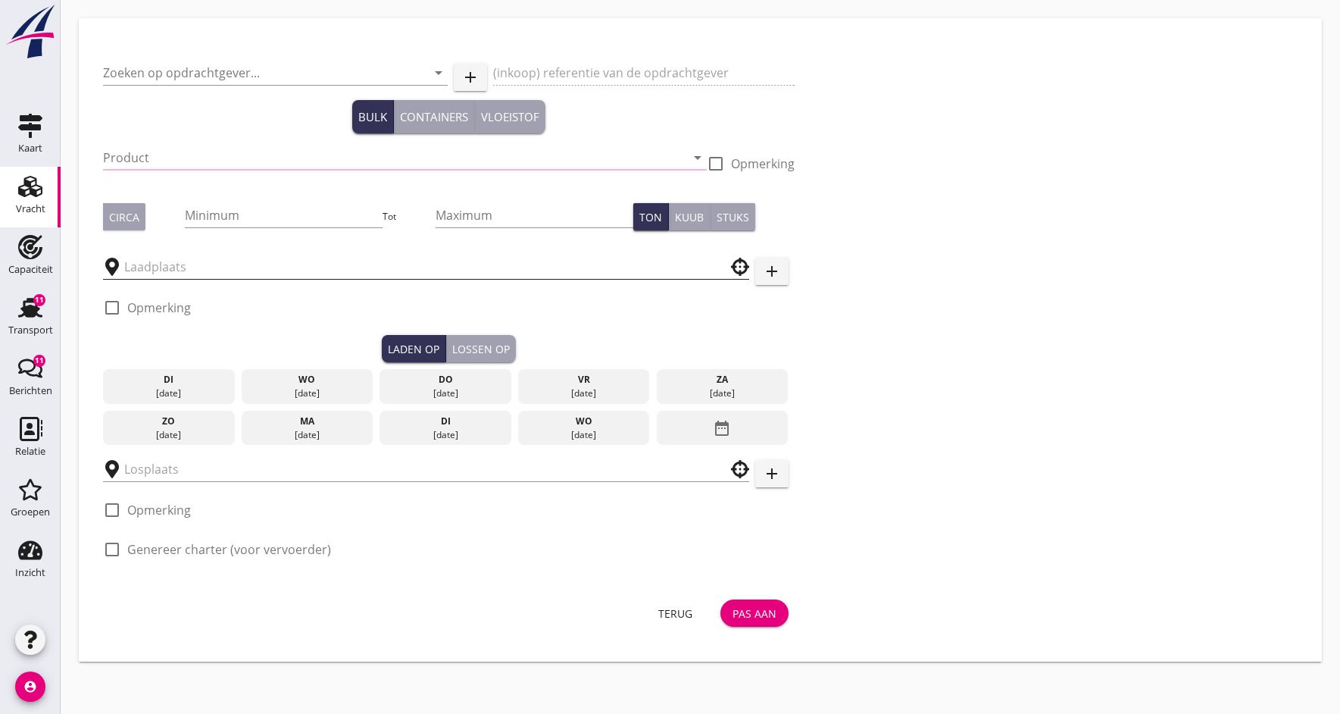
type input "Peterson Nederland B.V."
type input "Sojaschroot (1720)"
checkbox input "true"
type input "525"
checkbox input "true"
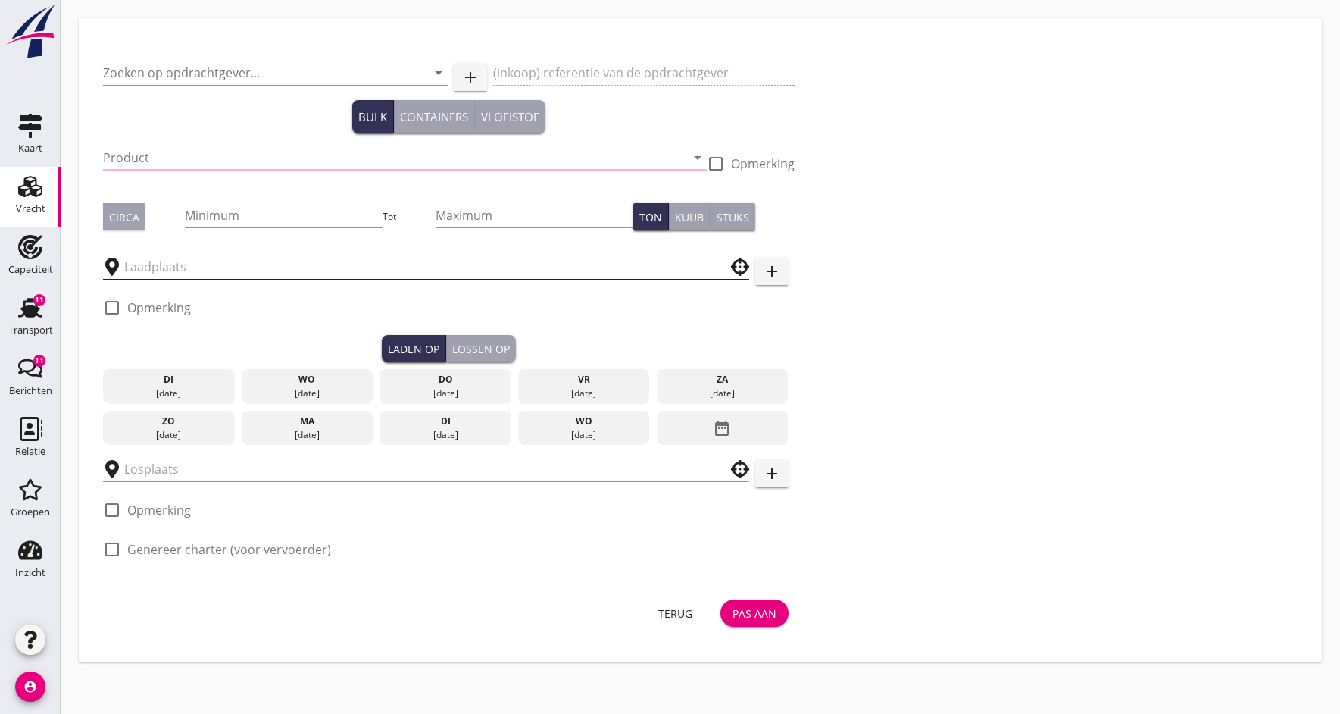
type input "Izegem, [GEOGRAPHIC_DATA], [GEOGRAPHIC_DATA]"
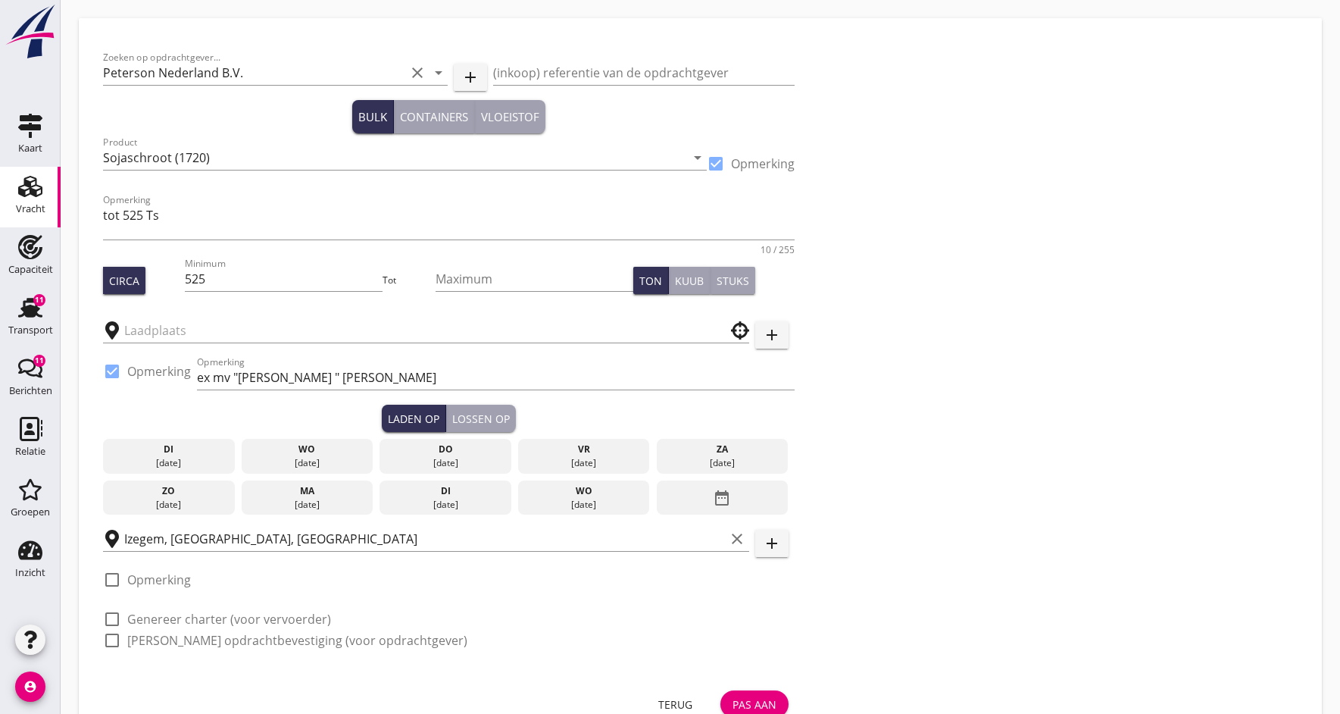
type input "HBTA Mercuriushaven"
checkbox input "true"
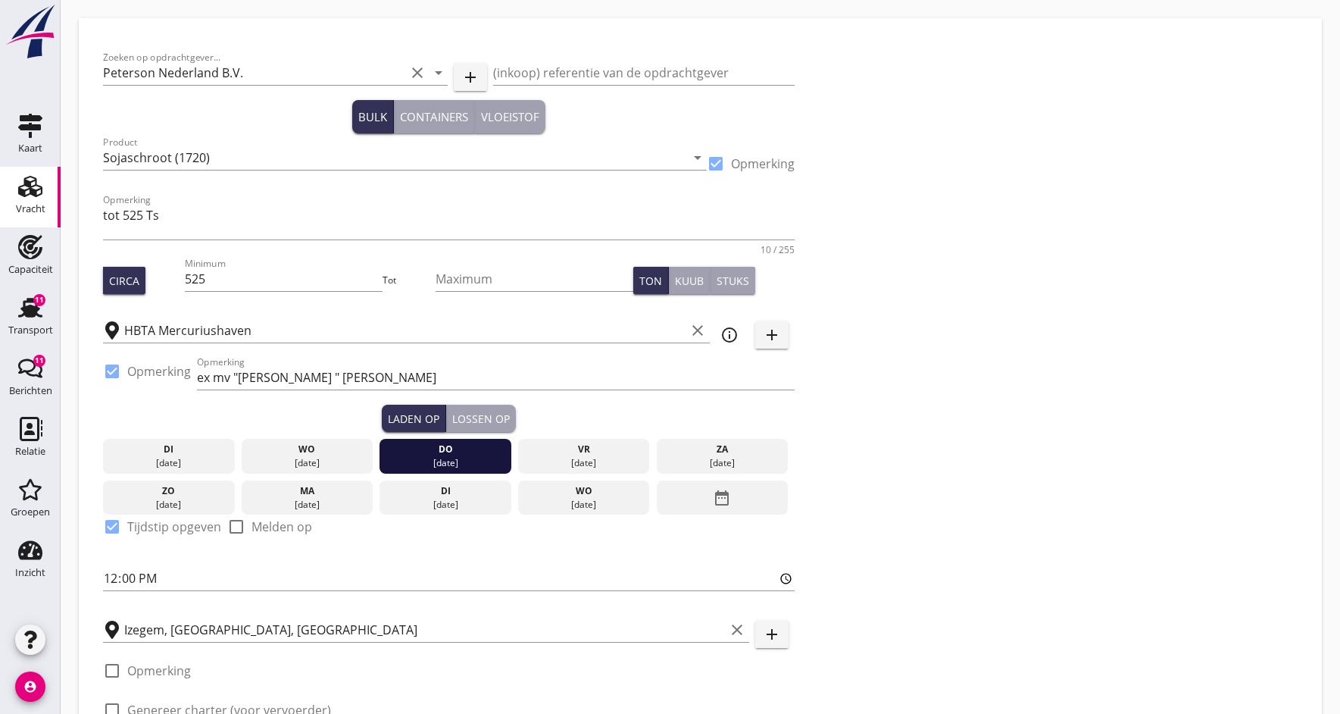
type input "6875"
type textarea "tot 525 Ts onder de luiken in opdrachtgeverskeus"
radio input "false"
checkbox input "true"
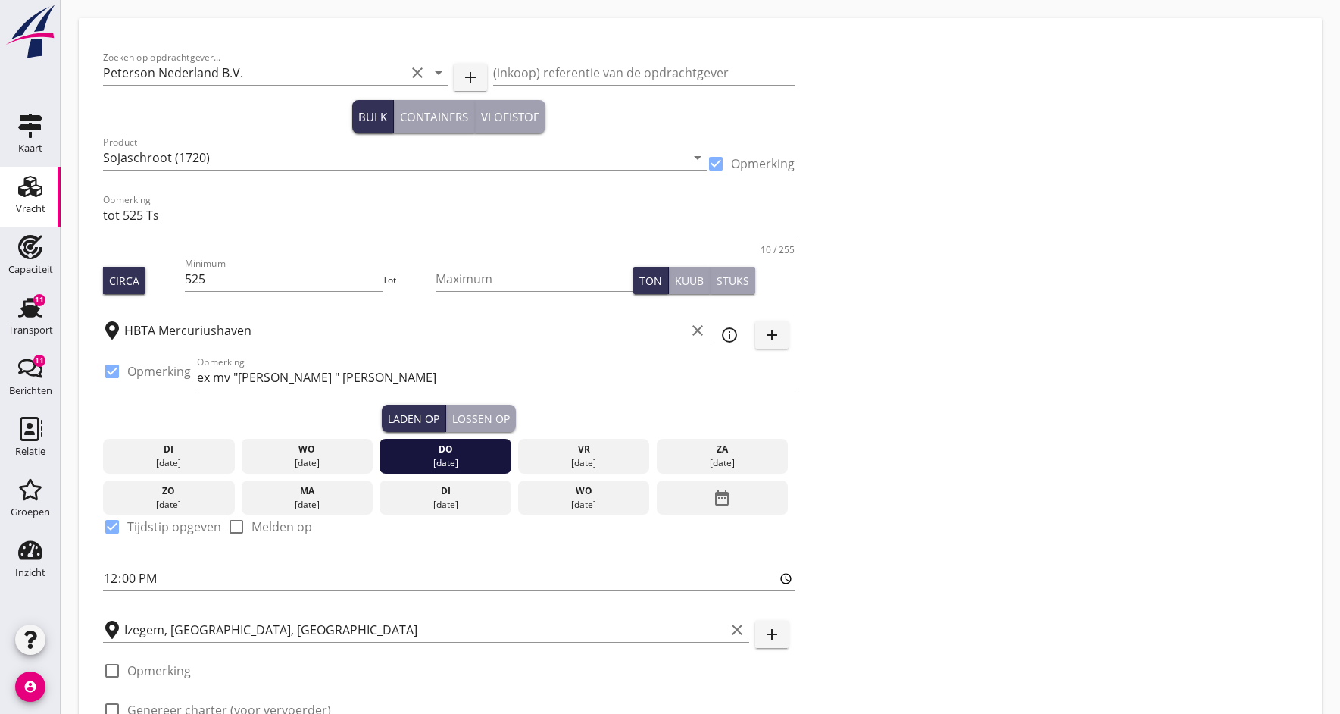
checkbox input "true"
radio input "false"
radio input "true"
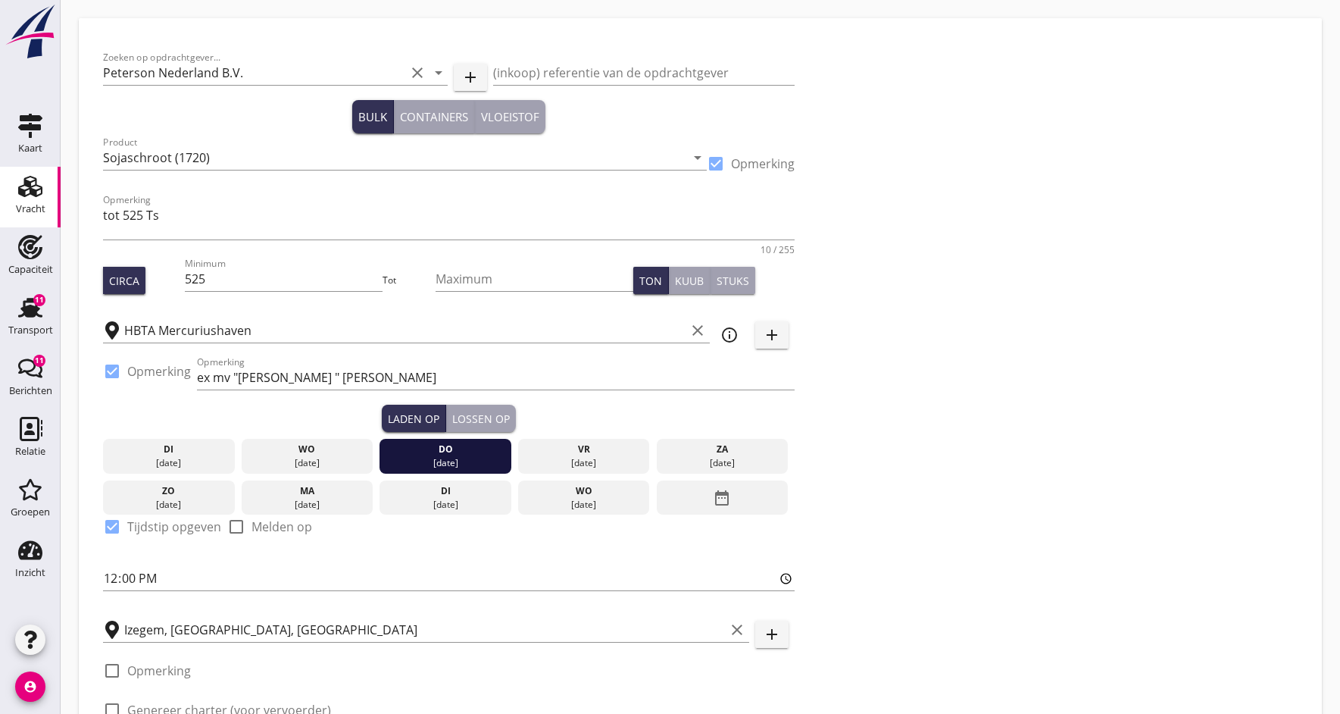
radio input "false"
radio input "true"
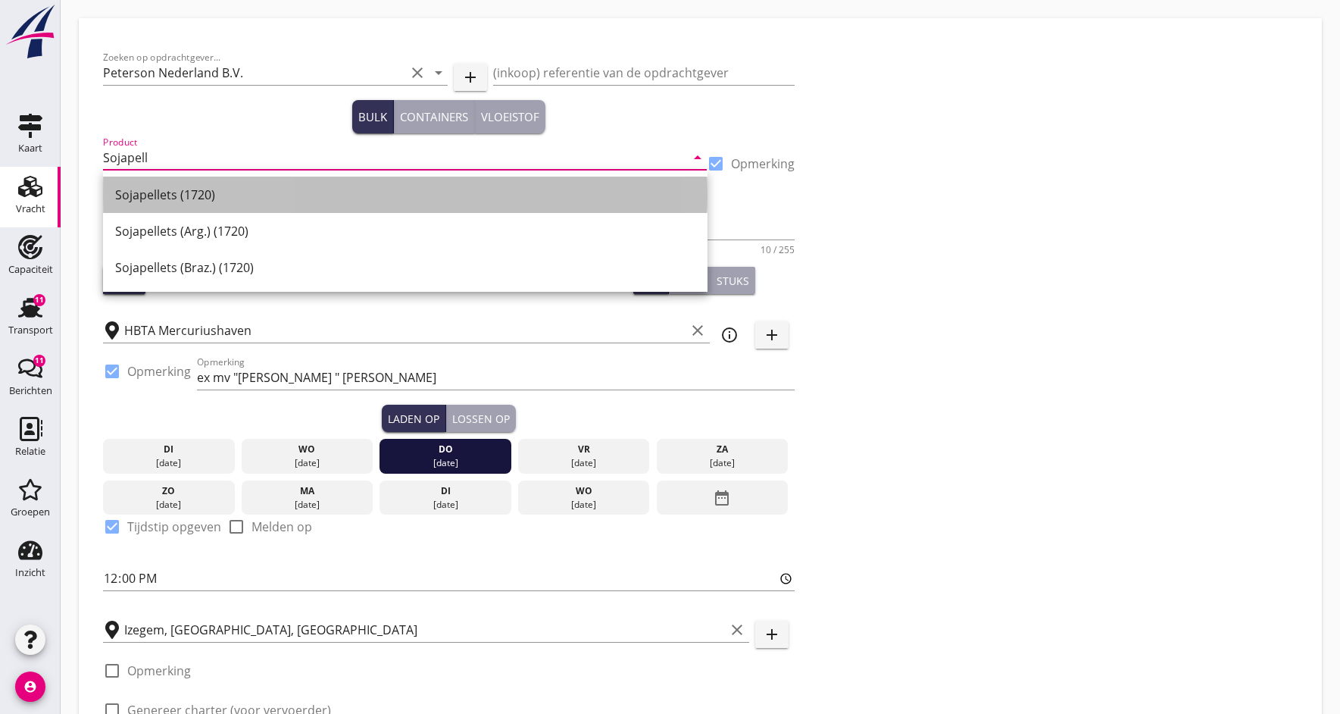
click at [181, 197] on div "Sojapellets (1720)" at bounding box center [405, 195] width 580 height 18
type input "Sojapellets (1720)"
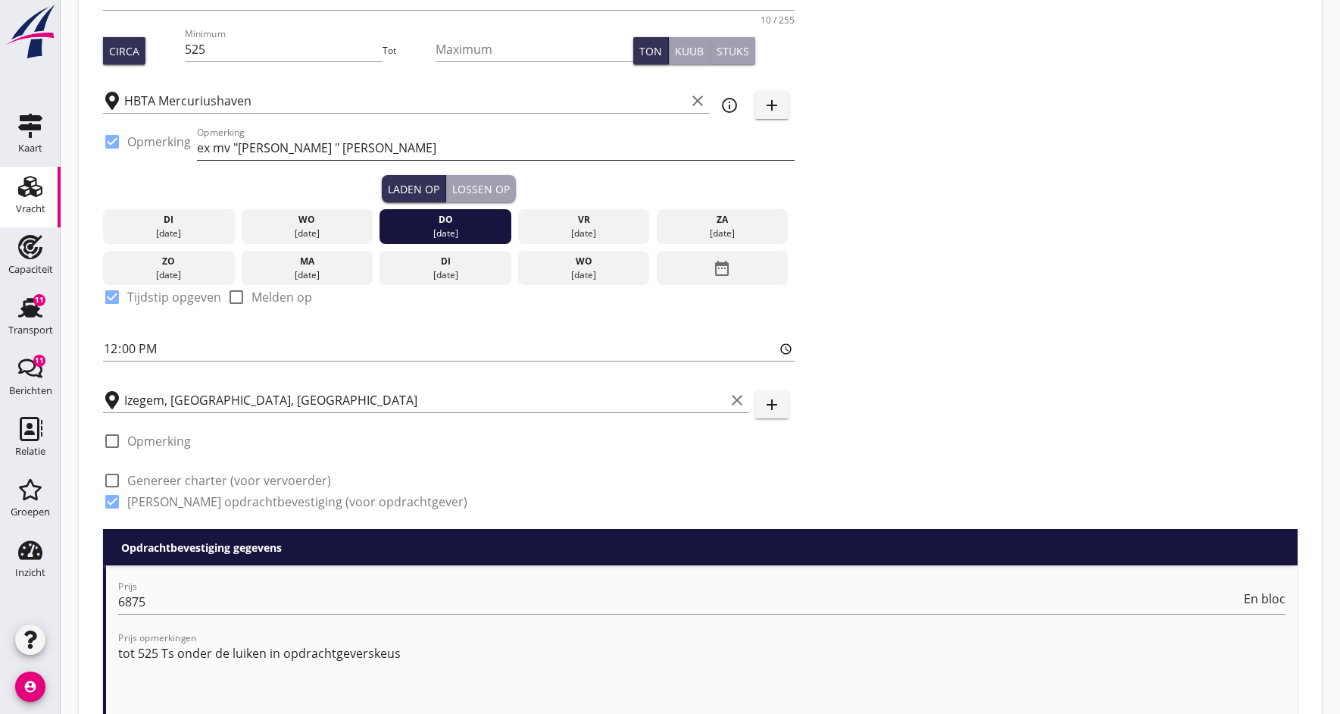
scroll to position [219, 0]
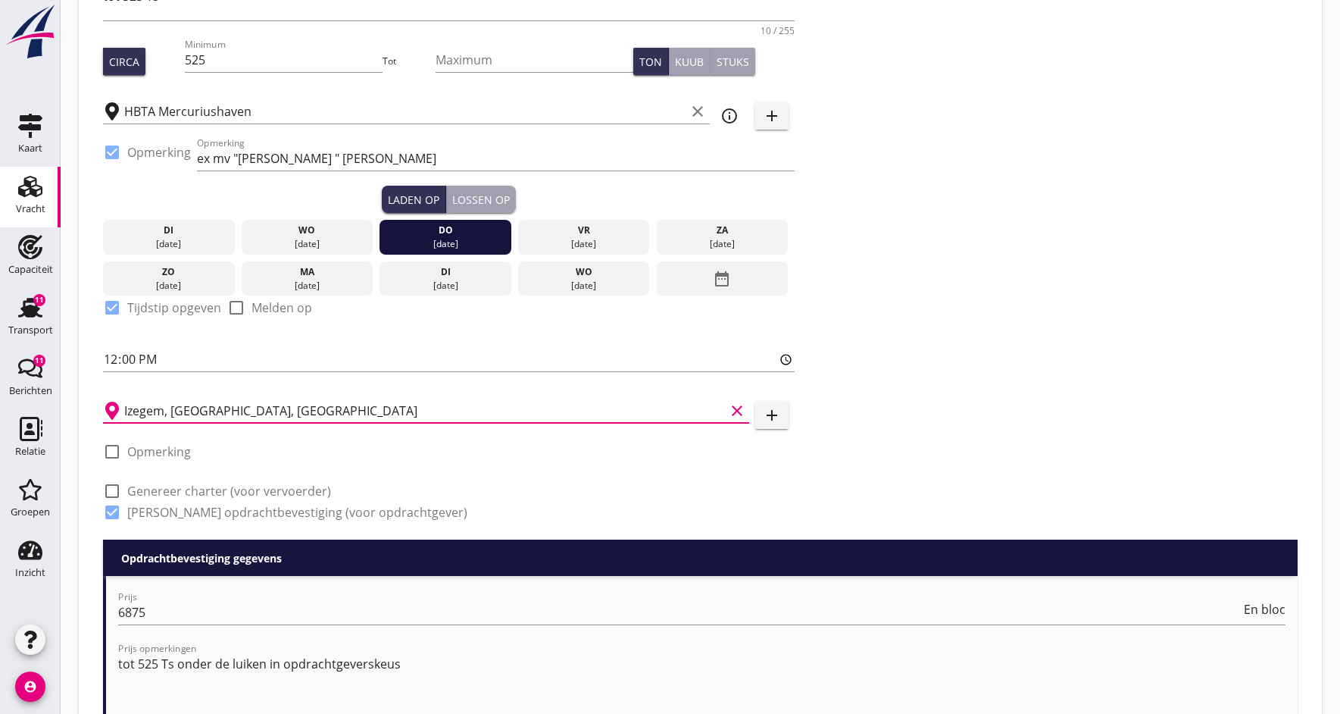
click at [365, 410] on input "Izegem, [GEOGRAPHIC_DATA], [GEOGRAPHIC_DATA]" at bounding box center [424, 410] width 601 height 24
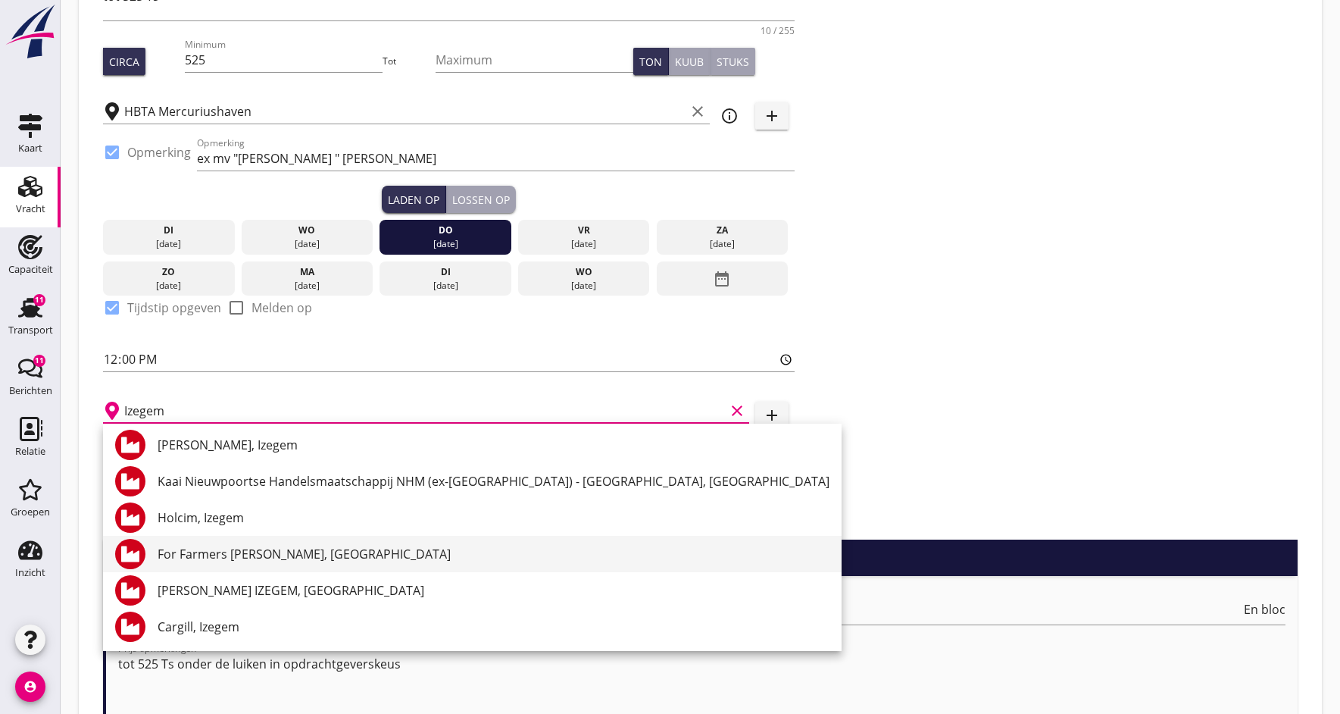
scroll to position [185, 0]
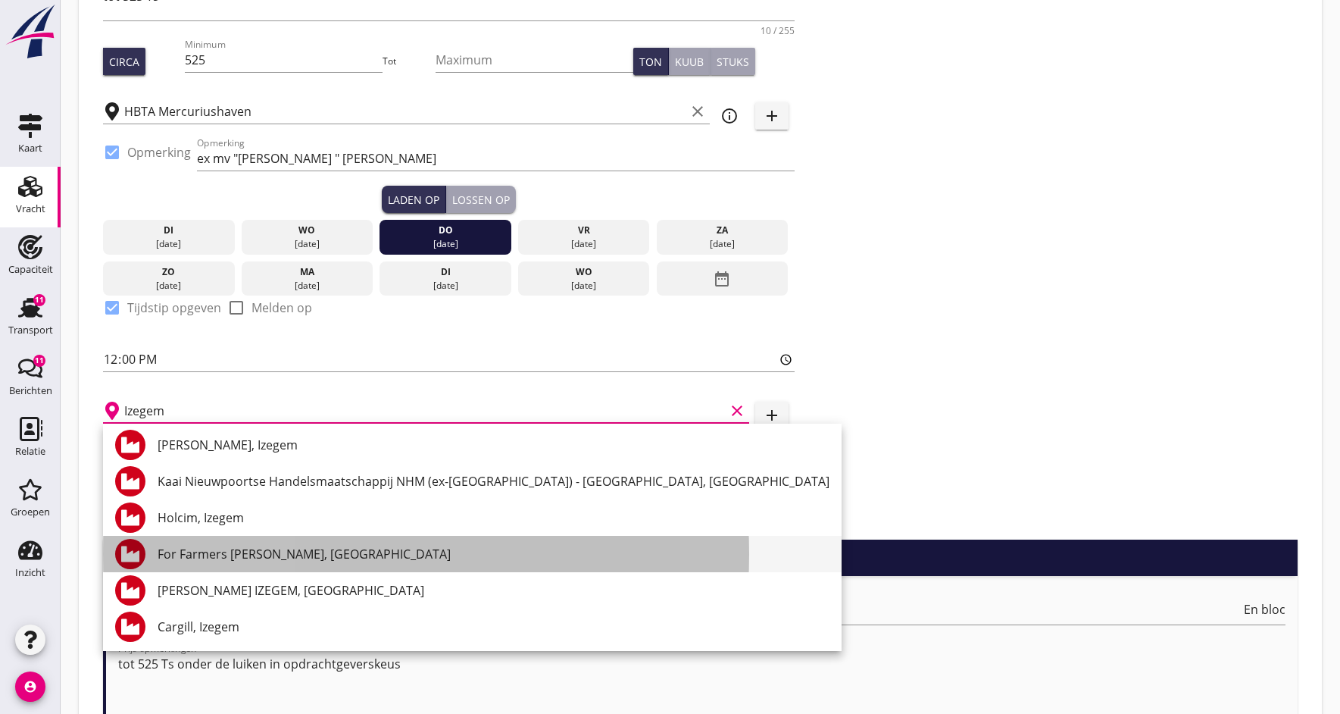
click at [196, 554] on div "For Farmers [PERSON_NAME], [GEOGRAPHIC_DATA]" at bounding box center [494, 554] width 672 height 18
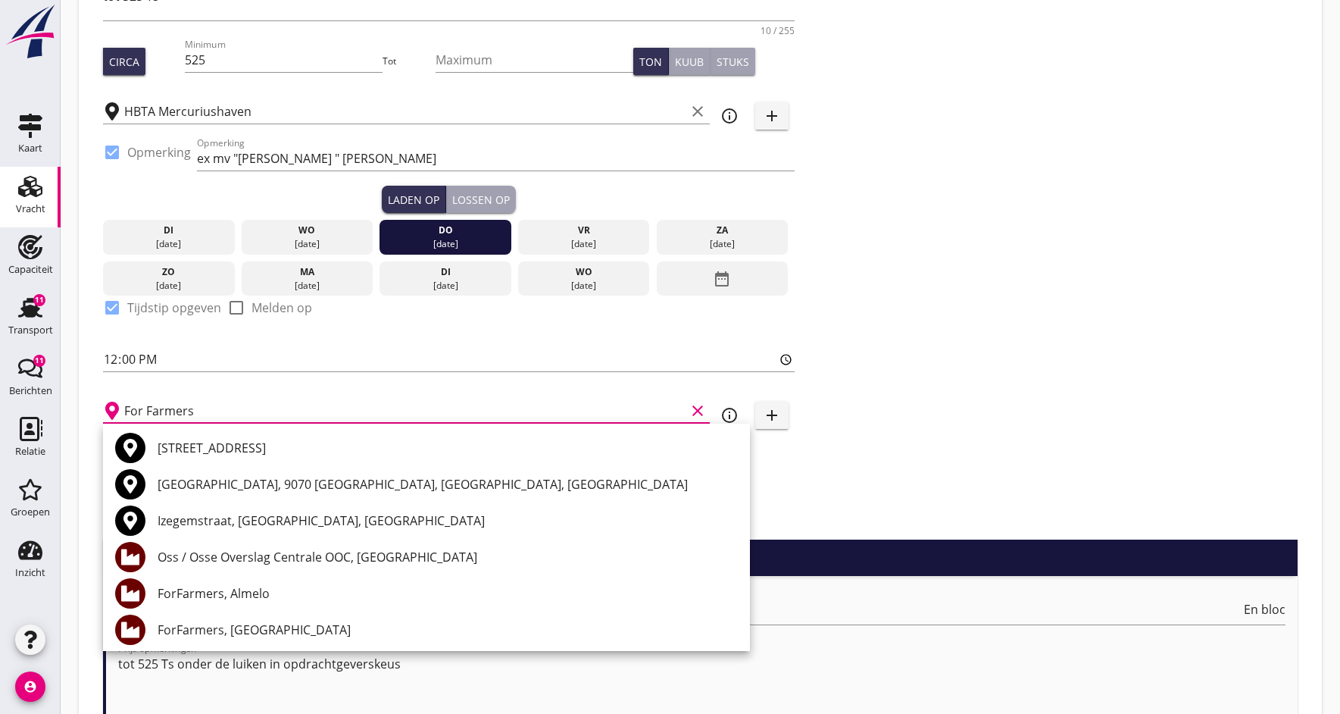
scroll to position [0, 0]
type input "F"
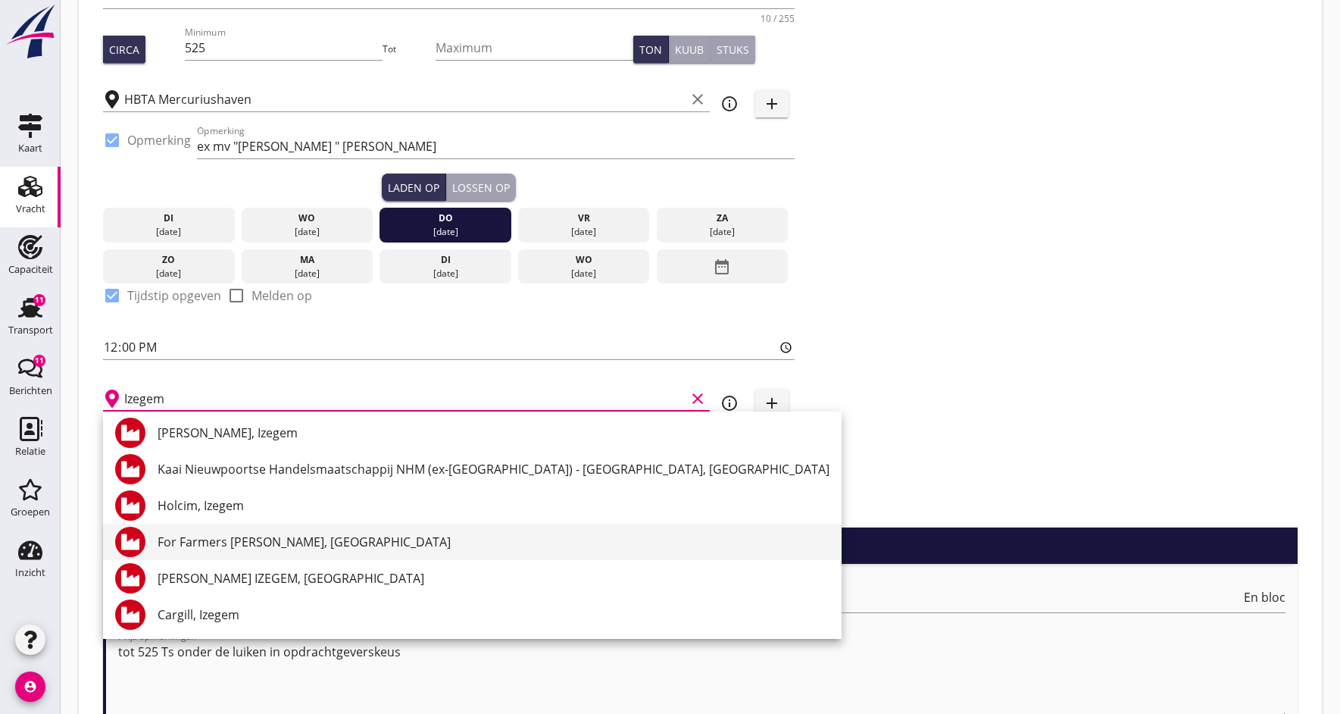
scroll to position [248, 0]
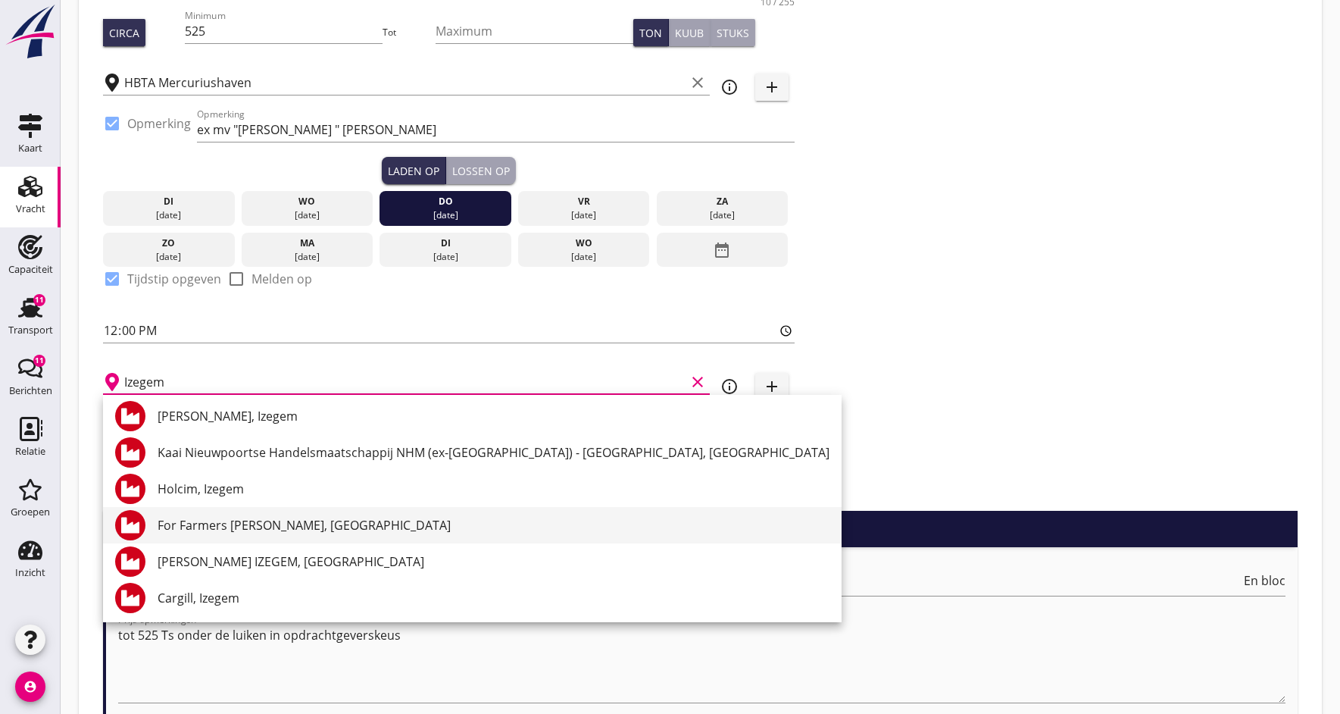
click at [242, 520] on div "For Farmers [PERSON_NAME], [GEOGRAPHIC_DATA]" at bounding box center [494, 525] width 672 height 18
type input "For Farmers [PERSON_NAME], [GEOGRAPHIC_DATA]"
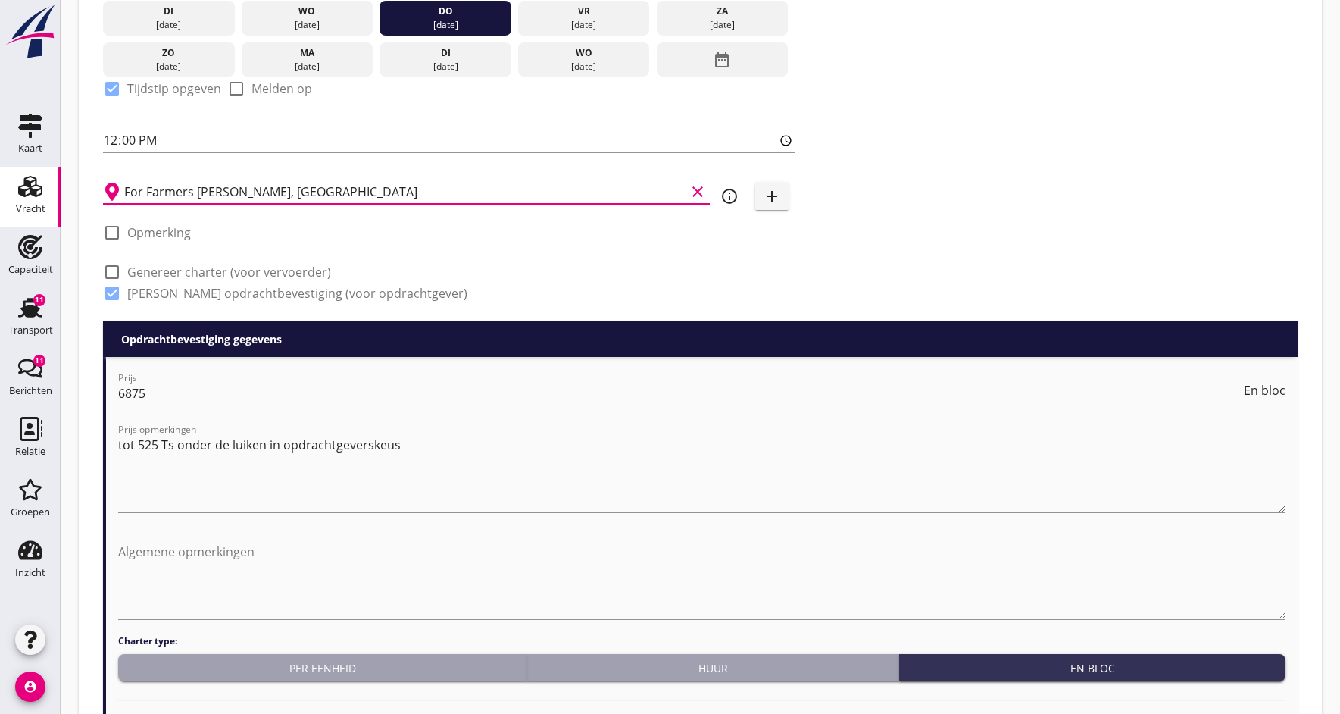
scroll to position [480, 0]
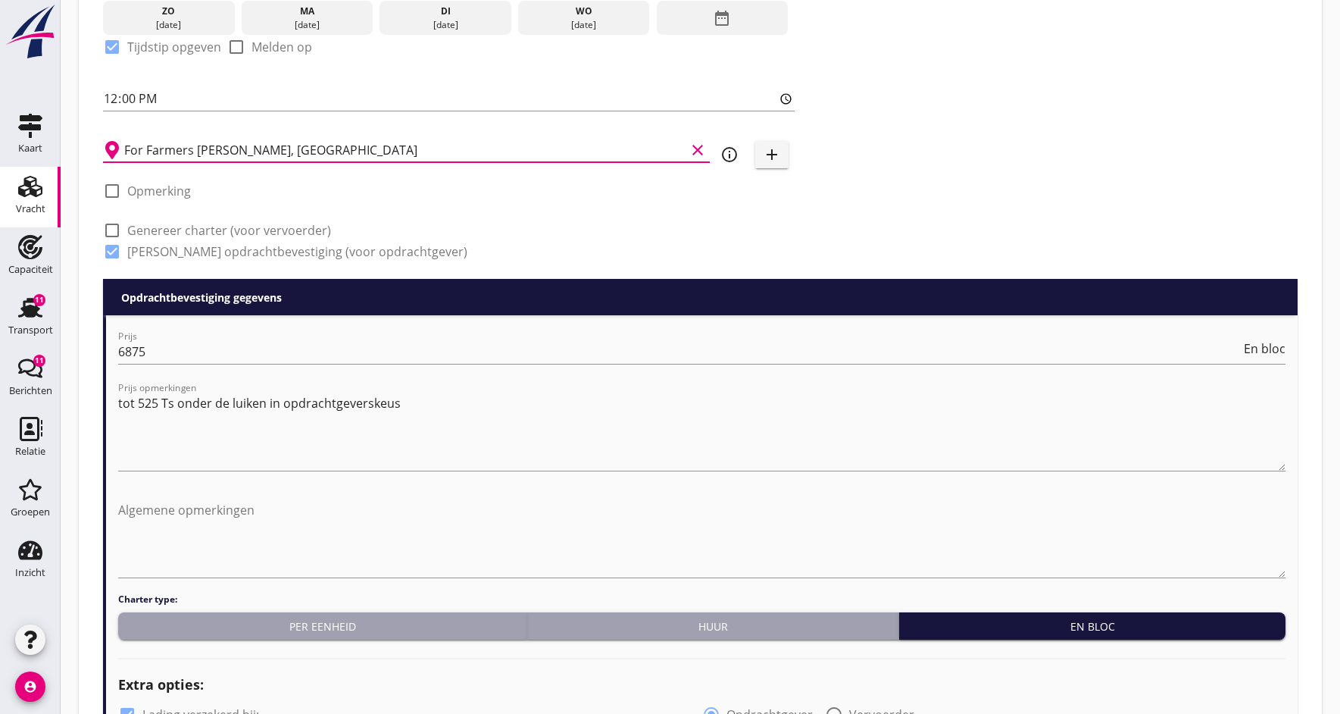
click at [1011, 633] on div "En bloc" at bounding box center [1092, 626] width 374 height 16
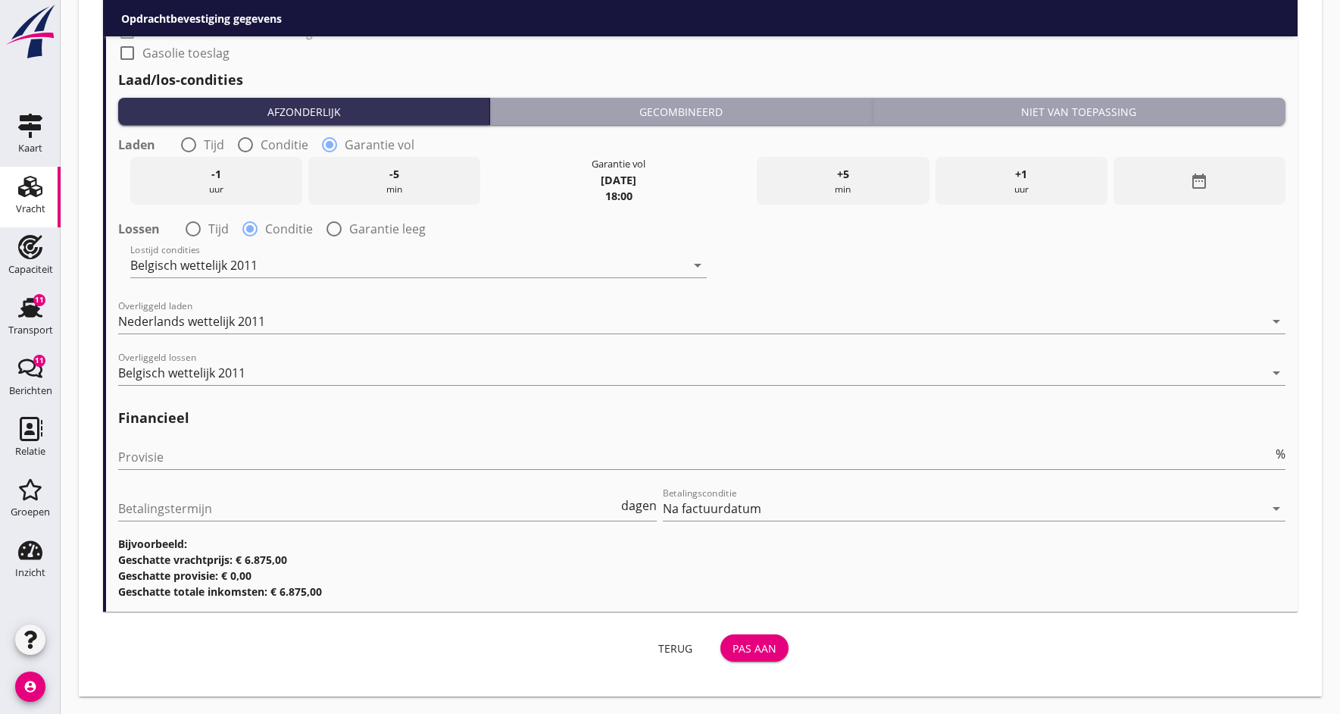
scroll to position [1743, 0]
click at [763, 652] on div "Pas aan" at bounding box center [755, 649] width 44 height 16
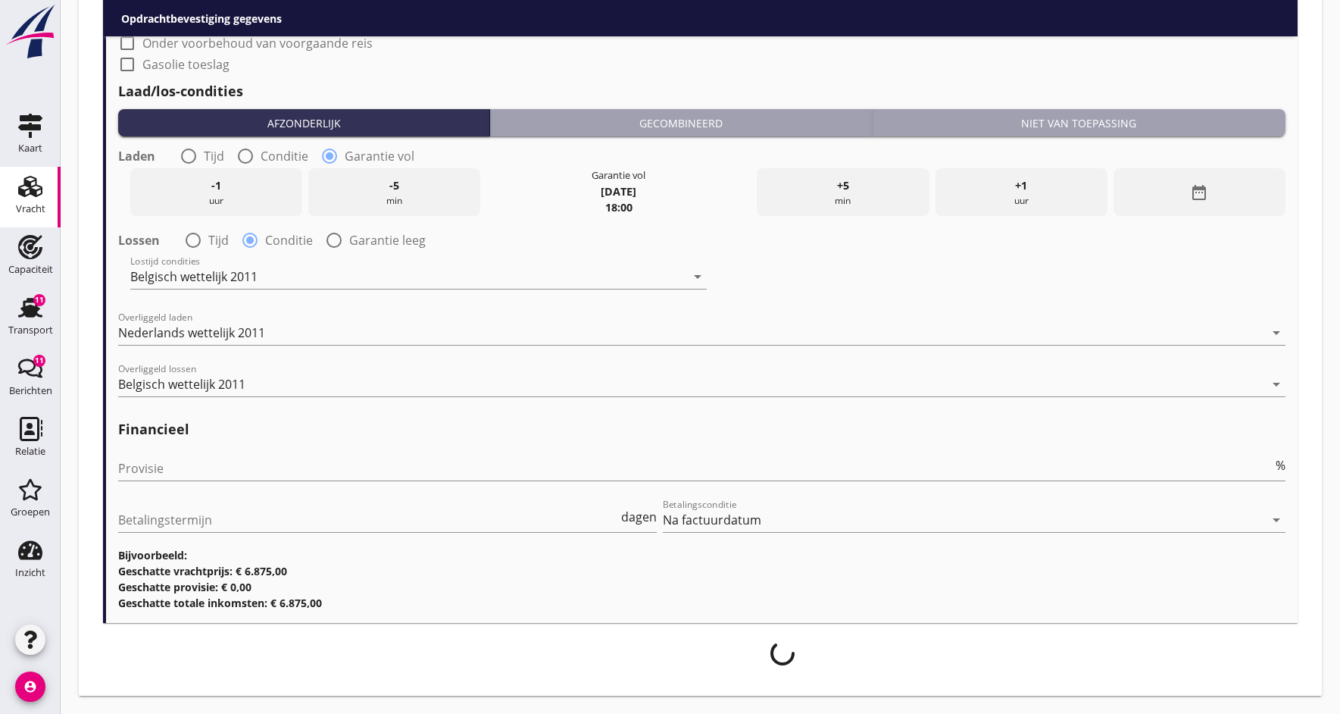
scroll to position [1731, 0]
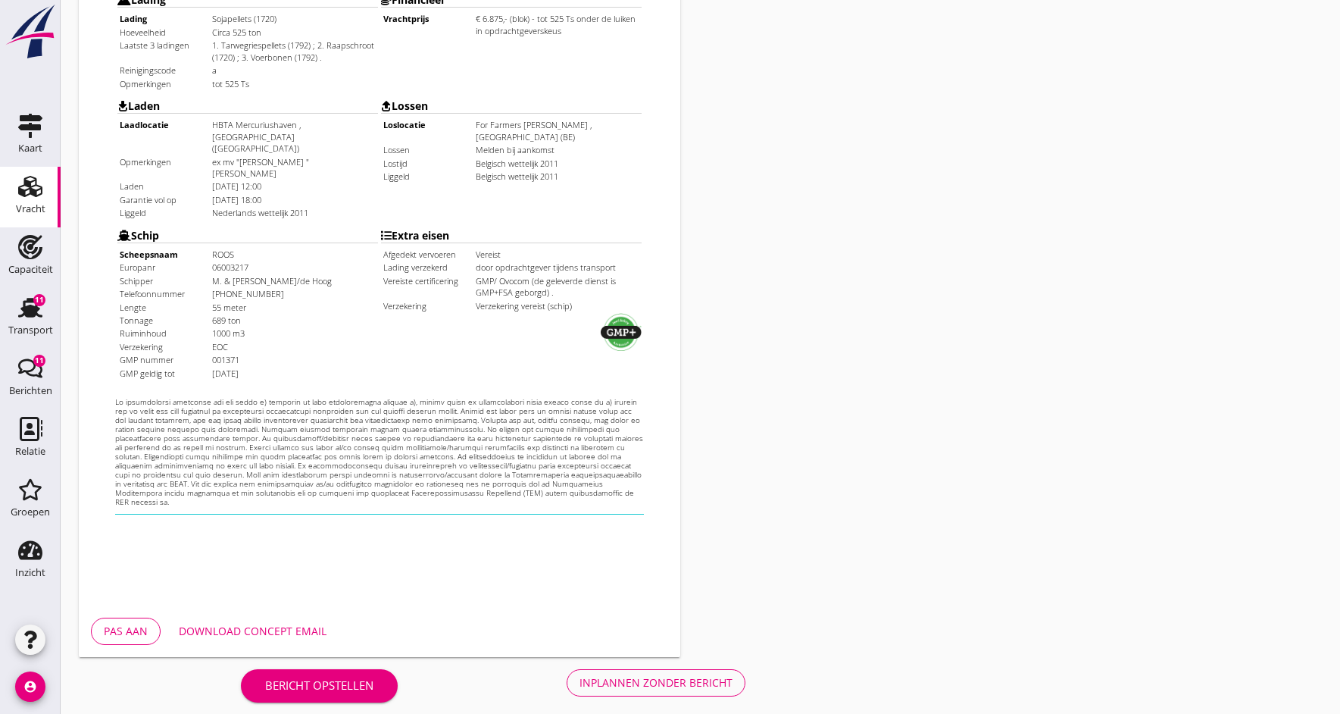
scroll to position [396, 0]
click at [605, 684] on div "Inplannen zonder bericht" at bounding box center [656, 683] width 153 height 16
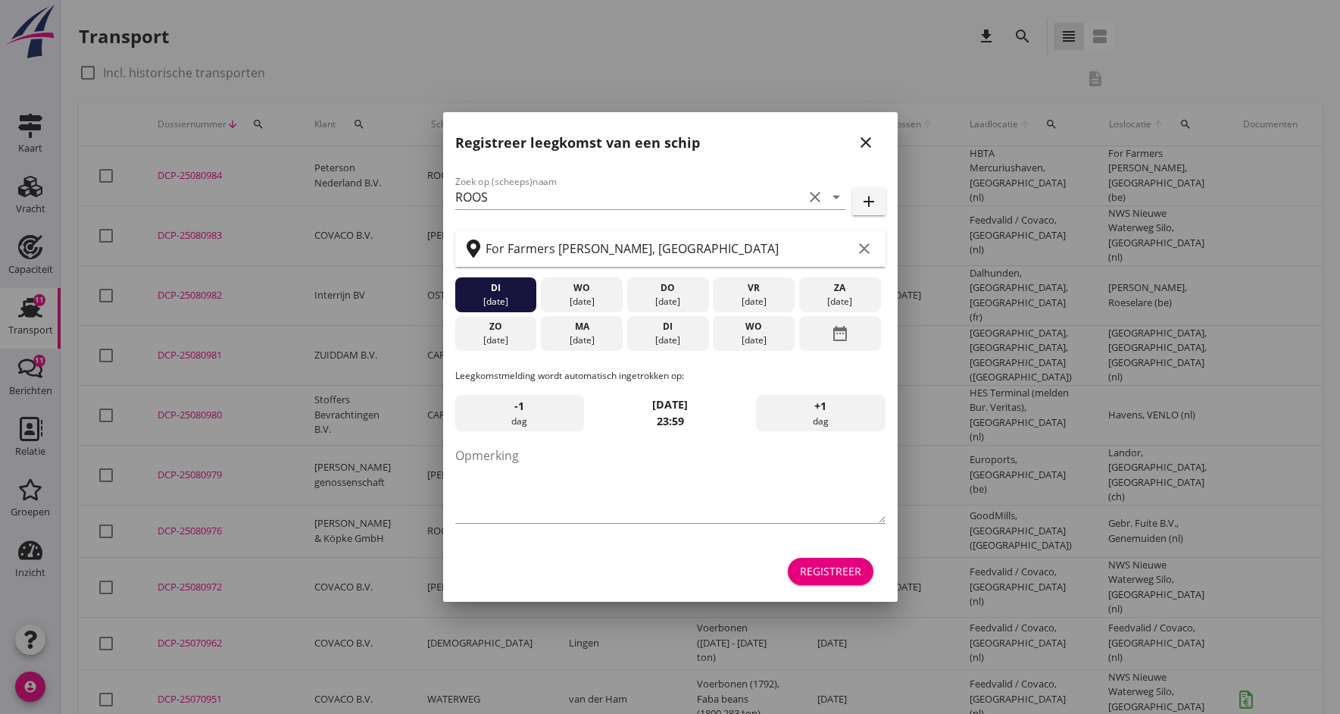
drag, startPoint x: 865, startPoint y: 138, endPoint x: 857, endPoint y: 139, distance: 8.4
click at [865, 138] on icon "close" at bounding box center [866, 142] width 18 height 18
